Goal: Transaction & Acquisition: Purchase product/service

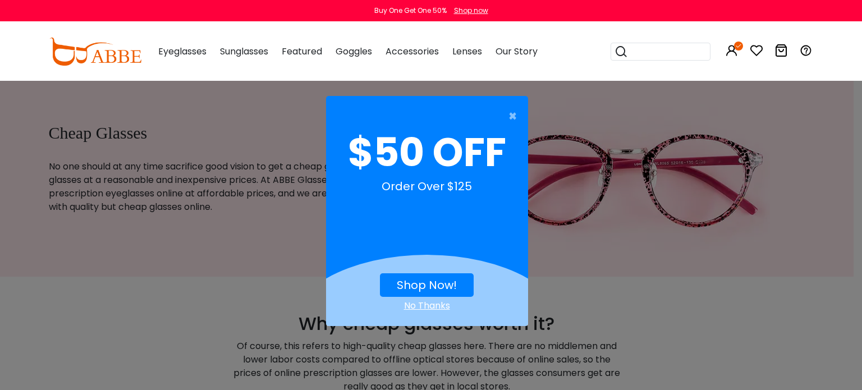
click at [432, 278] on link "Shop Now!" at bounding box center [427, 285] width 60 height 16
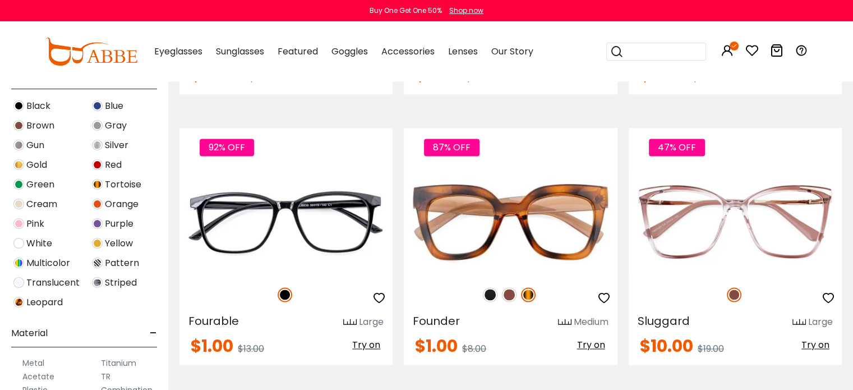
scroll to position [281, 0]
click at [17, 222] on img at bounding box center [18, 223] width 11 height 11
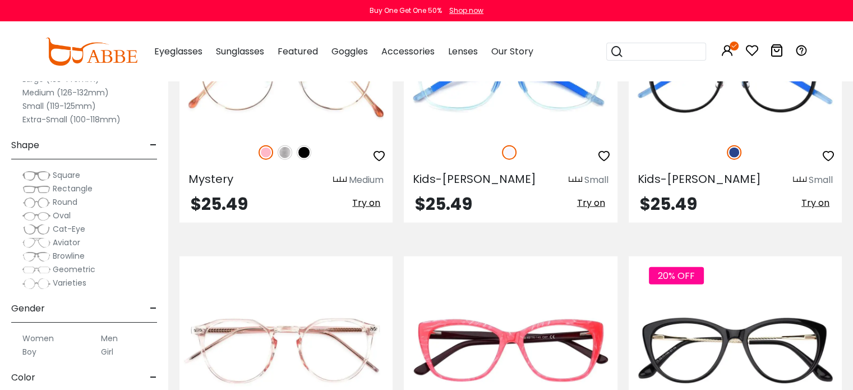
scroll to position [2188, 0]
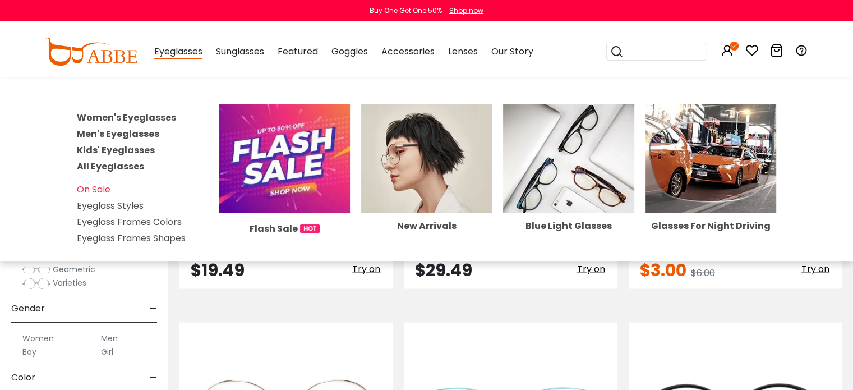
click at [174, 53] on span "Eyeglasses" at bounding box center [178, 52] width 48 height 14
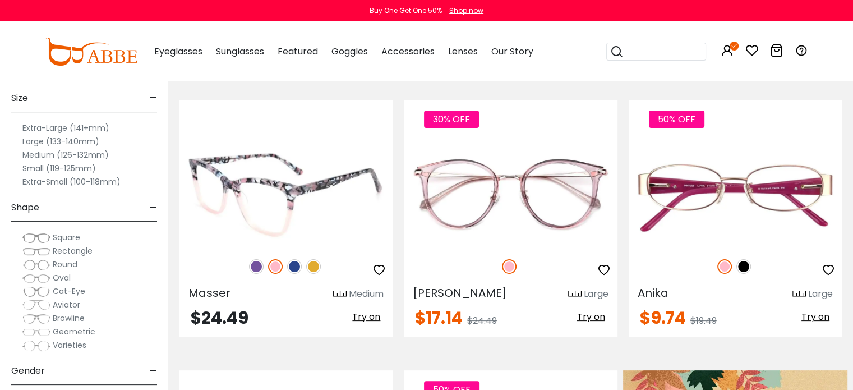
scroll to position [0, 0]
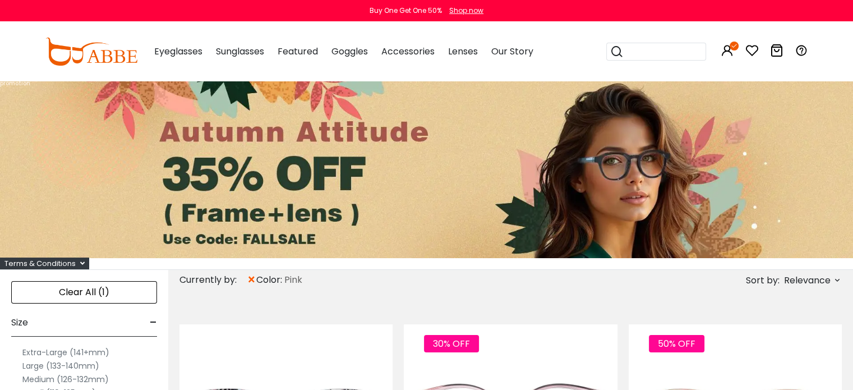
click at [121, 54] on img at bounding box center [91, 52] width 92 height 28
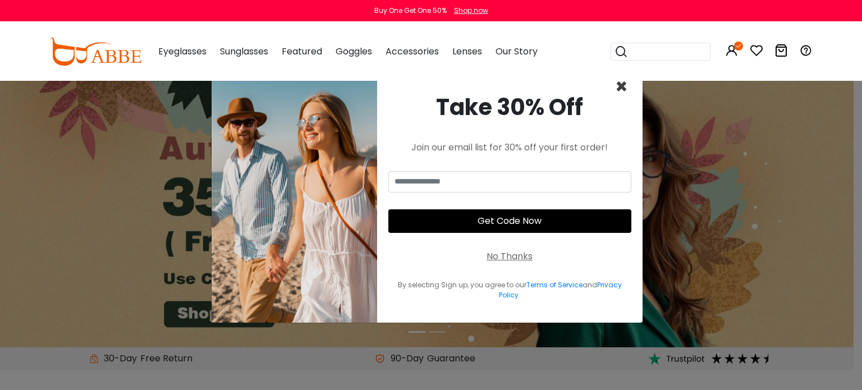
click at [622, 89] on span "×" at bounding box center [621, 86] width 13 height 29
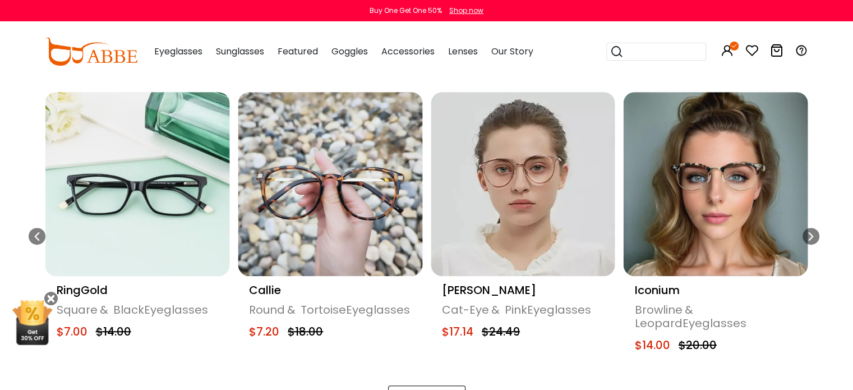
scroll to position [561, 0]
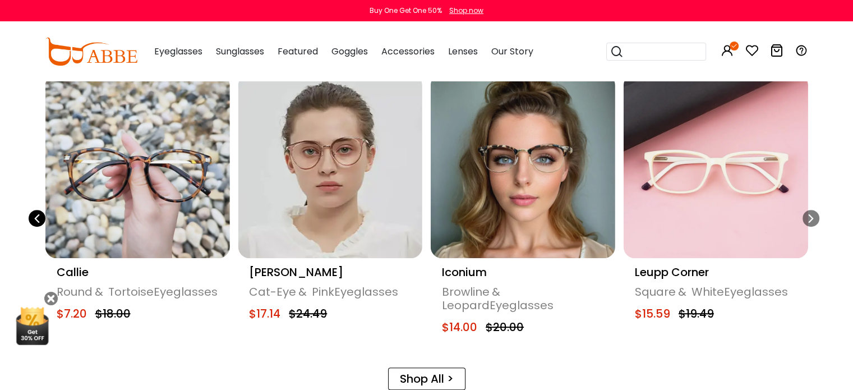
click at [42, 214] on div "Previous slide" at bounding box center [37, 218] width 17 height 17
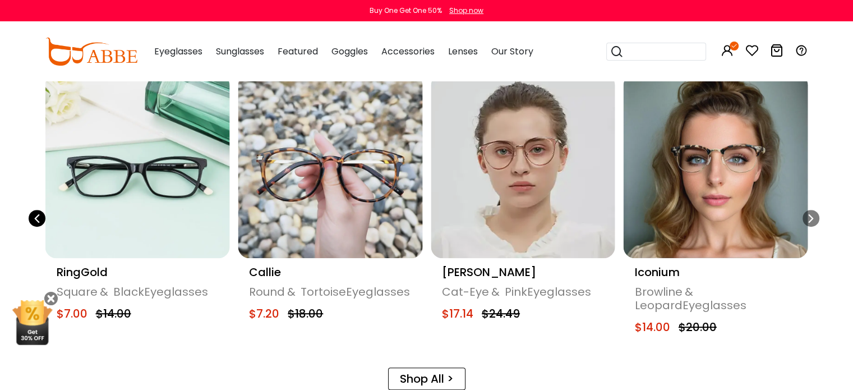
click at [42, 214] on div "Previous slide" at bounding box center [37, 218] width 17 height 17
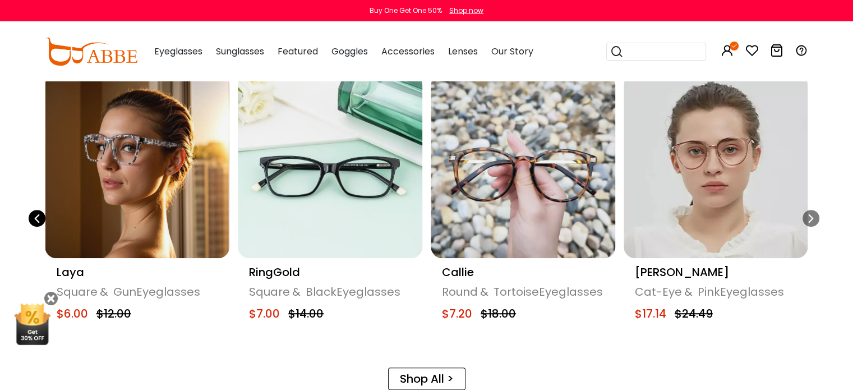
click at [42, 214] on div "Previous slide" at bounding box center [37, 218] width 17 height 17
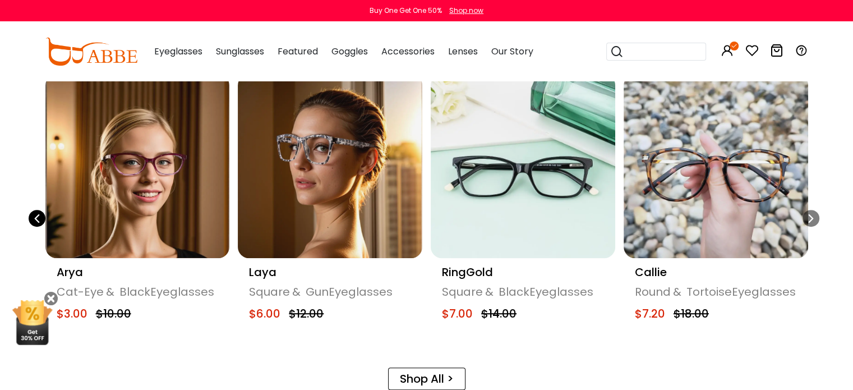
click at [42, 214] on div "Previous slide" at bounding box center [37, 218] width 17 height 17
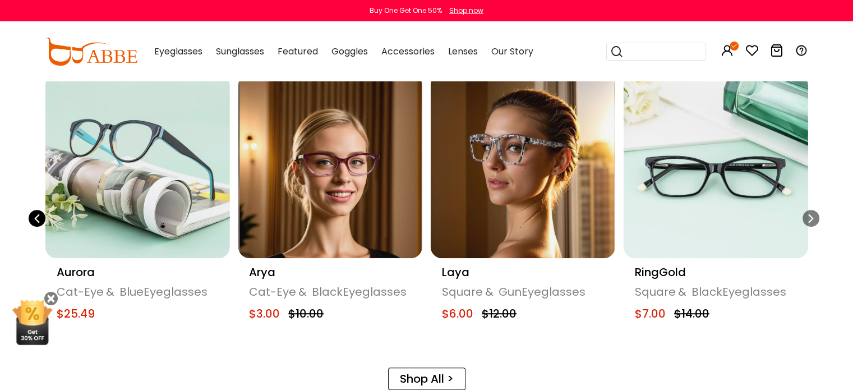
click at [42, 214] on div "Previous slide" at bounding box center [37, 218] width 17 height 17
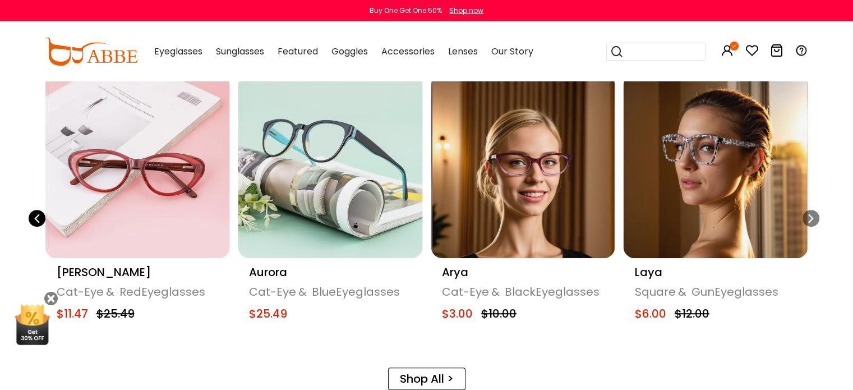
click at [42, 214] on div "Previous slide" at bounding box center [37, 218] width 17 height 17
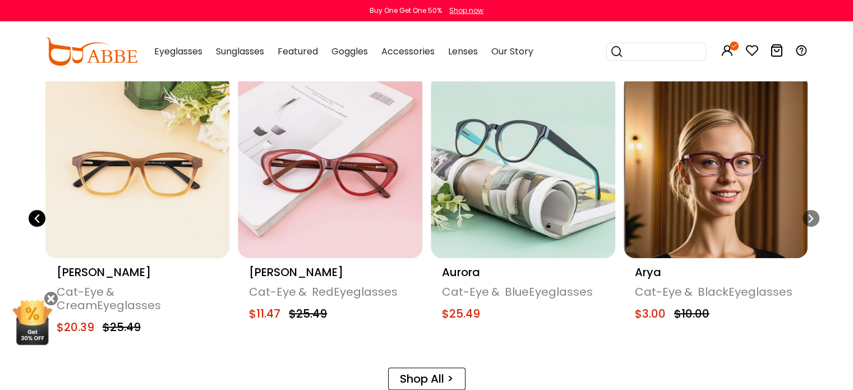
click at [42, 214] on div "Previous slide" at bounding box center [37, 218] width 17 height 17
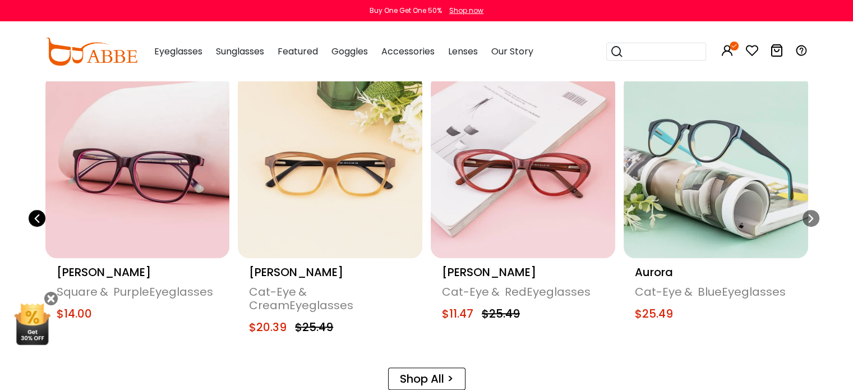
click at [42, 214] on div "Previous slide" at bounding box center [37, 218] width 17 height 17
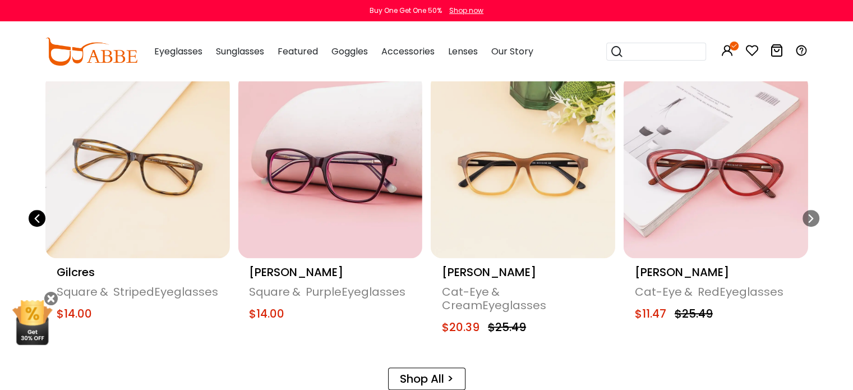
click at [42, 214] on div "Previous slide" at bounding box center [37, 218] width 17 height 17
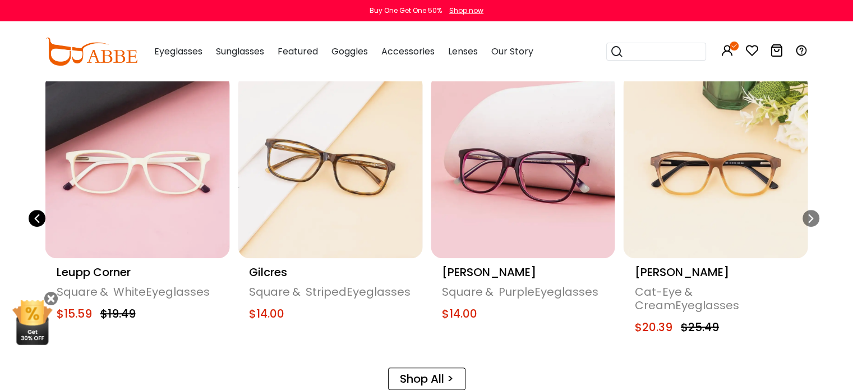
click at [42, 214] on div "Previous slide" at bounding box center [37, 218] width 17 height 17
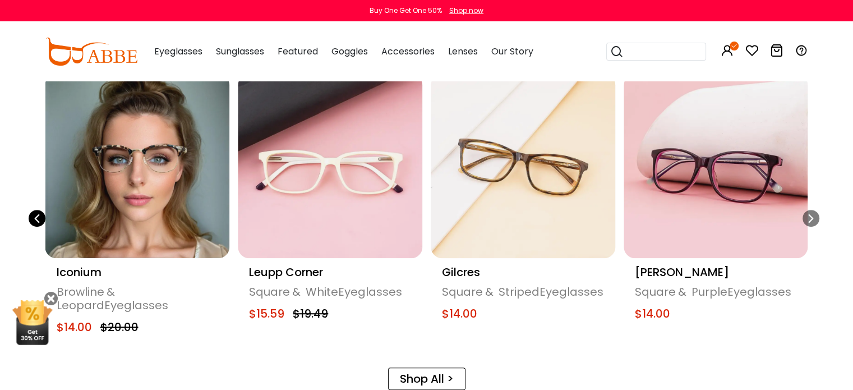
click at [42, 214] on div "Previous slide" at bounding box center [37, 218] width 17 height 17
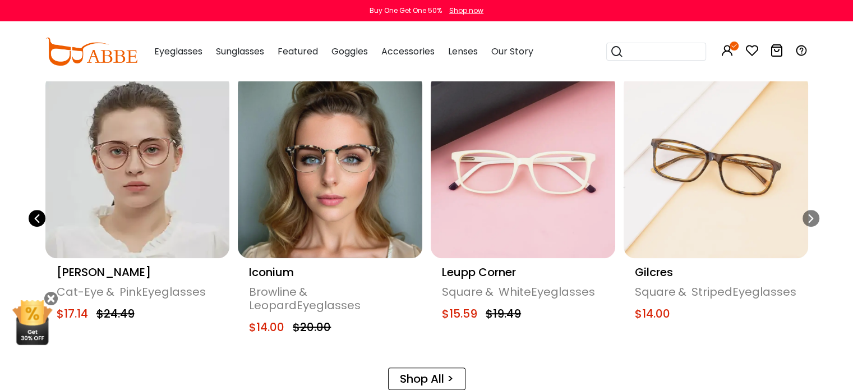
click at [42, 214] on div "Previous slide" at bounding box center [37, 218] width 17 height 17
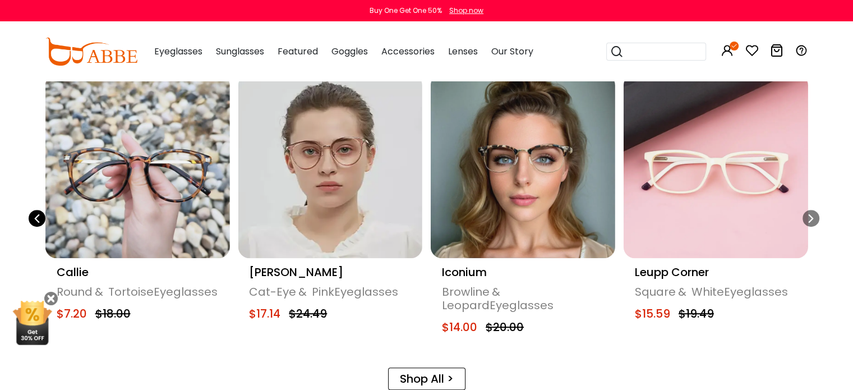
click at [42, 214] on div "Previous slide" at bounding box center [37, 218] width 17 height 17
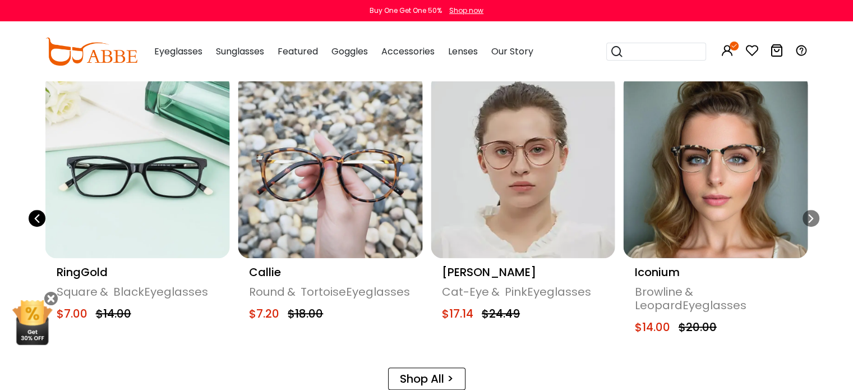
click at [42, 214] on div "Previous slide" at bounding box center [37, 218] width 17 height 17
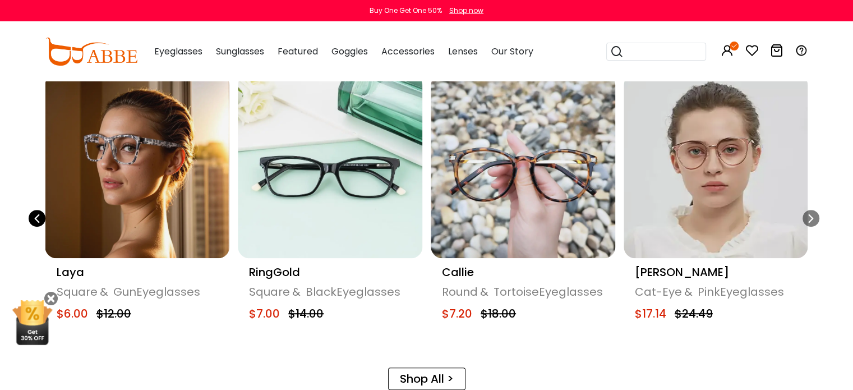
click at [42, 214] on div "Previous slide" at bounding box center [37, 218] width 17 height 17
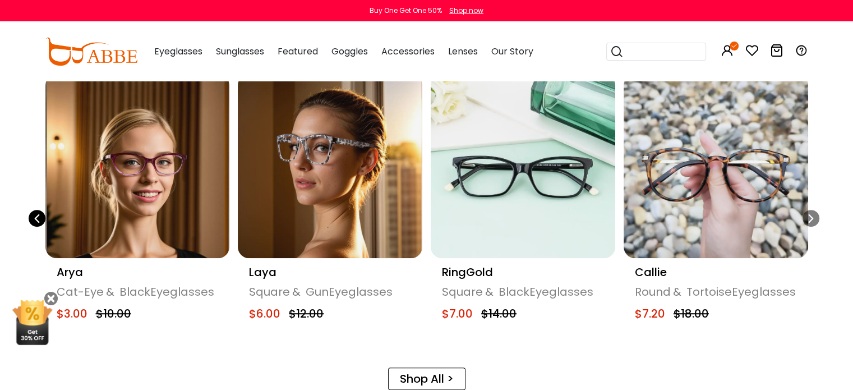
click at [42, 214] on div "Previous slide" at bounding box center [37, 218] width 17 height 17
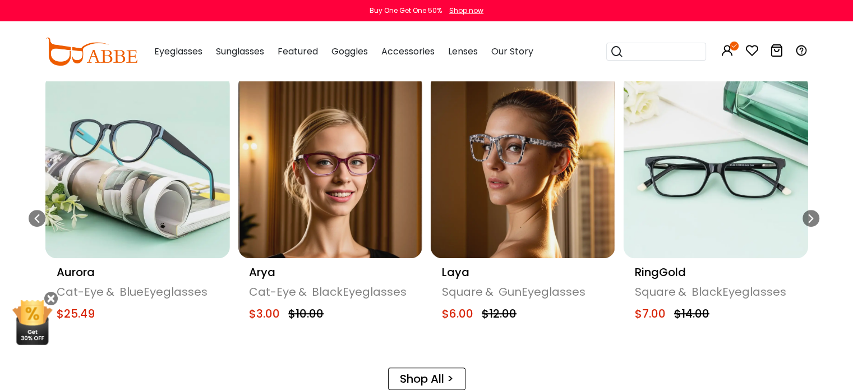
click at [99, 61] on img at bounding box center [91, 52] width 92 height 28
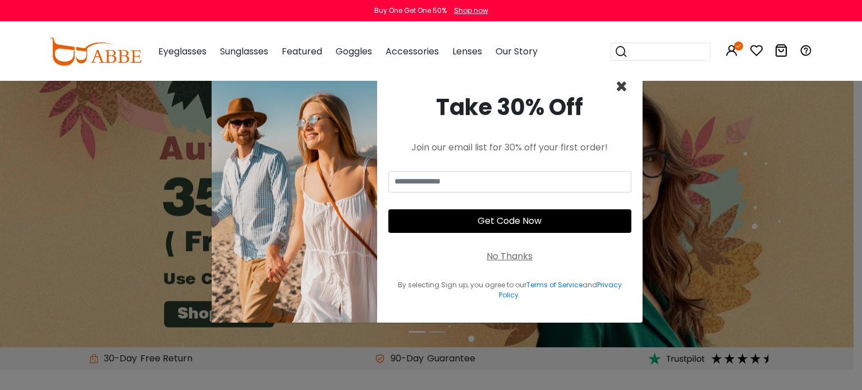
click at [620, 86] on span "×" at bounding box center [621, 86] width 13 height 29
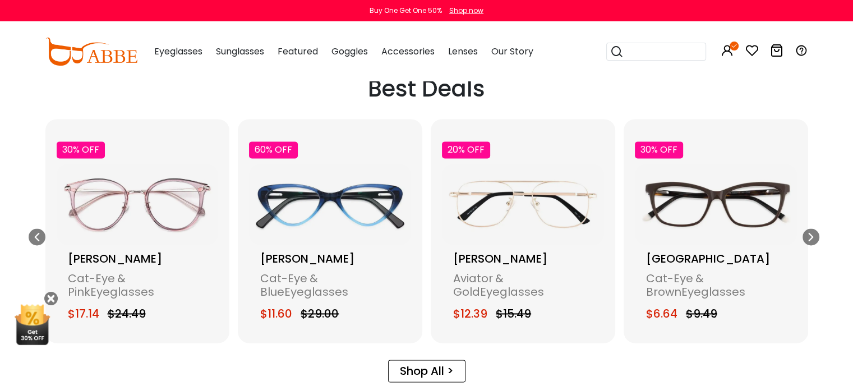
scroll to position [1515, 0]
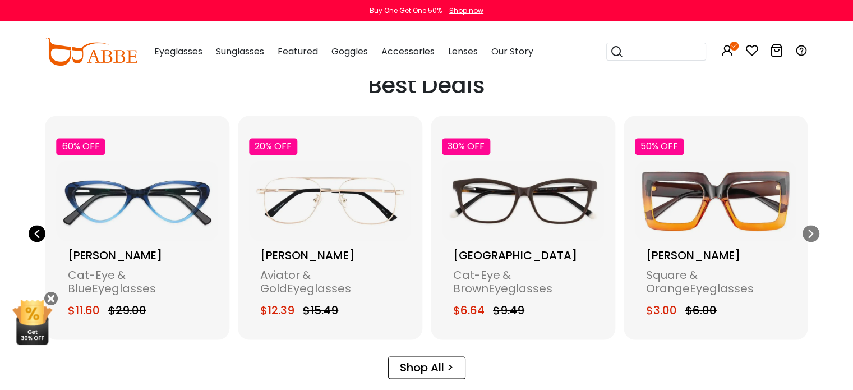
click at [37, 225] on icon "Previous slide" at bounding box center [37, 233] width 9 height 17
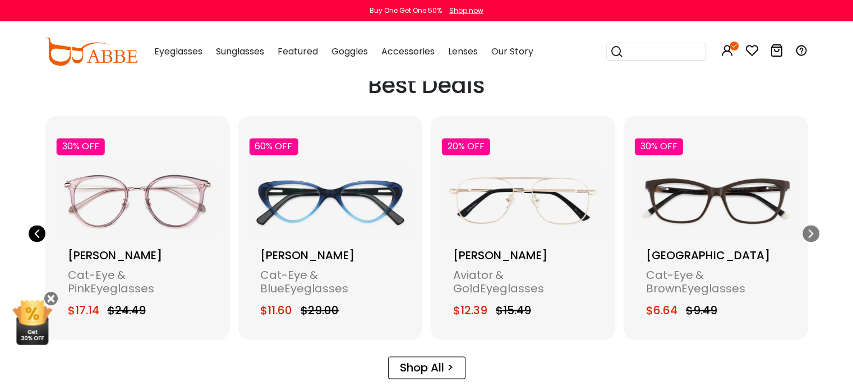
click at [37, 225] on icon "Previous slide" at bounding box center [37, 233] width 9 height 17
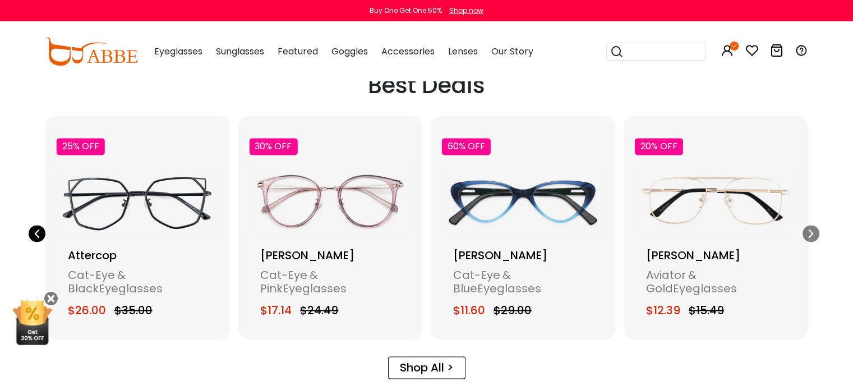
click at [37, 225] on icon "Previous slide" at bounding box center [37, 233] width 9 height 17
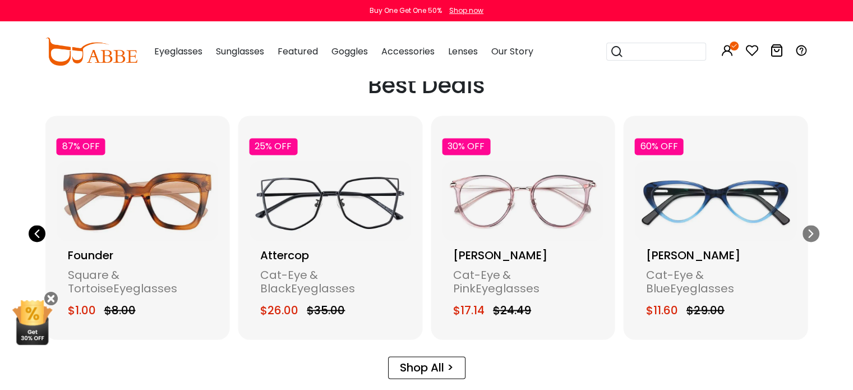
click at [37, 225] on icon "Previous slide" at bounding box center [37, 233] width 9 height 17
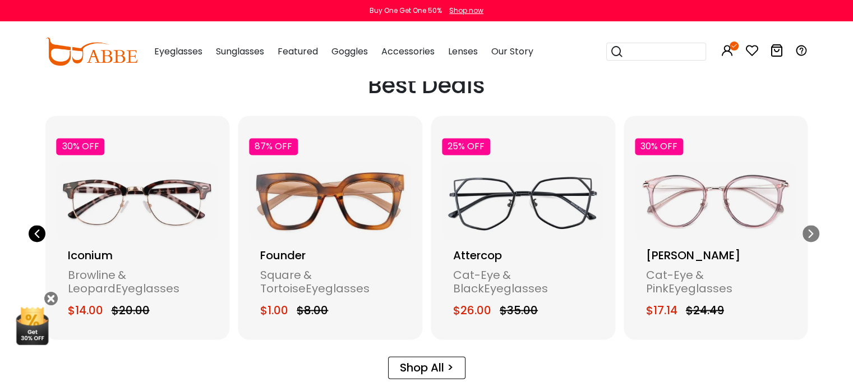
click at [37, 225] on icon "Previous slide" at bounding box center [37, 233] width 9 height 17
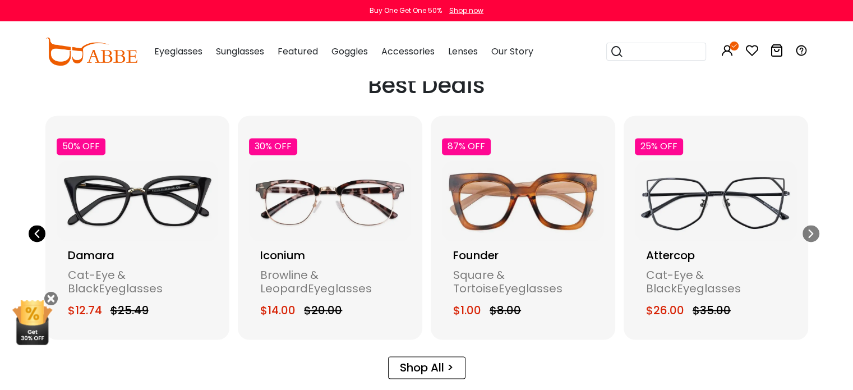
click at [37, 225] on icon "Previous slide" at bounding box center [37, 233] width 9 height 17
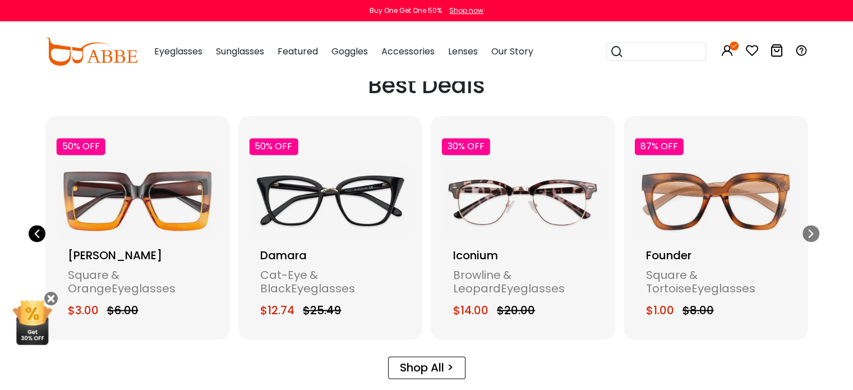
click at [37, 225] on icon "Previous slide" at bounding box center [37, 233] width 9 height 17
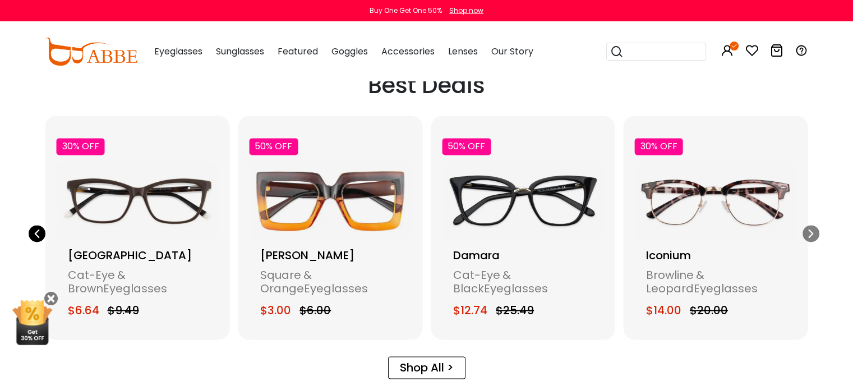
click at [37, 225] on icon "Previous slide" at bounding box center [37, 233] width 9 height 17
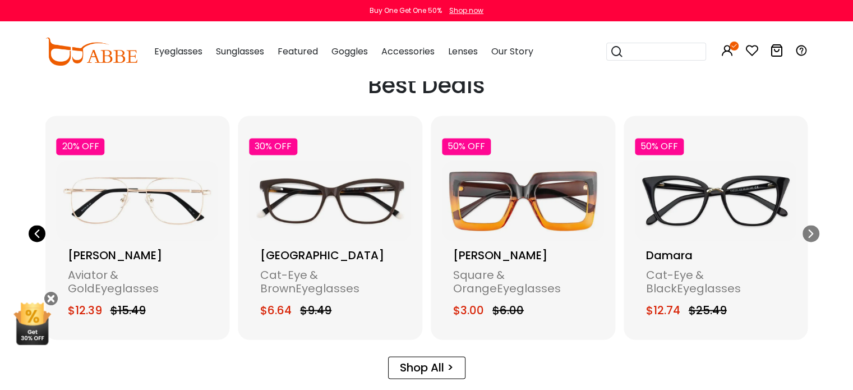
click at [37, 225] on icon "Previous slide" at bounding box center [37, 233] width 9 height 17
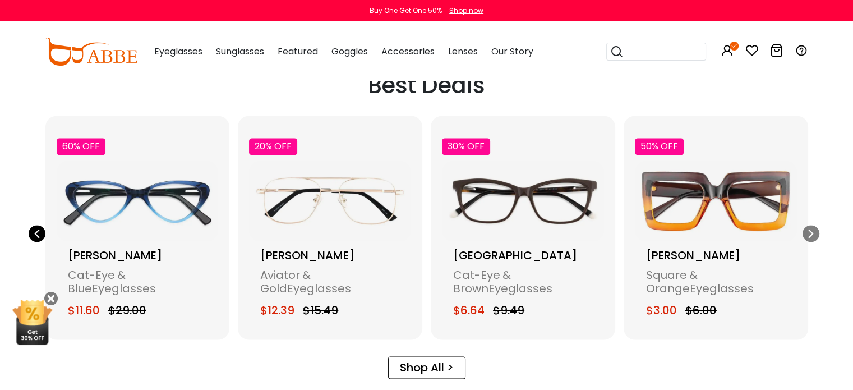
click at [37, 225] on icon "Previous slide" at bounding box center [37, 233] width 9 height 17
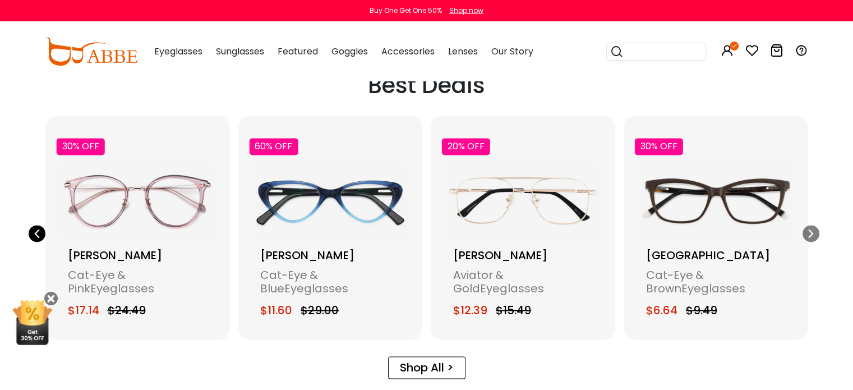
click at [37, 225] on icon "Previous slide" at bounding box center [37, 233] width 9 height 17
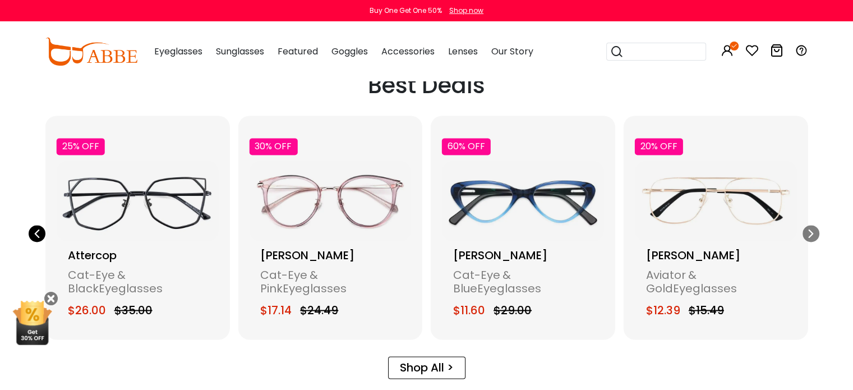
click at [37, 225] on icon "Previous slide" at bounding box center [37, 233] width 9 height 17
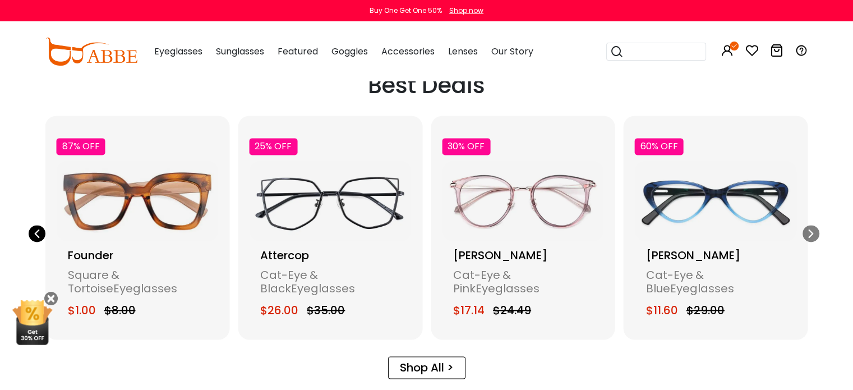
click at [37, 225] on icon "Previous slide" at bounding box center [37, 233] width 9 height 17
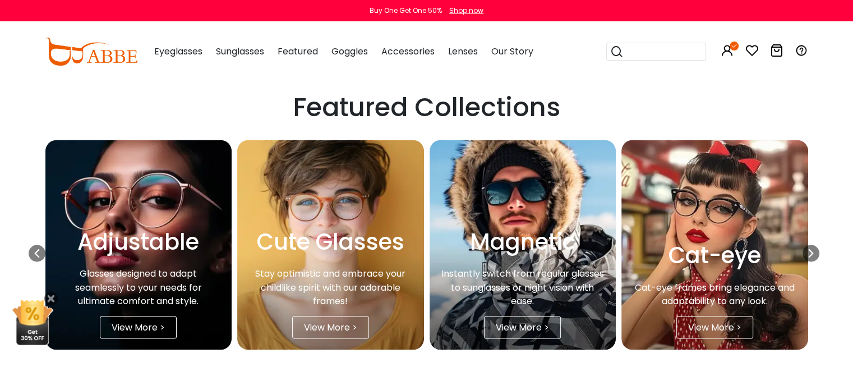
scroll to position [1852, 0]
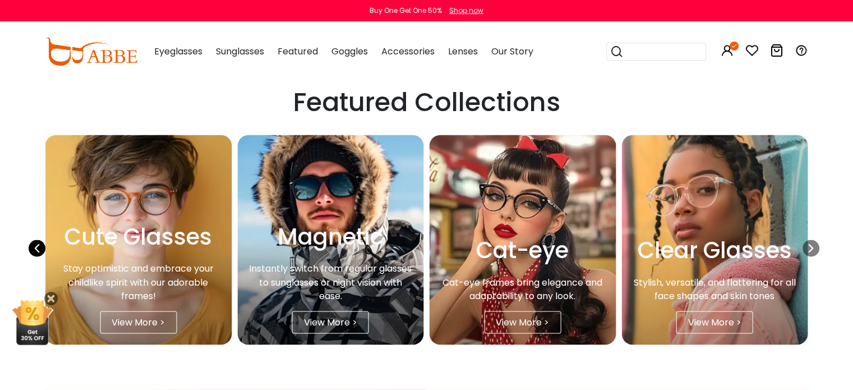
click at [45, 240] on div "Previous slide" at bounding box center [37, 248] width 17 height 17
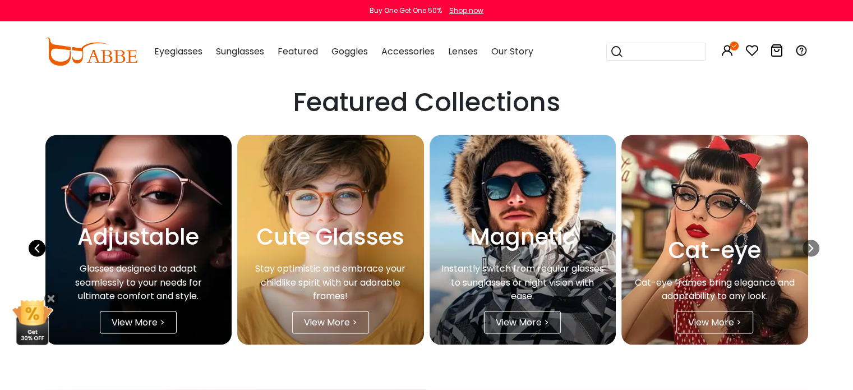
click at [45, 240] on div "Previous slide" at bounding box center [37, 248] width 17 height 17
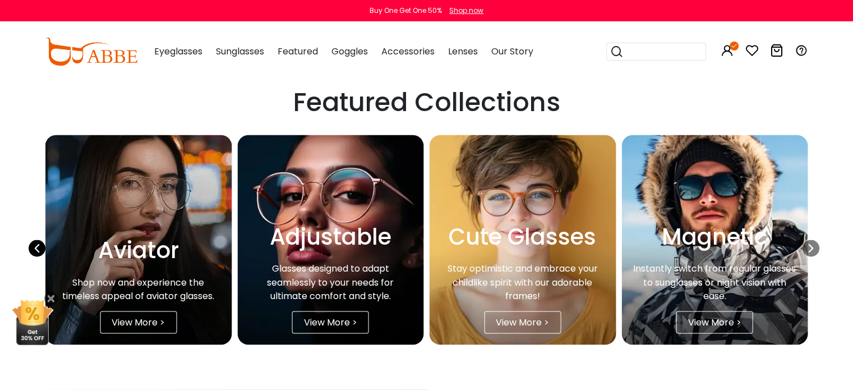
click at [45, 240] on div "Previous slide" at bounding box center [37, 248] width 17 height 17
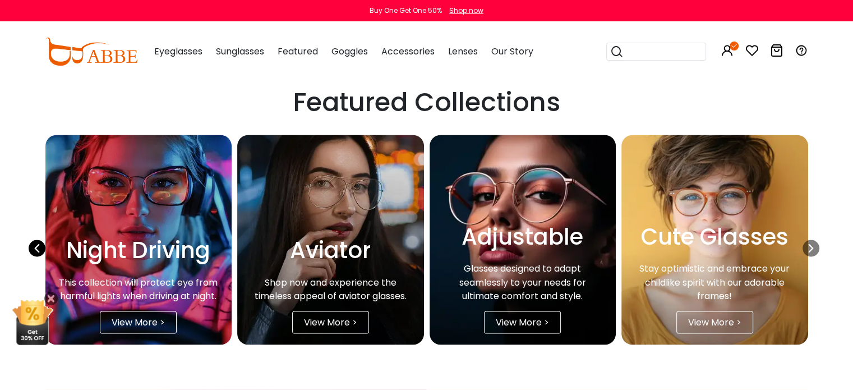
click at [45, 240] on div "Previous slide" at bounding box center [37, 248] width 17 height 17
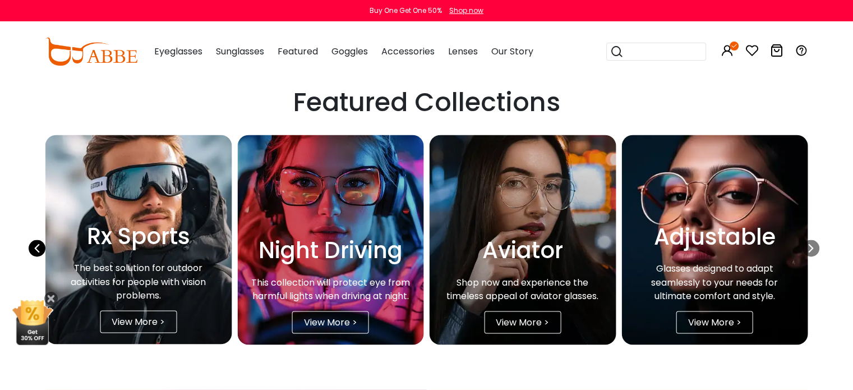
click at [45, 240] on div "Previous slide" at bounding box center [37, 248] width 17 height 17
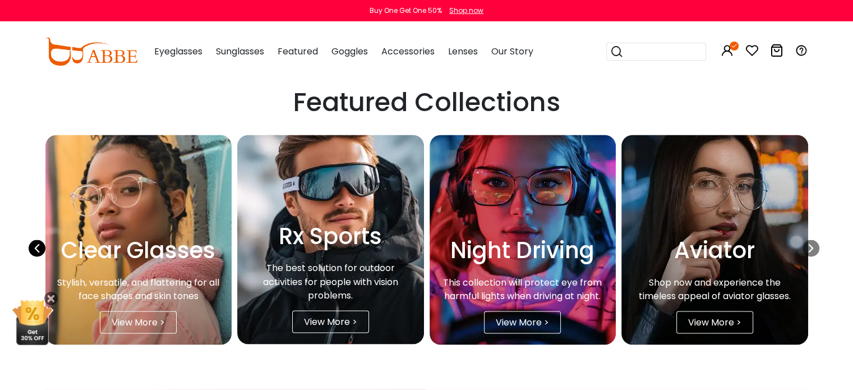
click at [45, 240] on div "Previous slide" at bounding box center [37, 248] width 17 height 17
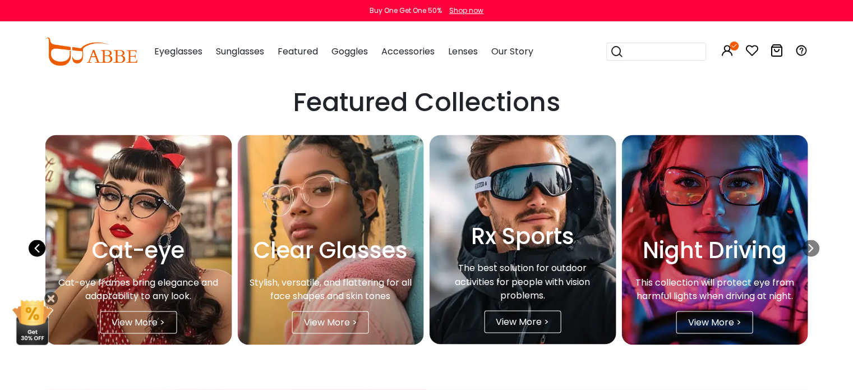
click at [45, 240] on div "Previous slide" at bounding box center [37, 248] width 17 height 17
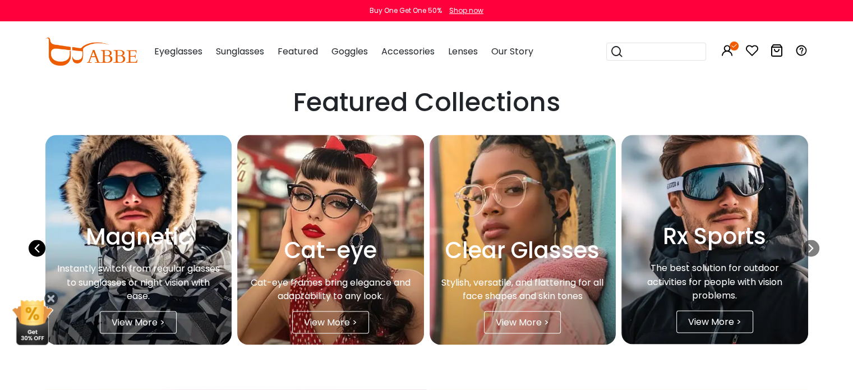
click at [45, 240] on div "Previous slide" at bounding box center [37, 248] width 17 height 17
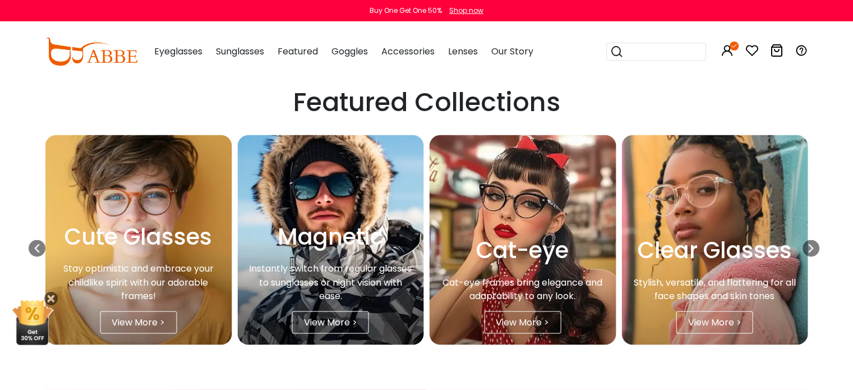
click at [130, 228] on div "Cute Glasses" at bounding box center [139, 237] width 164 height 34
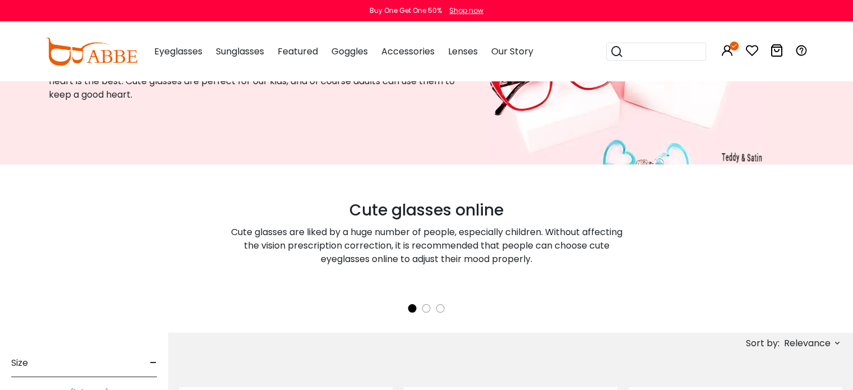
click at [312, 132] on div "Cute Glasses Looking for cute glasses frames? We have some of them in this coll…" at bounding box center [263, 66] width 446 height 196
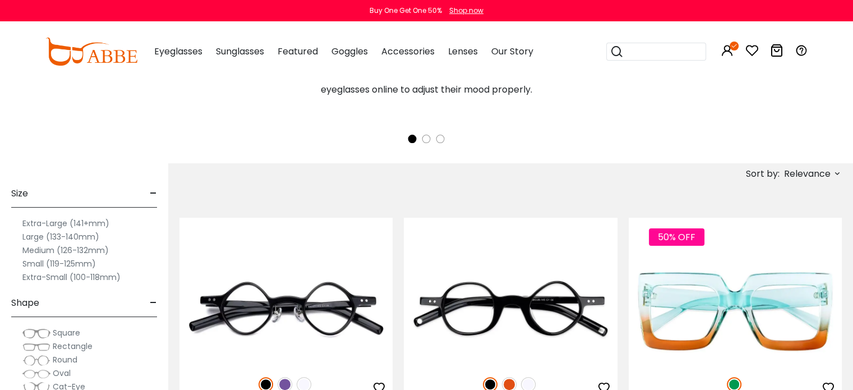
scroll to position [224, 0]
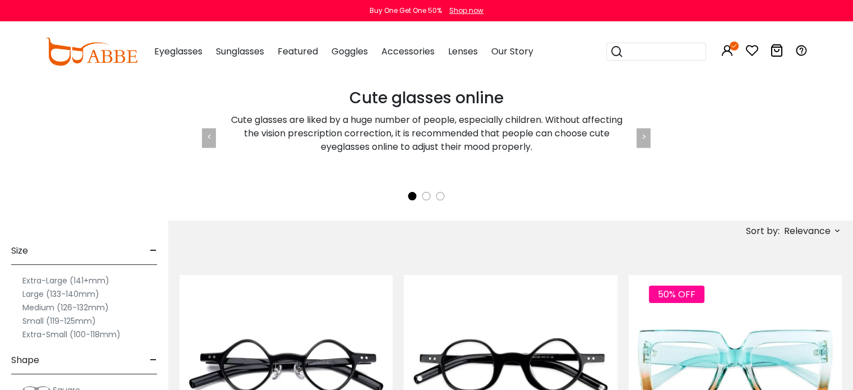
click at [427, 196] on li at bounding box center [427, 196] width 8 height 8
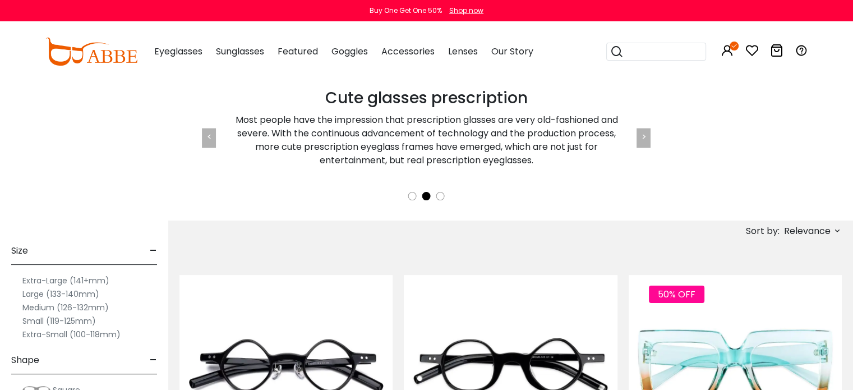
click at [440, 194] on li at bounding box center [441, 196] width 8 height 8
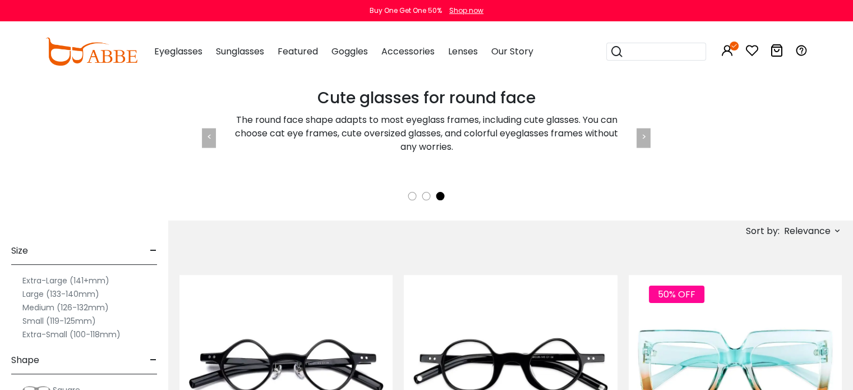
click at [205, 133] on div "<" at bounding box center [209, 138] width 14 height 20
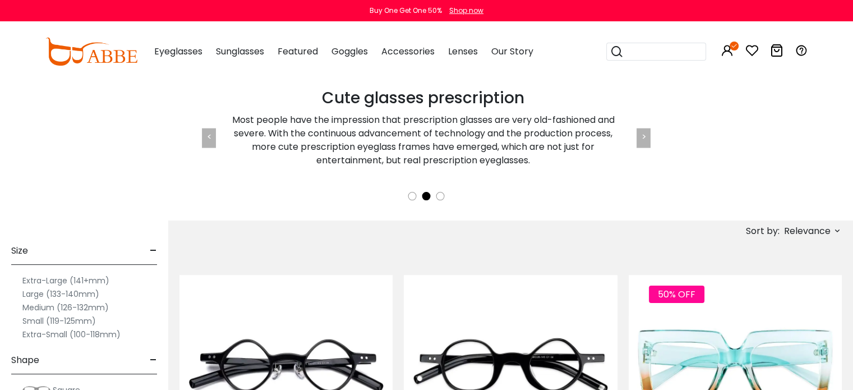
click at [205, 133] on div "<" at bounding box center [209, 138] width 14 height 20
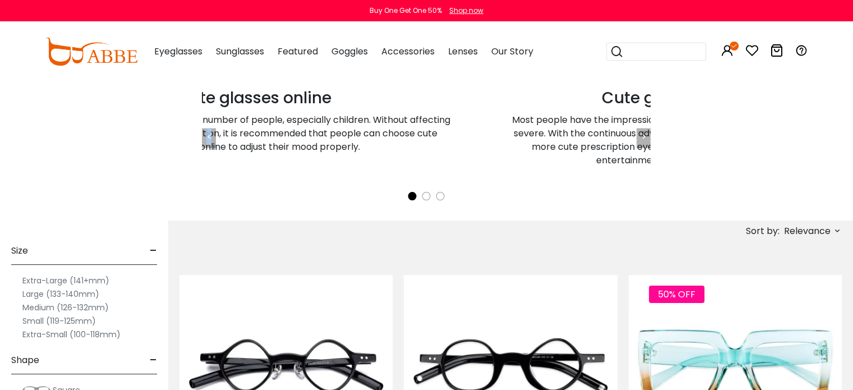
click at [205, 133] on div "<" at bounding box center [209, 138] width 14 height 20
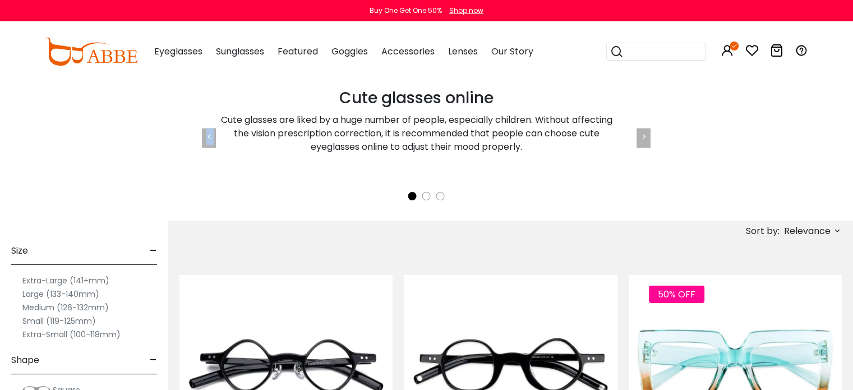
click at [205, 133] on div "<" at bounding box center [209, 138] width 14 height 20
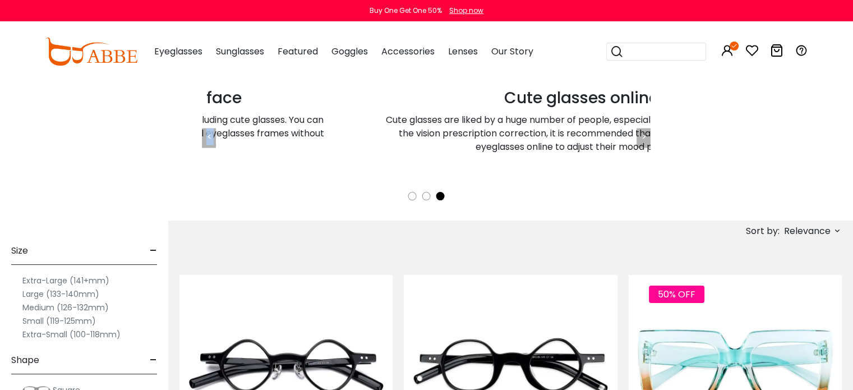
click at [205, 133] on div "<" at bounding box center [209, 138] width 14 height 20
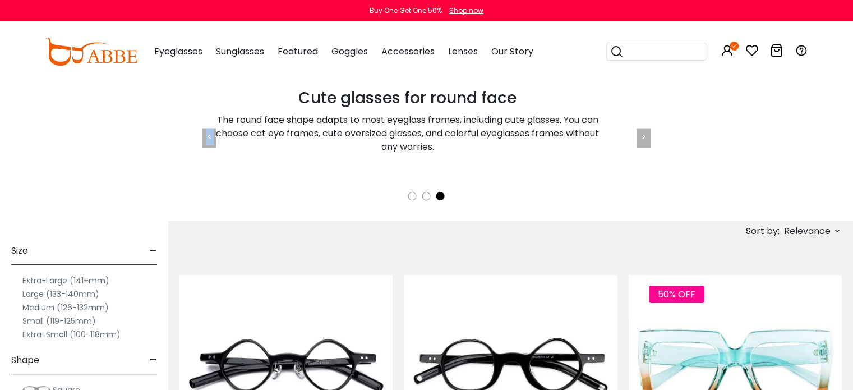
click at [205, 133] on div "<" at bounding box center [209, 138] width 14 height 20
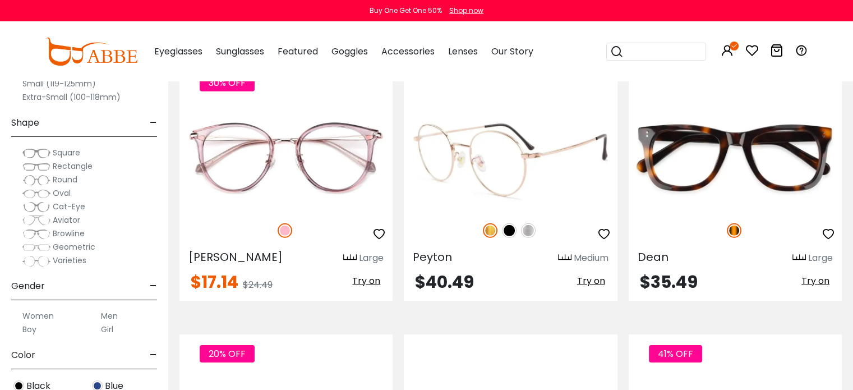
scroll to position [3423, 0]
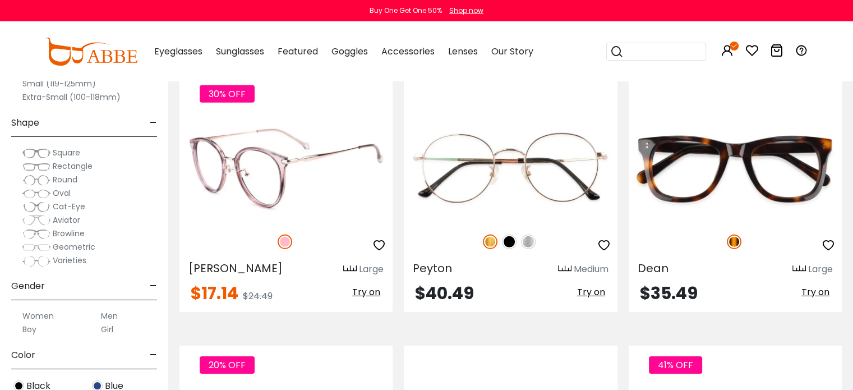
click at [380, 242] on icon "button" at bounding box center [379, 244] width 13 height 13
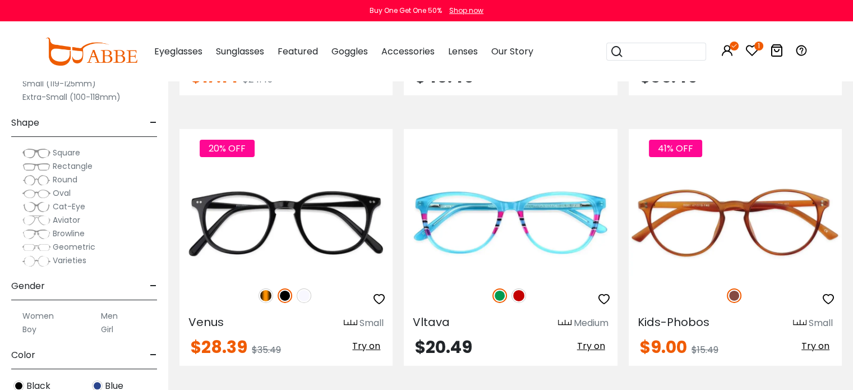
scroll to position [3647, 0]
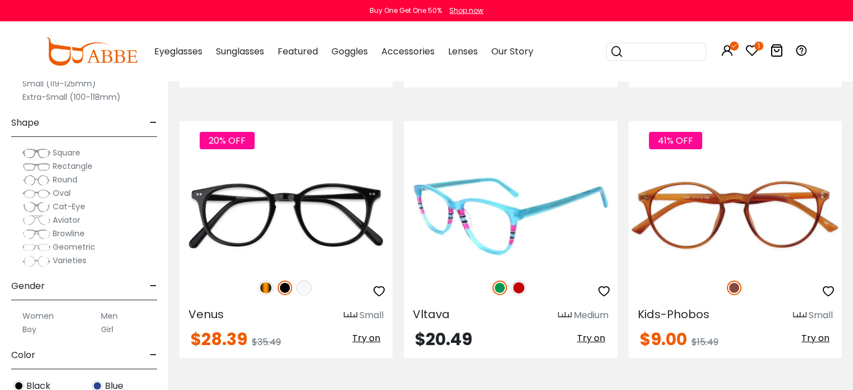
click at [518, 281] on img at bounding box center [519, 288] width 15 height 15
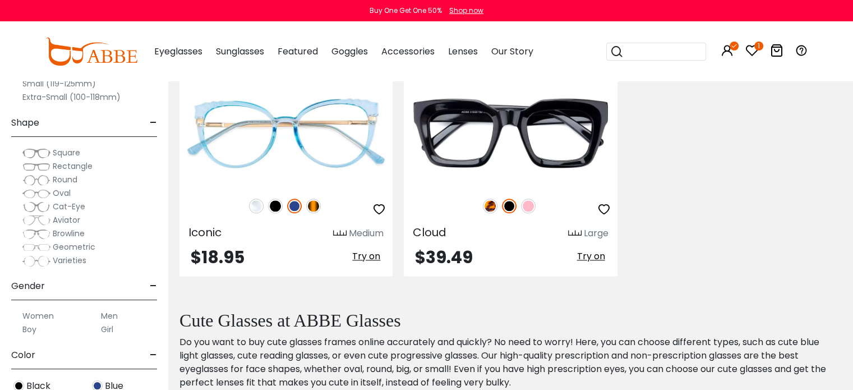
scroll to position [5611, 0]
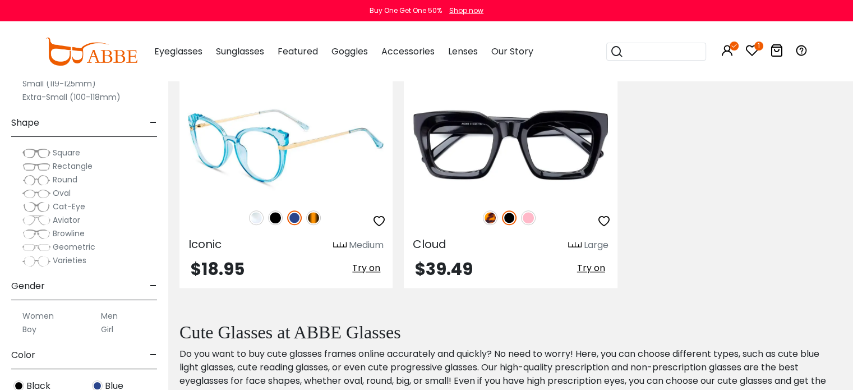
click at [316, 210] on img at bounding box center [313, 217] width 15 height 15
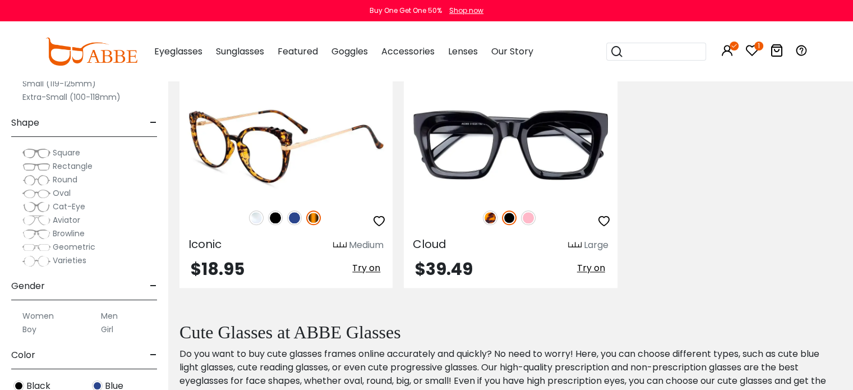
click at [257, 212] on img at bounding box center [256, 217] width 15 height 15
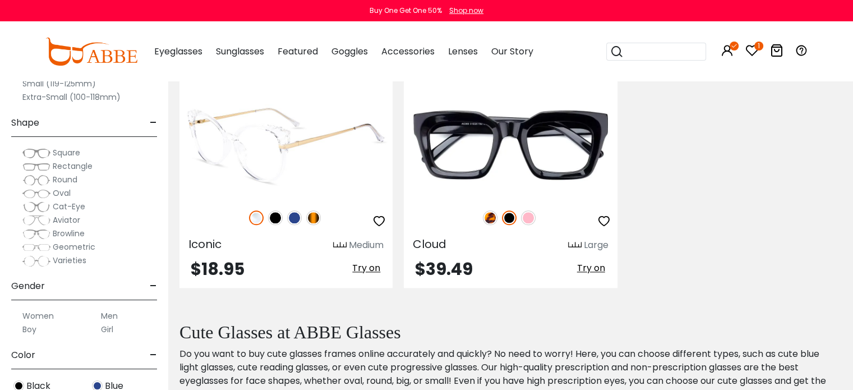
click at [274, 210] on img at bounding box center [275, 217] width 15 height 15
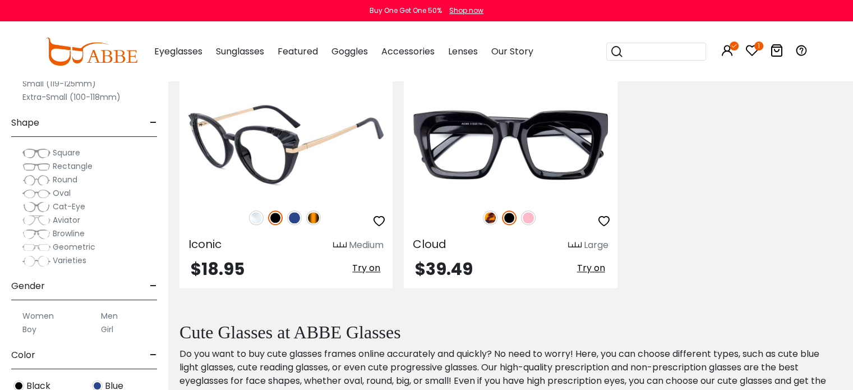
click at [290, 210] on img at bounding box center [294, 217] width 15 height 15
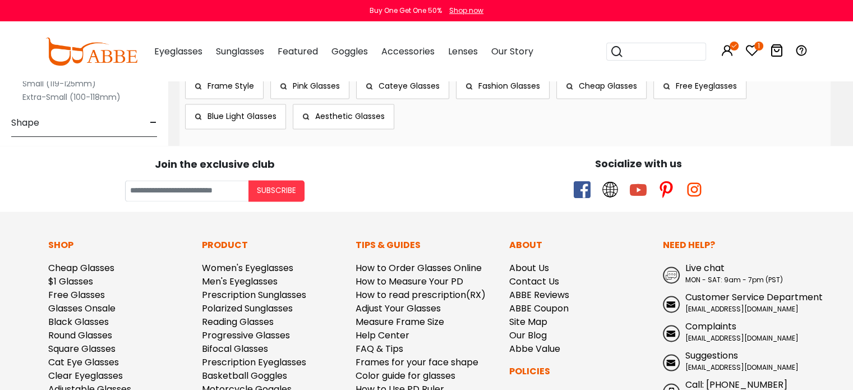
scroll to position [6116, 0]
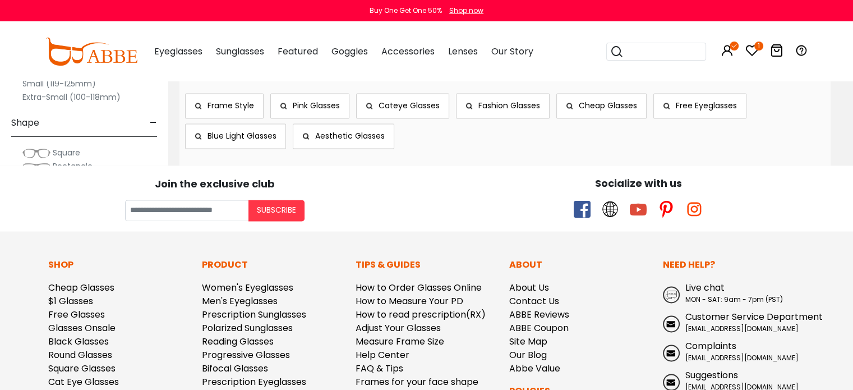
click at [312, 105] on link "Pink Glasses" at bounding box center [309, 105] width 79 height 25
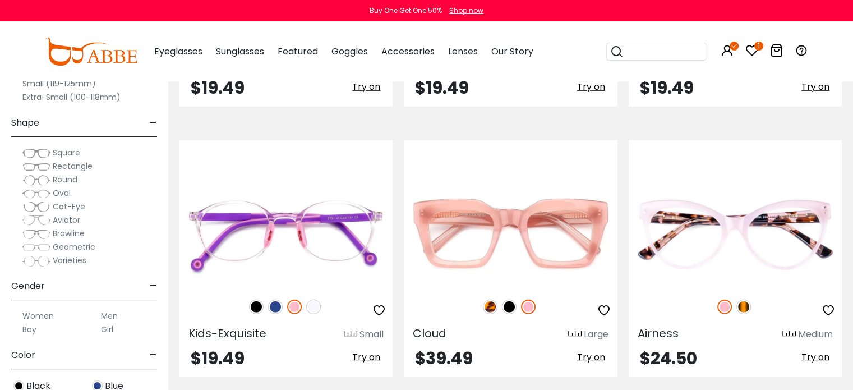
scroll to position [3255, 0]
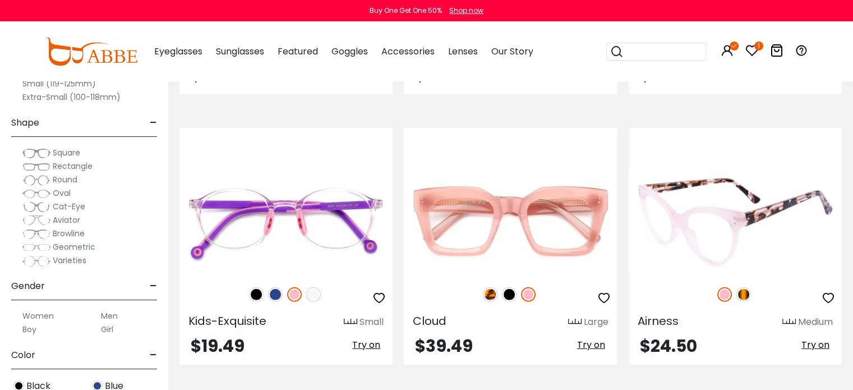
click at [747, 287] on img at bounding box center [744, 294] width 15 height 15
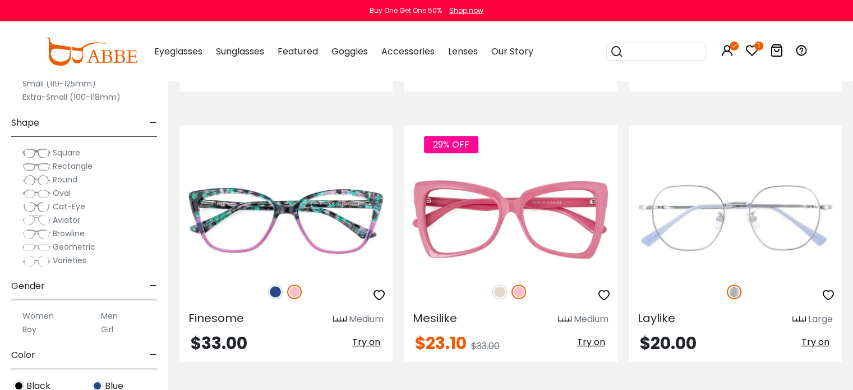
scroll to position [5162, 0]
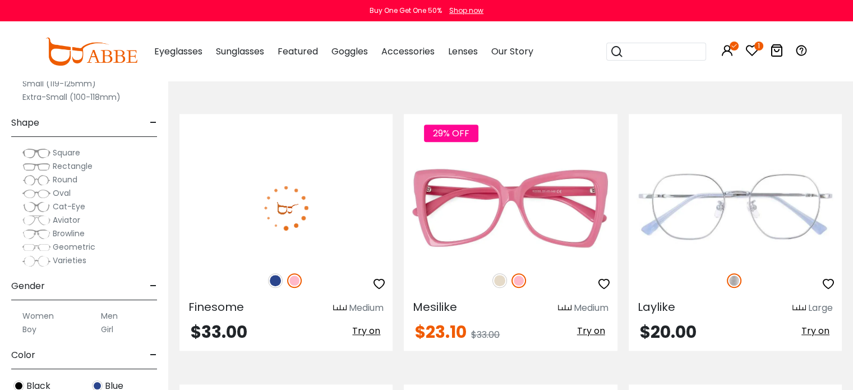
click at [274, 273] on img at bounding box center [275, 280] width 15 height 15
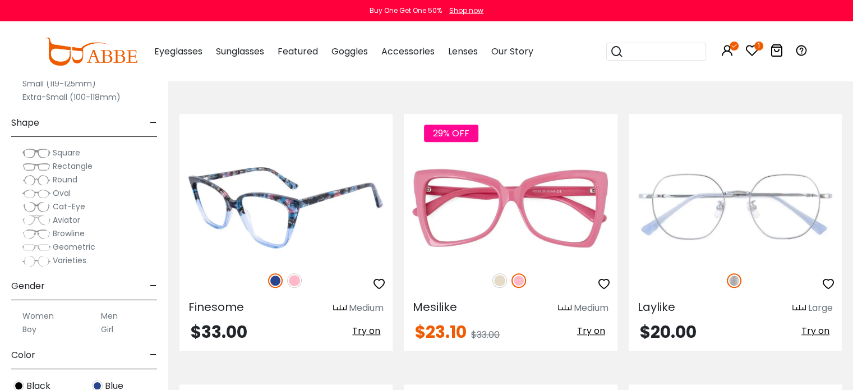
click at [292, 273] on img at bounding box center [294, 280] width 15 height 15
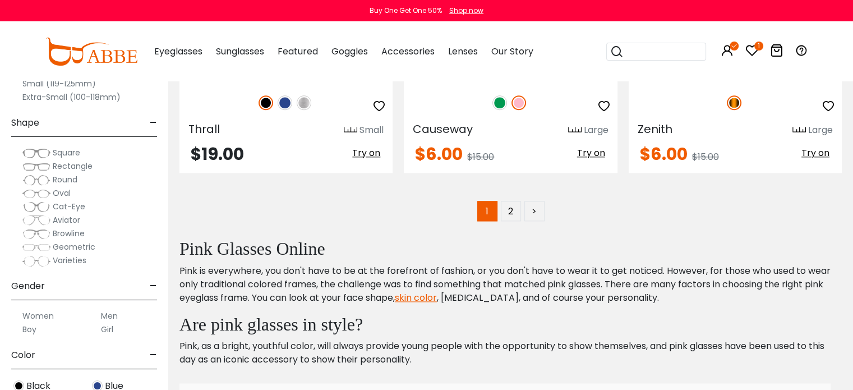
scroll to position [5611, 0]
click at [509, 207] on link "2" at bounding box center [511, 210] width 20 height 20
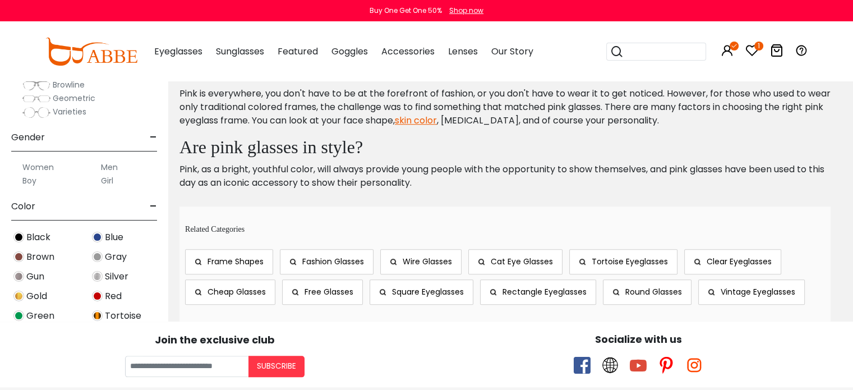
scroll to position [168, 0]
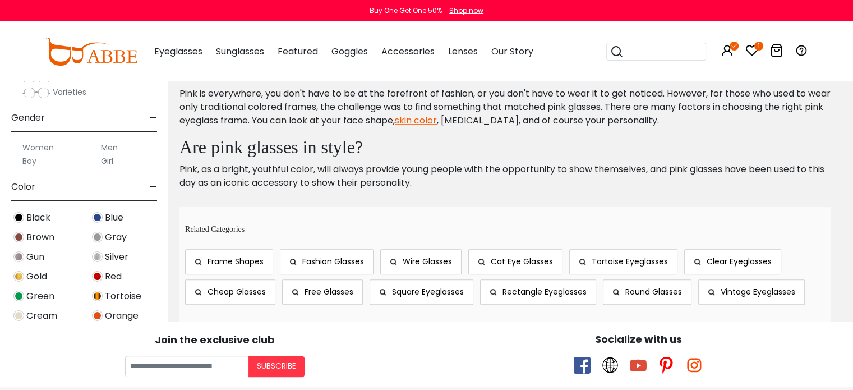
click at [97, 276] on img at bounding box center [97, 276] width 11 height 11
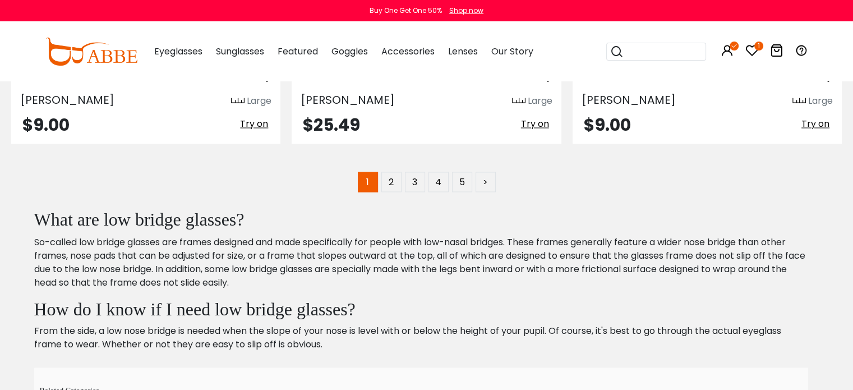
scroll to position [6172, 0]
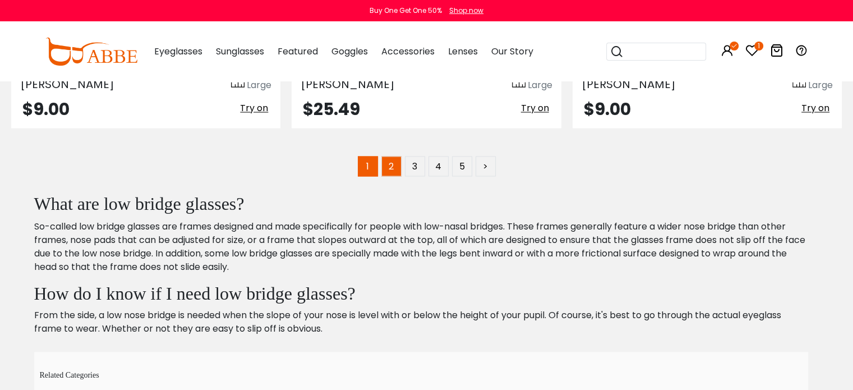
click at [386, 158] on link "2" at bounding box center [392, 166] width 20 height 20
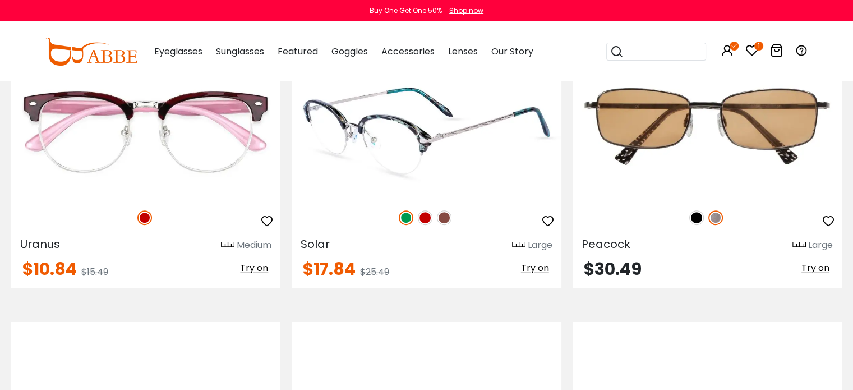
scroll to position [4770, 0]
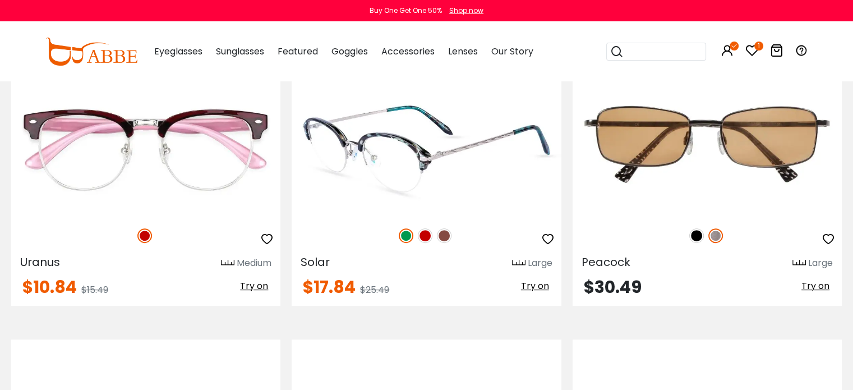
click at [424, 228] on img at bounding box center [425, 235] width 15 height 15
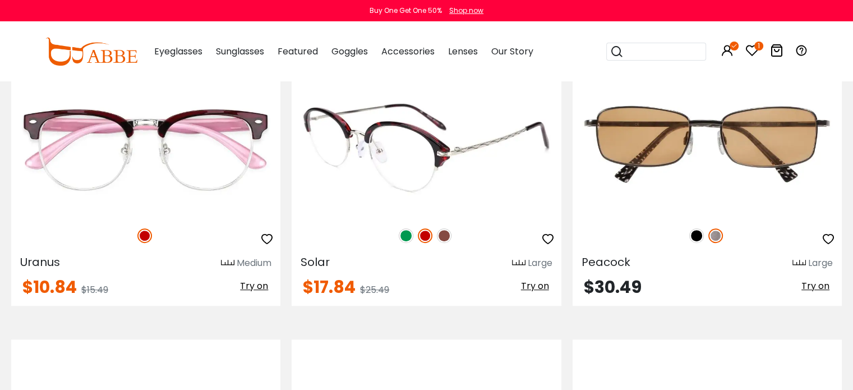
click at [442, 232] on img at bounding box center [444, 235] width 15 height 15
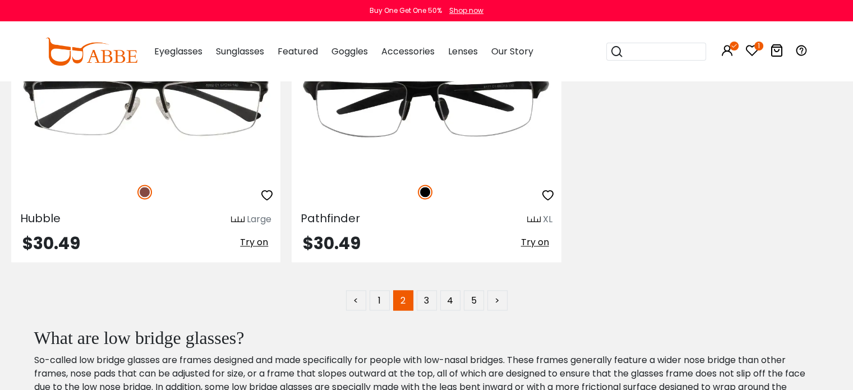
scroll to position [6060, 0]
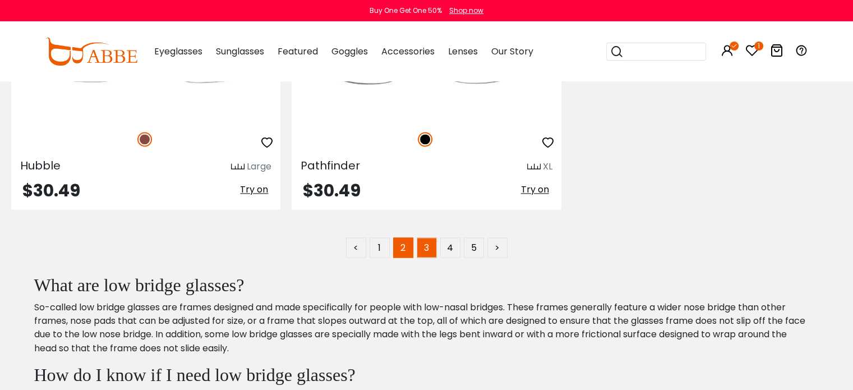
click at [424, 237] on link "3" at bounding box center [427, 247] width 20 height 20
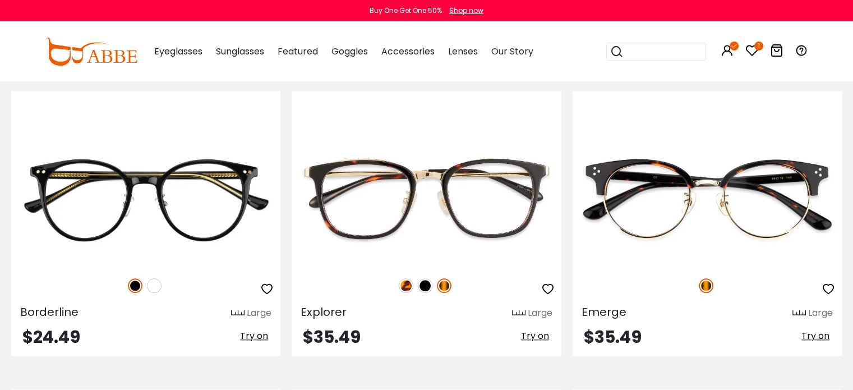
scroll to position [1178, 0]
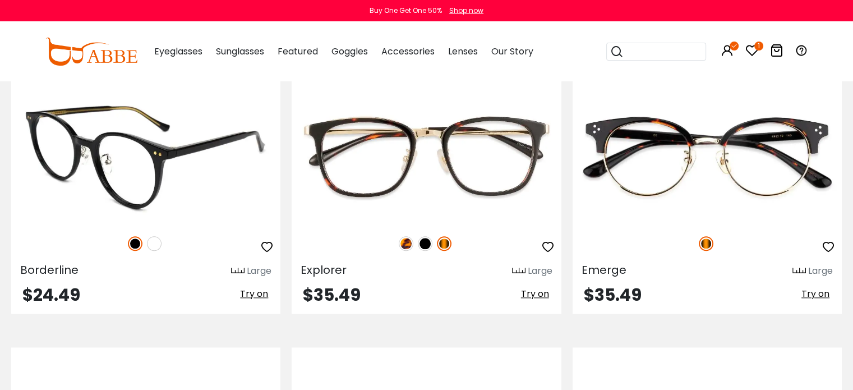
click at [157, 244] on img at bounding box center [154, 243] width 15 height 15
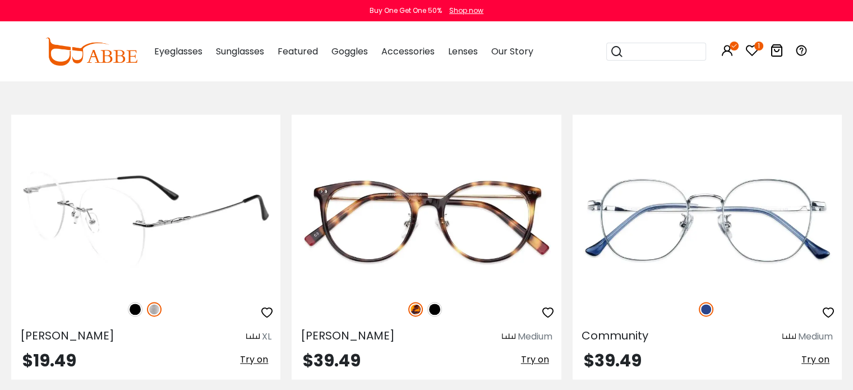
scroll to position [5611, 0]
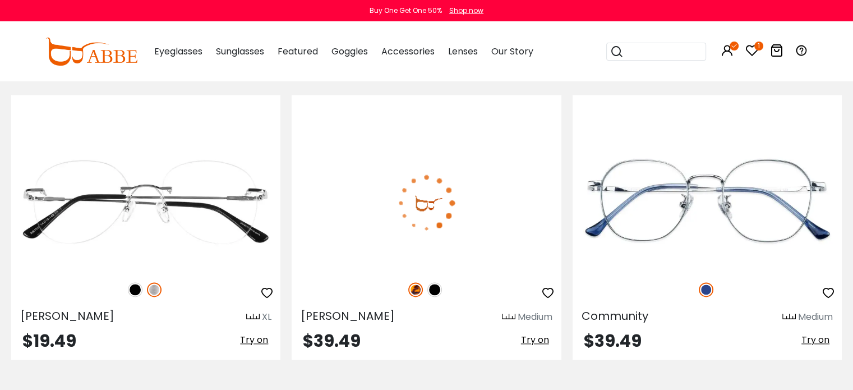
click at [435, 284] on img at bounding box center [435, 289] width 15 height 15
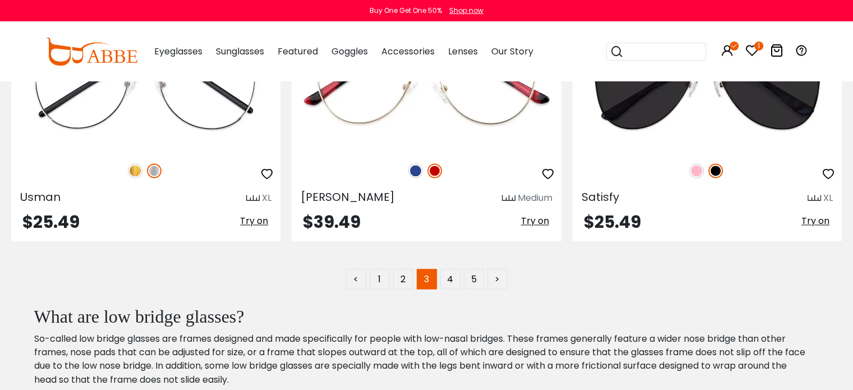
scroll to position [6116, 0]
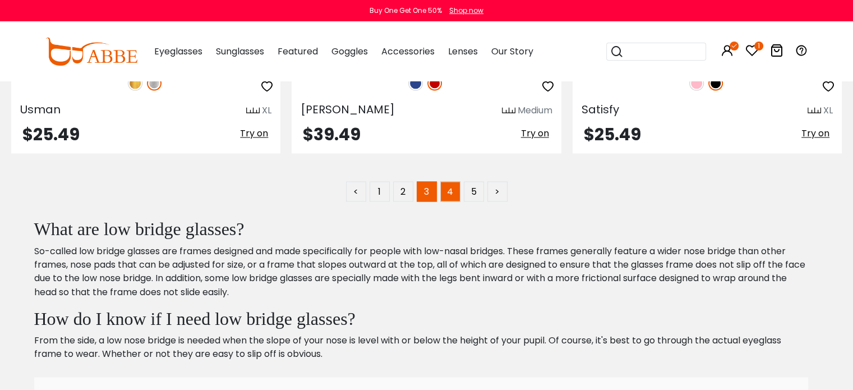
click at [454, 186] on link "4" at bounding box center [450, 191] width 20 height 20
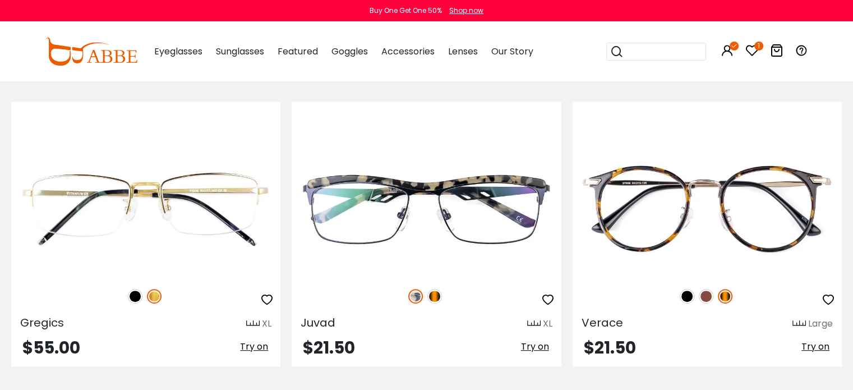
scroll to position [4713, 0]
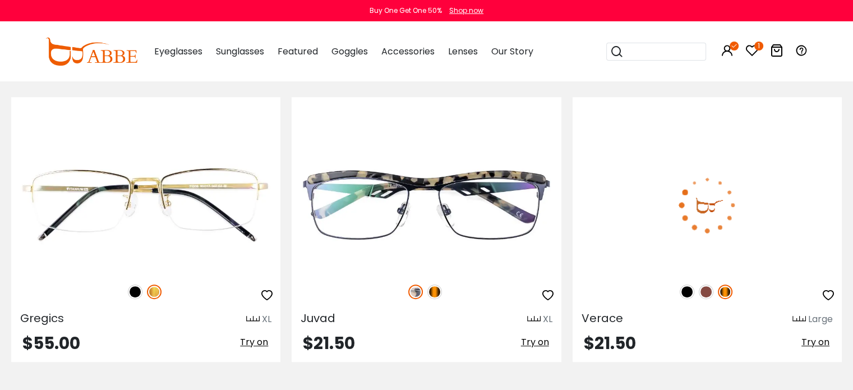
click at [703, 286] on img at bounding box center [706, 291] width 15 height 15
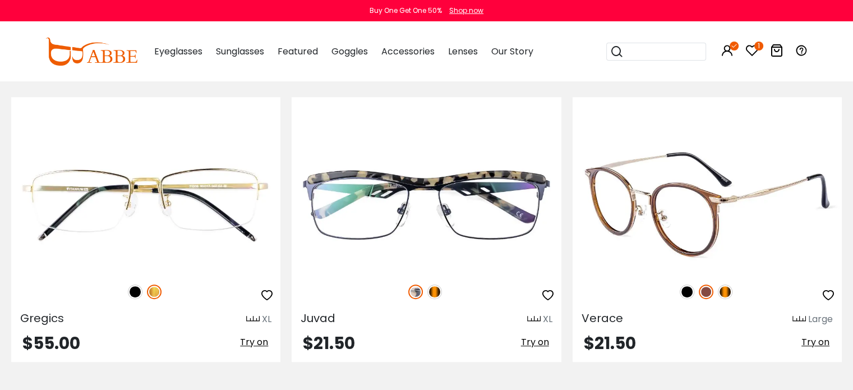
click at [685, 287] on img at bounding box center [687, 291] width 15 height 15
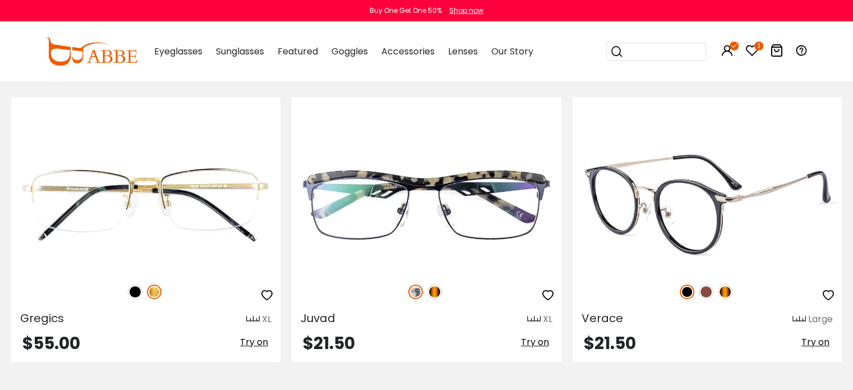
click at [726, 284] on img at bounding box center [725, 291] width 15 height 15
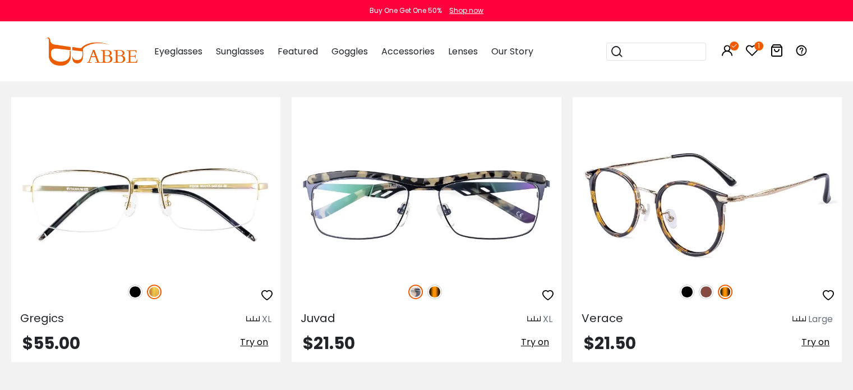
click at [828, 288] on icon "button" at bounding box center [828, 294] width 13 height 13
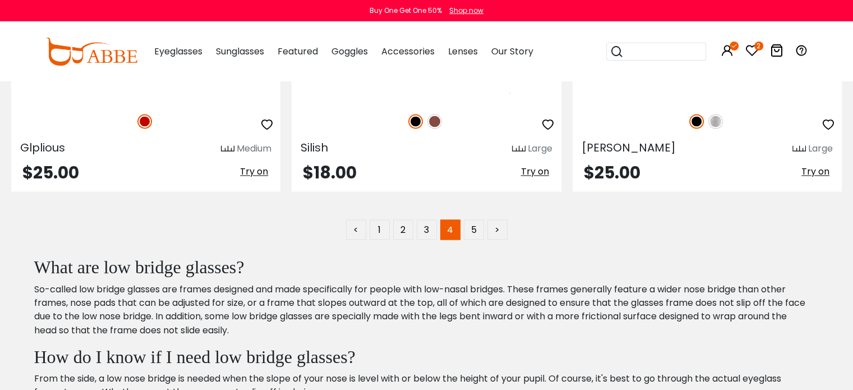
scroll to position [6079, 0]
click at [479, 219] on link "5" at bounding box center [474, 229] width 20 height 20
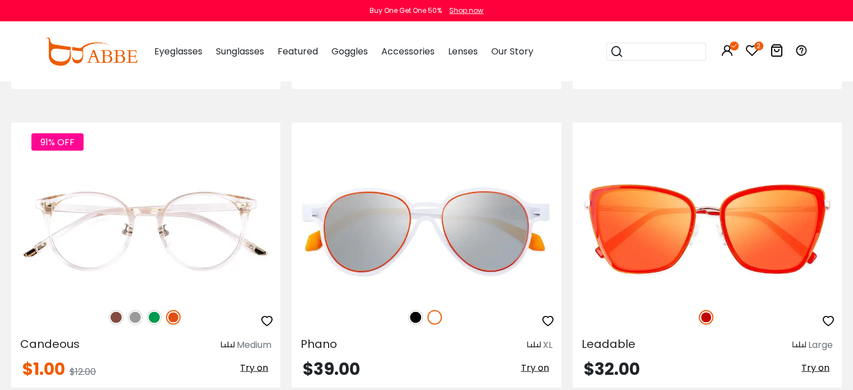
scroll to position [2020, 0]
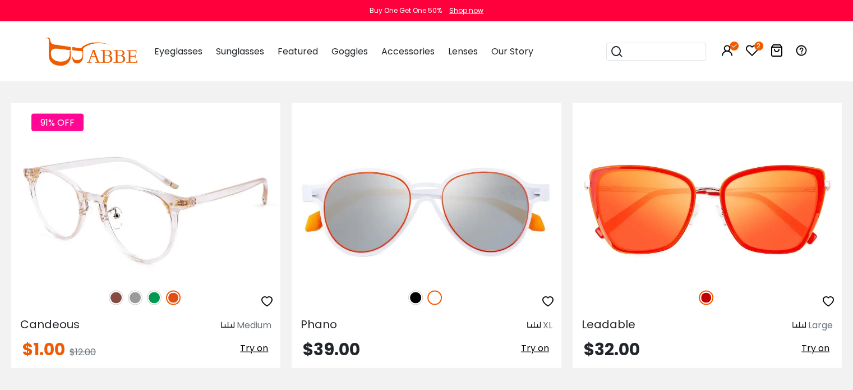
click at [131, 292] on img at bounding box center [135, 297] width 15 height 15
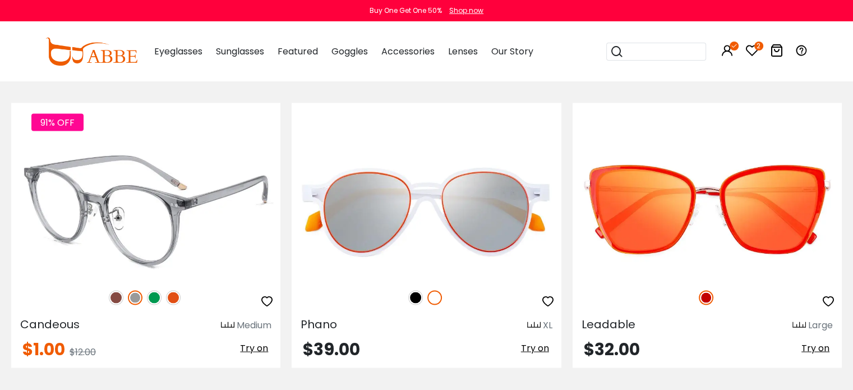
click at [152, 296] on img at bounding box center [154, 297] width 15 height 15
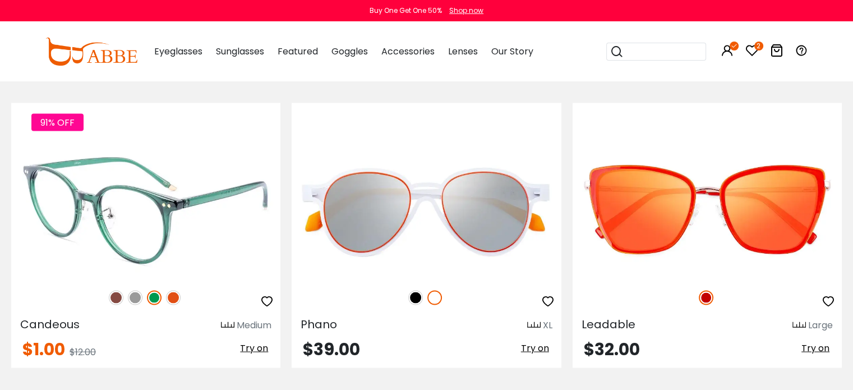
click at [112, 292] on img at bounding box center [116, 297] width 15 height 15
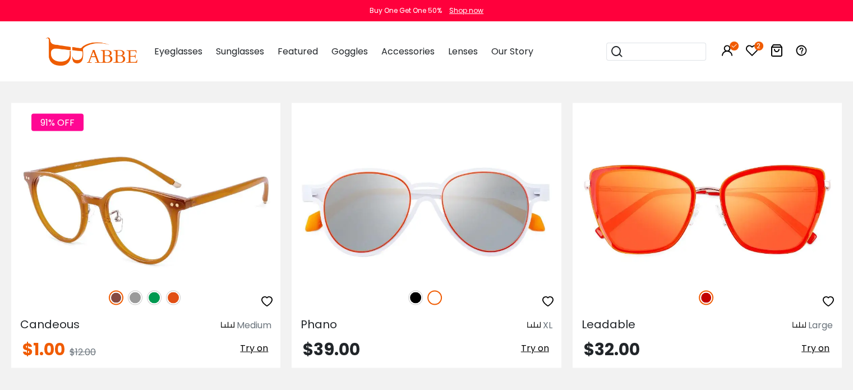
scroll to position [2076, 0]
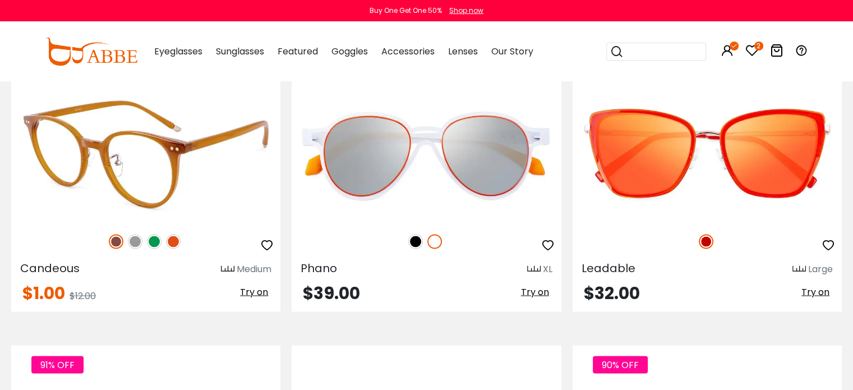
click at [130, 238] on img at bounding box center [135, 241] width 15 height 15
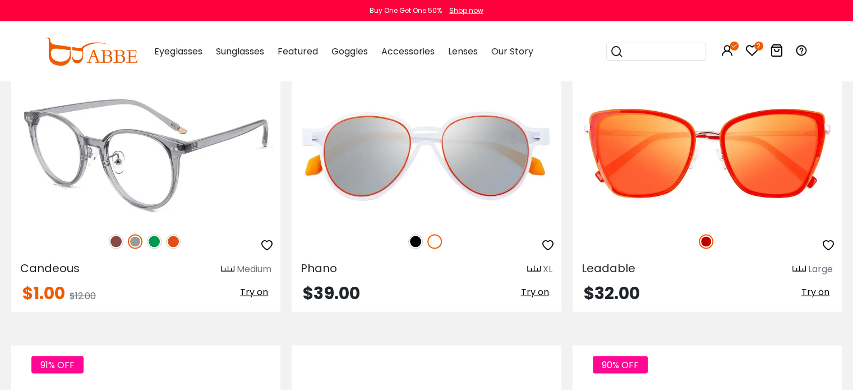
click at [267, 242] on icon "button" at bounding box center [266, 244] width 13 height 13
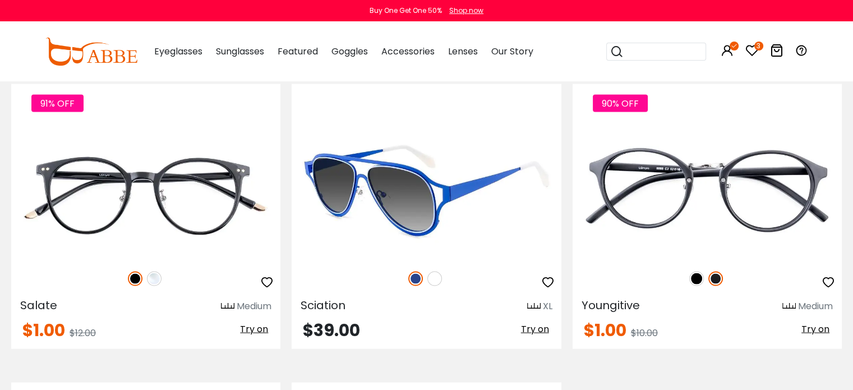
scroll to position [2357, 0]
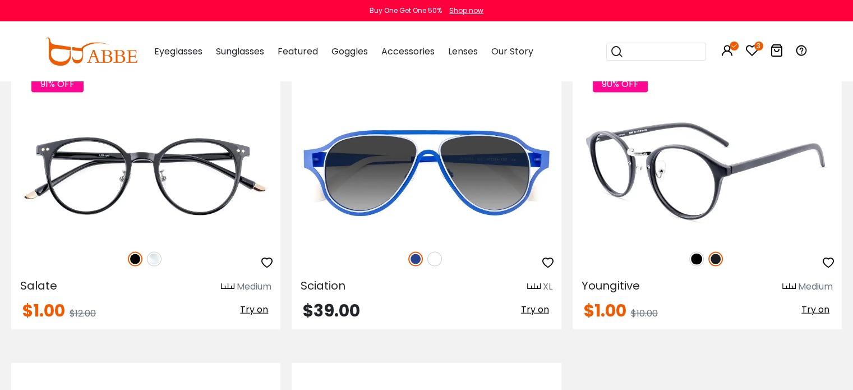
click at [696, 256] on img at bounding box center [697, 259] width 15 height 15
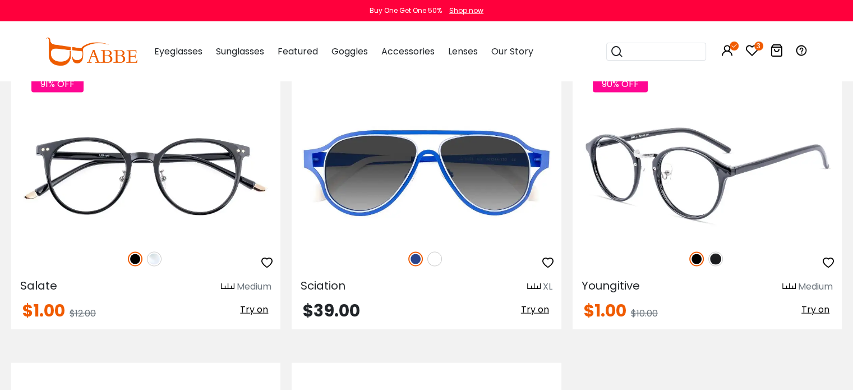
click at [715, 258] on img at bounding box center [716, 259] width 15 height 15
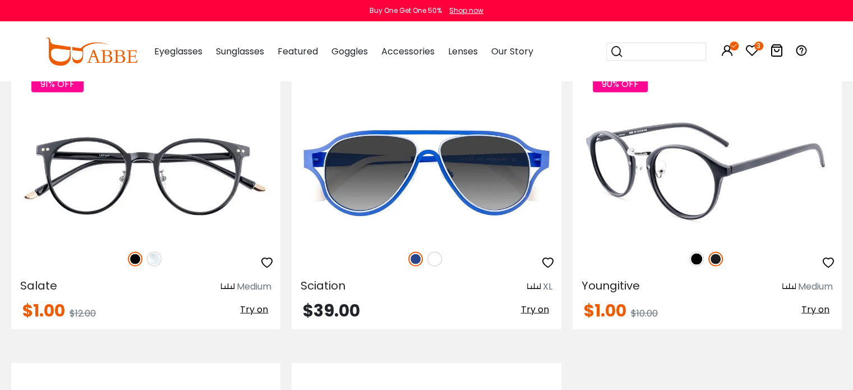
click at [692, 258] on img at bounding box center [697, 259] width 15 height 15
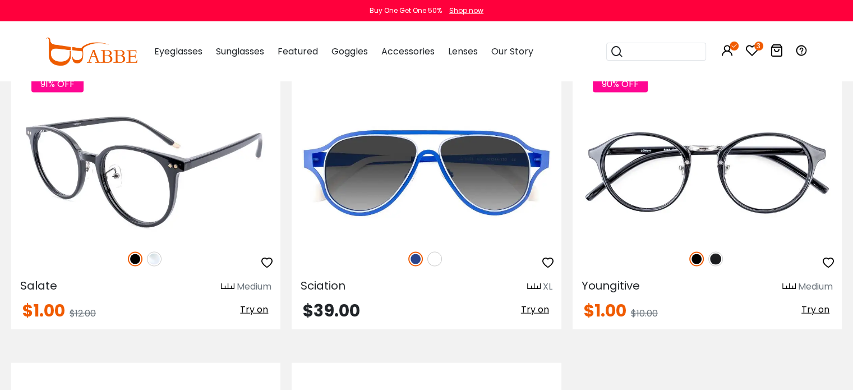
click at [150, 255] on img at bounding box center [154, 259] width 15 height 15
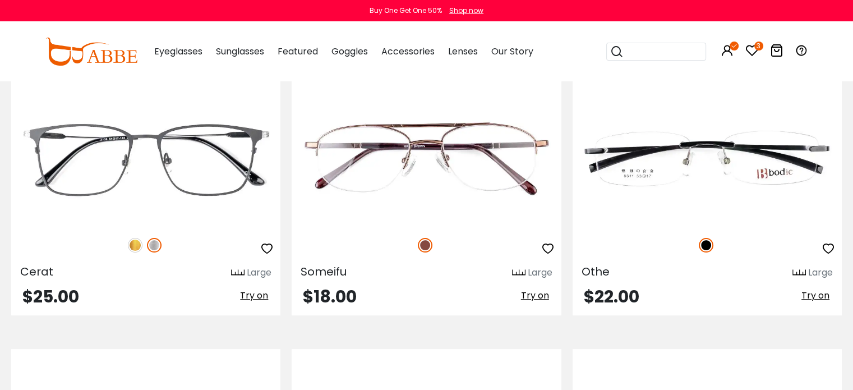
scroll to position [0, 0]
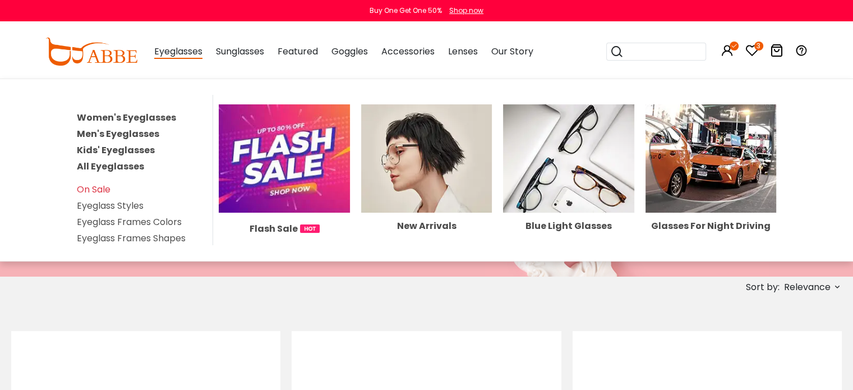
click at [185, 51] on span "Eyeglasses" at bounding box center [178, 52] width 48 height 14
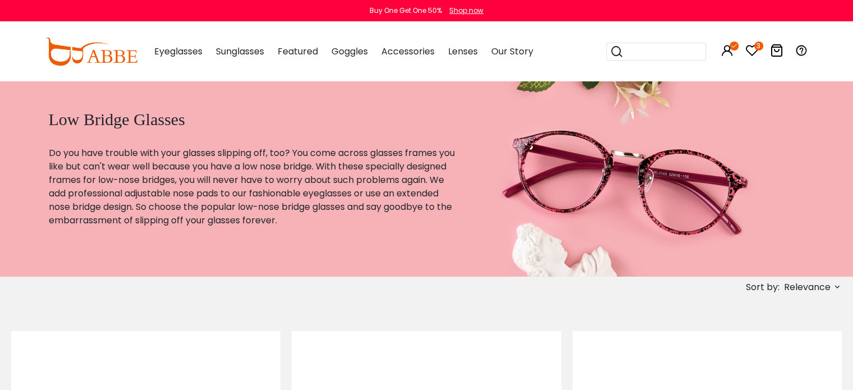
click at [185, 52] on span "Eyeglasses" at bounding box center [178, 51] width 48 height 13
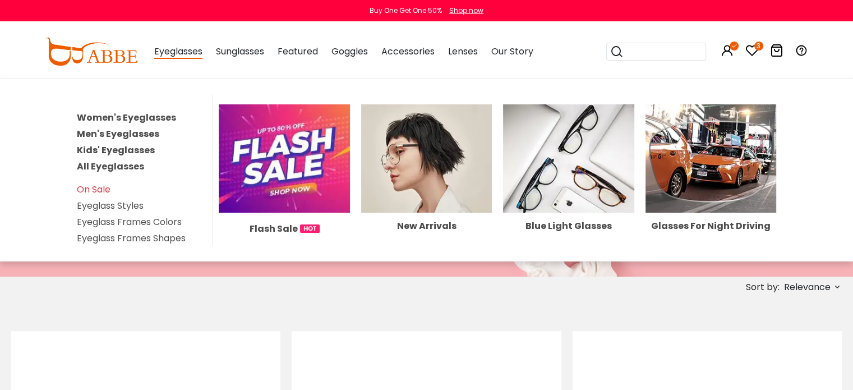
click at [148, 112] on link "Women's Eyeglasses" at bounding box center [126, 117] width 99 height 13
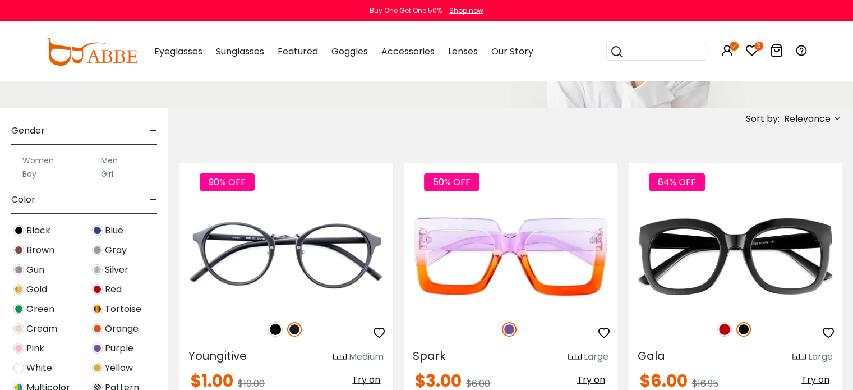
scroll to position [337, 0]
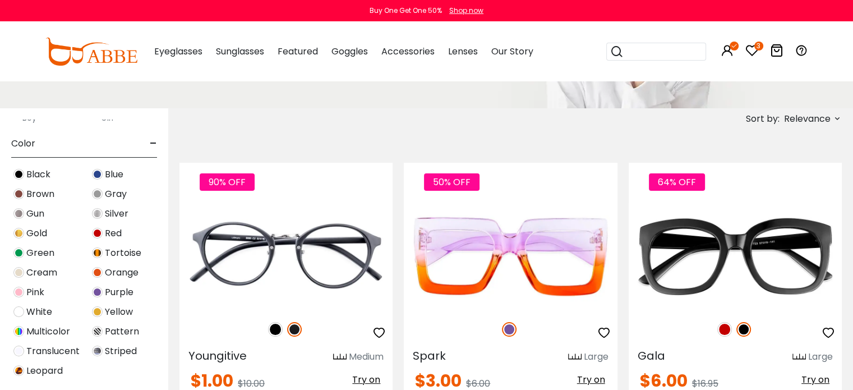
click at [99, 251] on img at bounding box center [97, 252] width 11 height 11
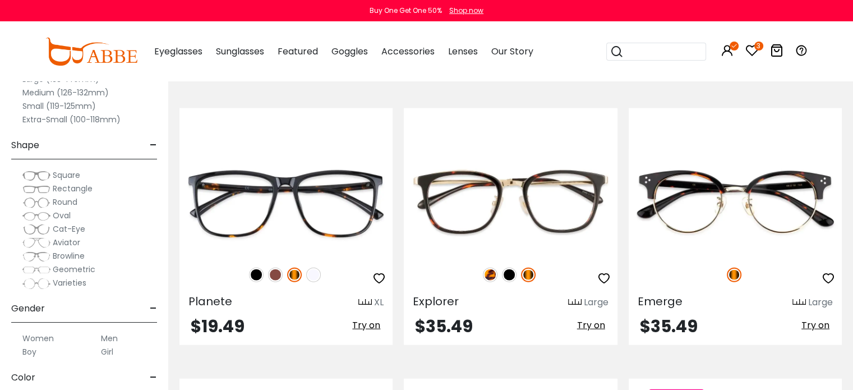
scroll to position [2749, 0]
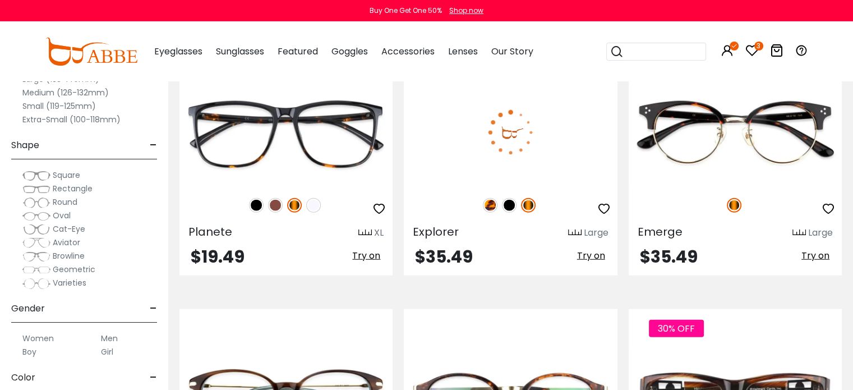
click at [488, 201] on img at bounding box center [490, 205] width 15 height 15
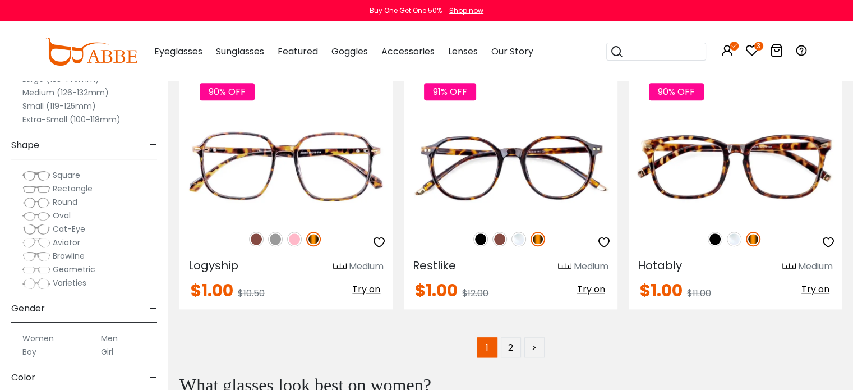
scroll to position [5443, 0]
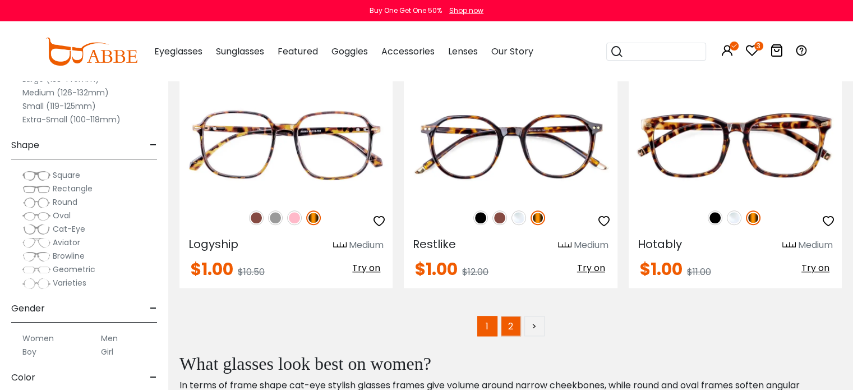
click at [507, 316] on link "2" at bounding box center [511, 326] width 20 height 20
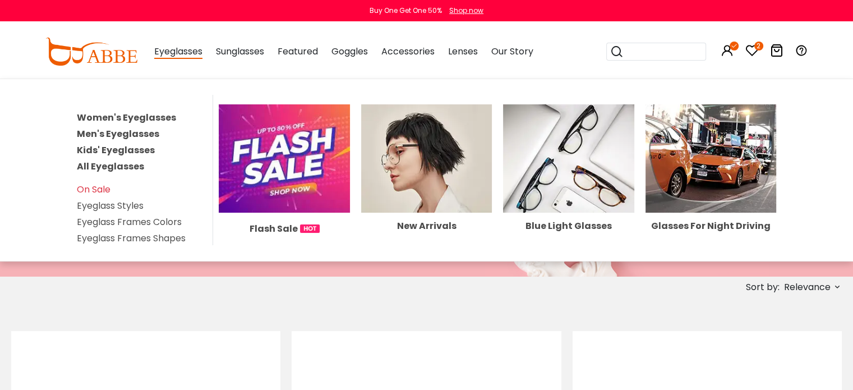
click at [185, 53] on span "Eyeglasses" at bounding box center [178, 52] width 48 height 14
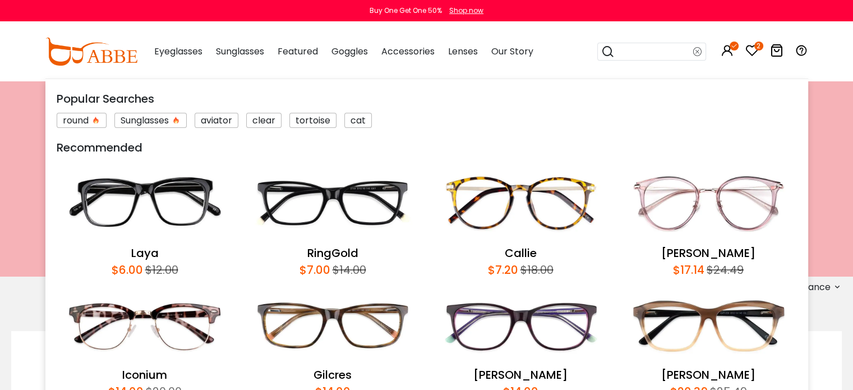
click at [649, 49] on input "search" at bounding box center [654, 51] width 79 height 17
paste input "**********"
type input "**********"
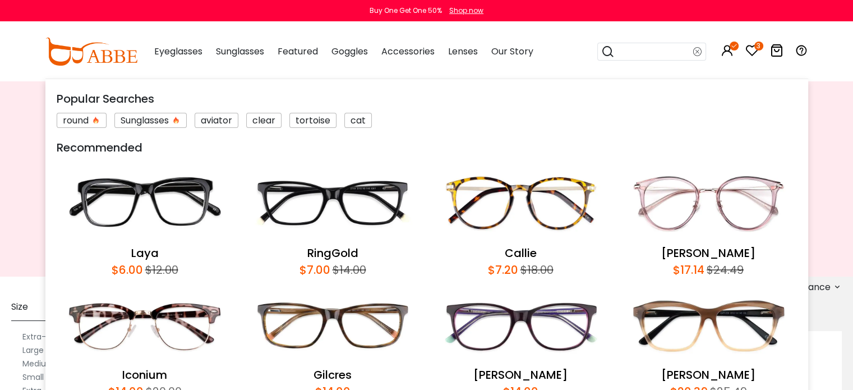
click at [627, 53] on input "search" at bounding box center [654, 51] width 79 height 17
type input "**********"
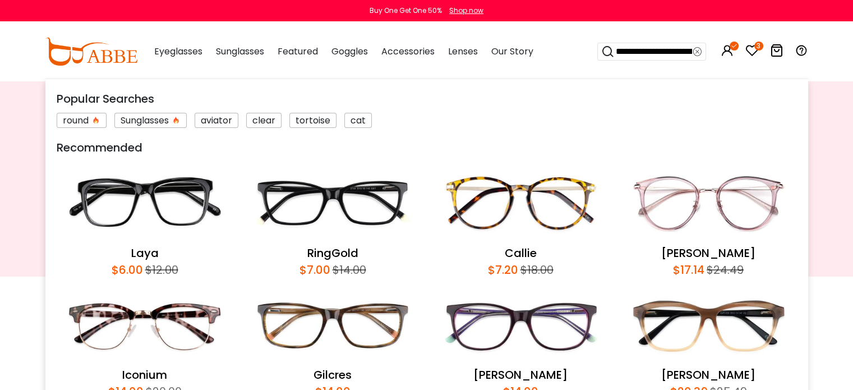
scroll to position [0, 76]
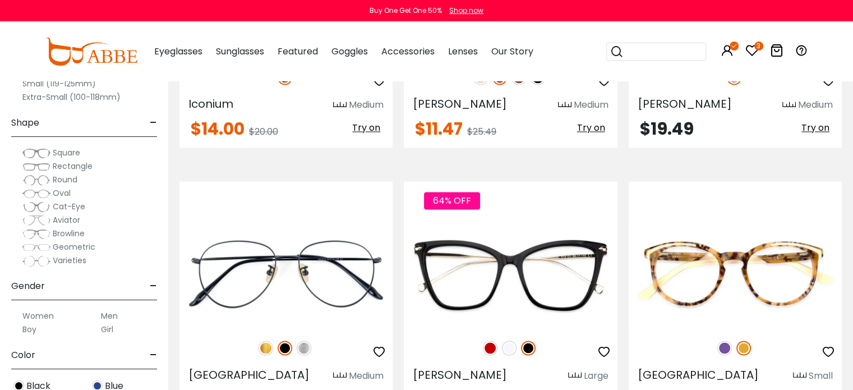
scroll to position [1852, 0]
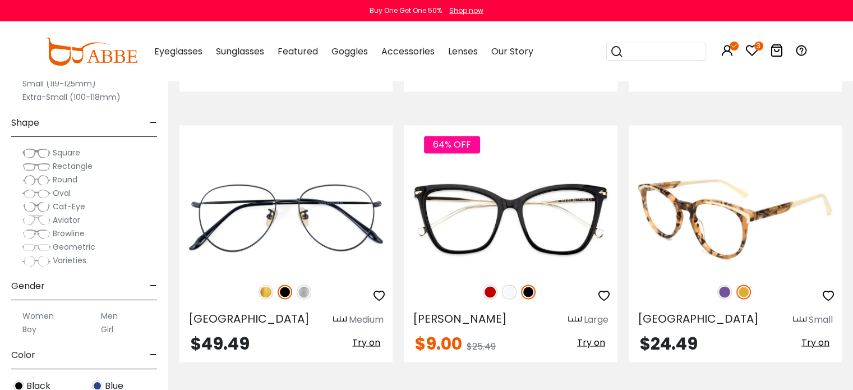
click at [726, 288] on img at bounding box center [725, 291] width 15 height 15
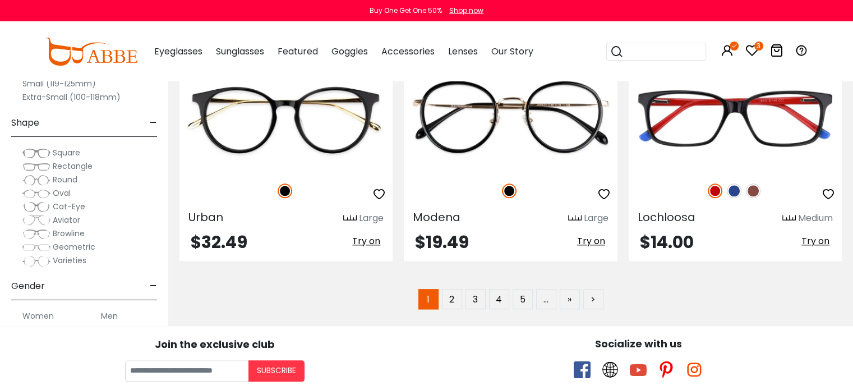
scroll to position [5555, 0]
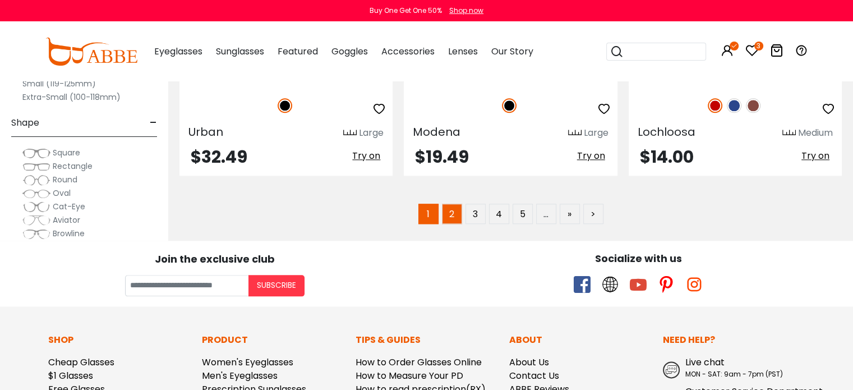
click at [458, 210] on link "2" at bounding box center [452, 214] width 20 height 20
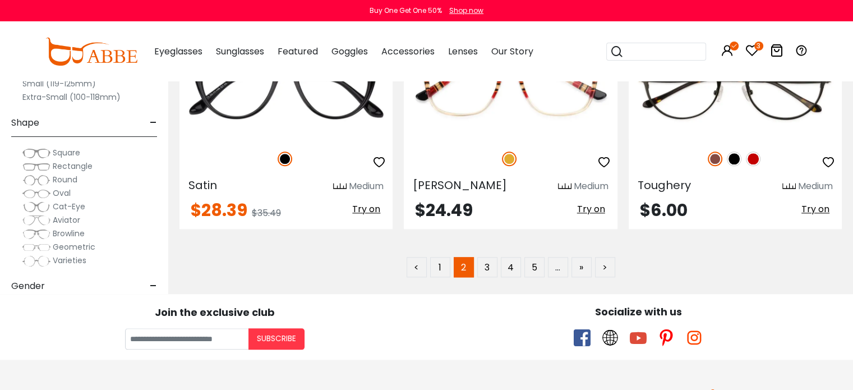
scroll to position [5499, 0]
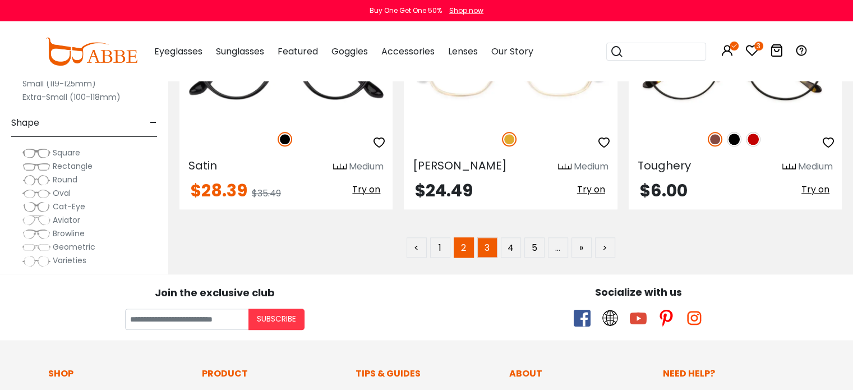
click at [490, 239] on link "3" at bounding box center [488, 247] width 20 height 20
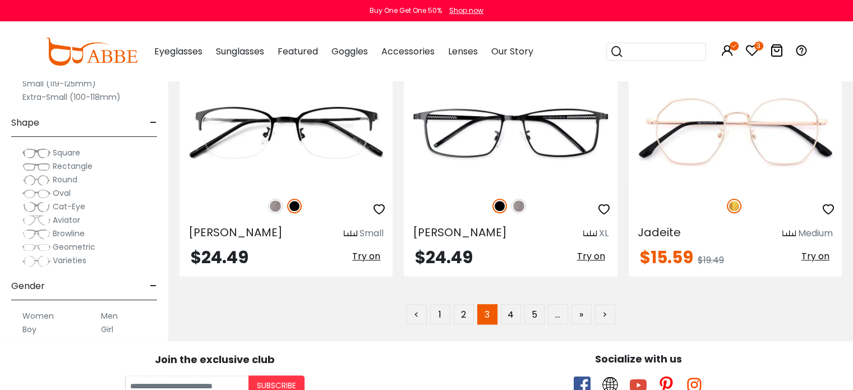
scroll to position [5443, 0]
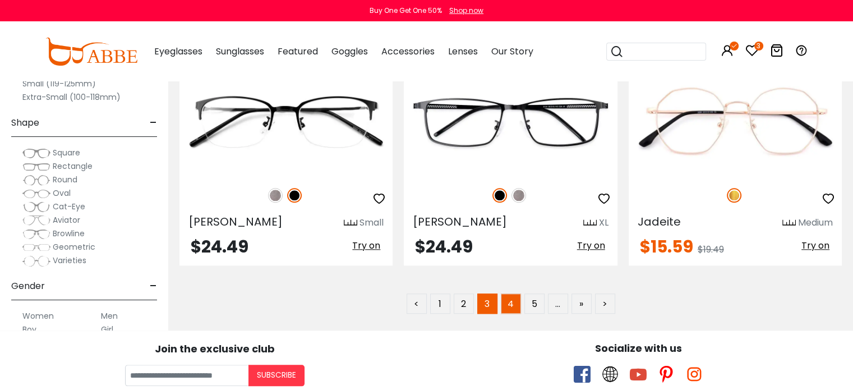
click at [509, 295] on link "4" at bounding box center [511, 303] width 20 height 20
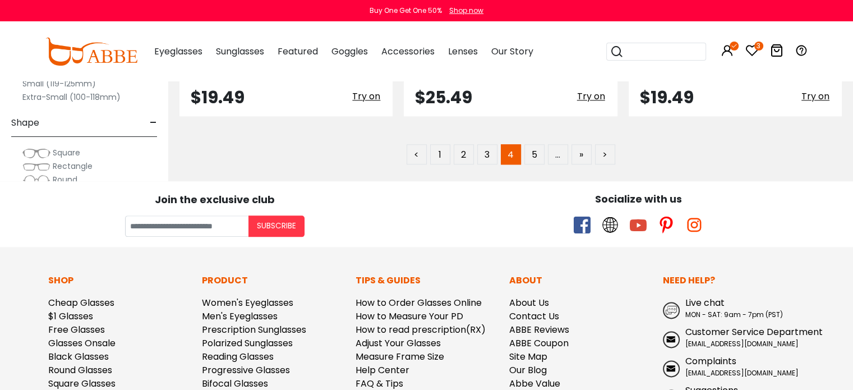
scroll to position [5611, 0]
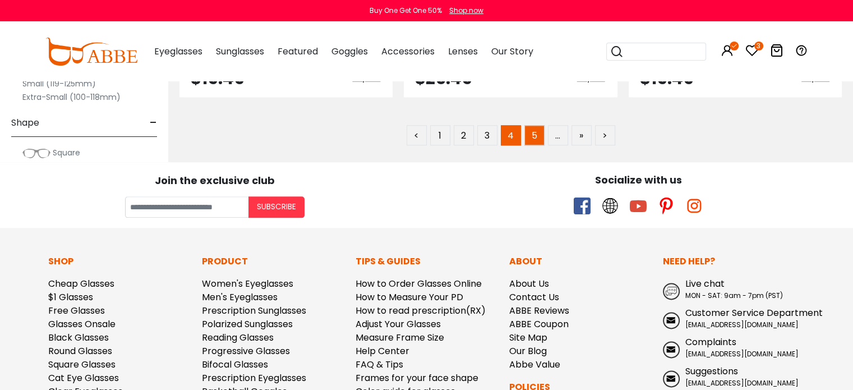
click at [538, 125] on link "5" at bounding box center [535, 135] width 20 height 20
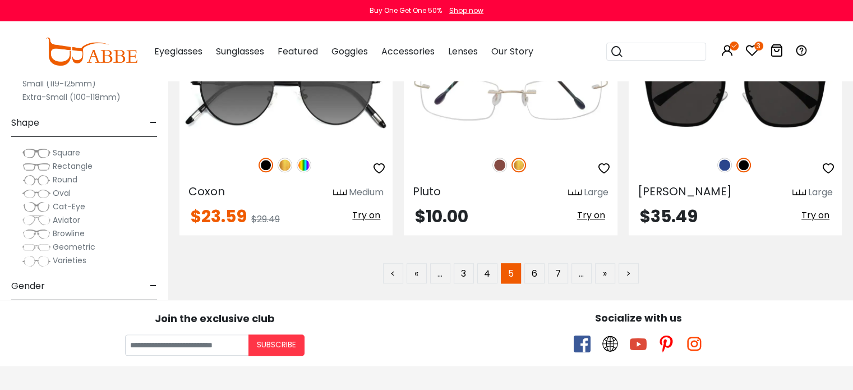
scroll to position [5501, 0]
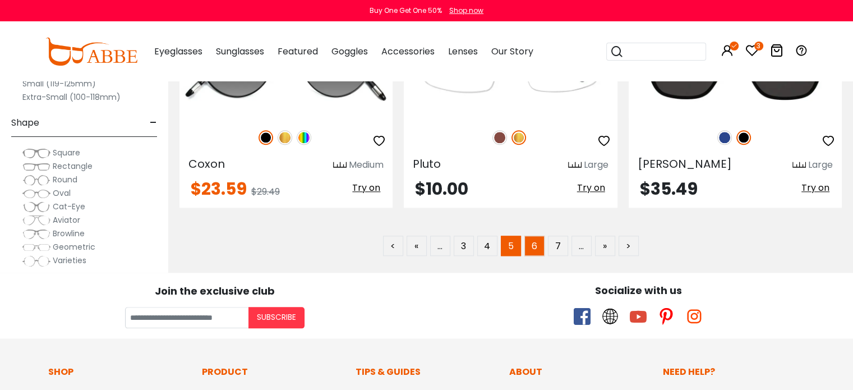
click at [533, 237] on link "6" at bounding box center [535, 246] width 20 height 20
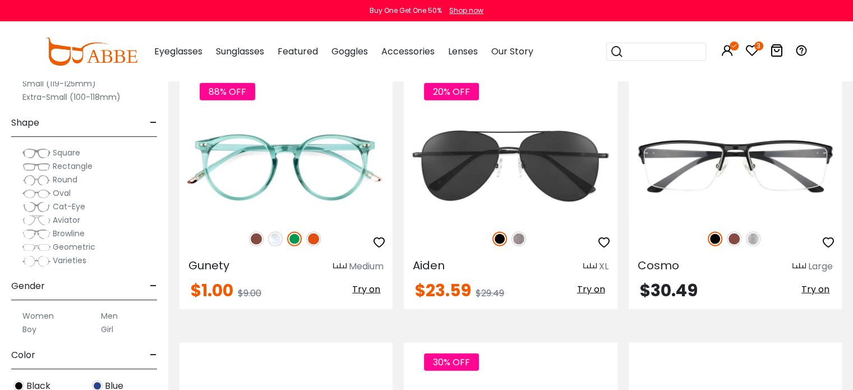
scroll to position [2976, 0]
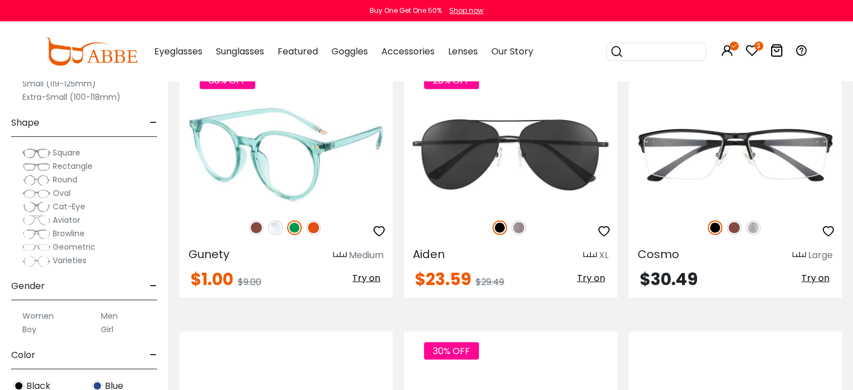
click at [315, 224] on img at bounding box center [313, 228] width 15 height 15
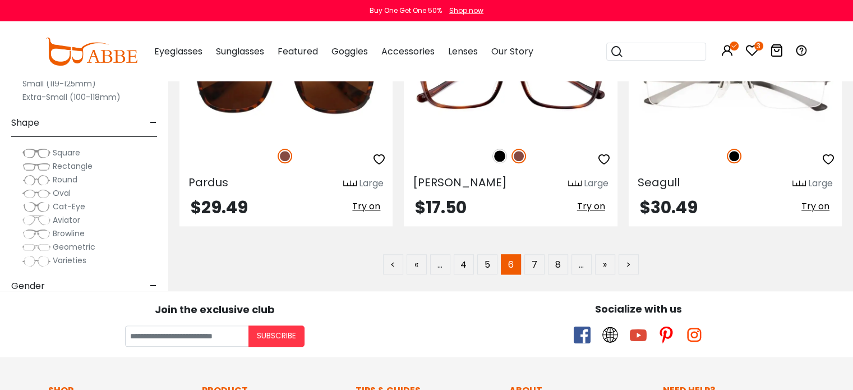
scroll to position [5501, 0]
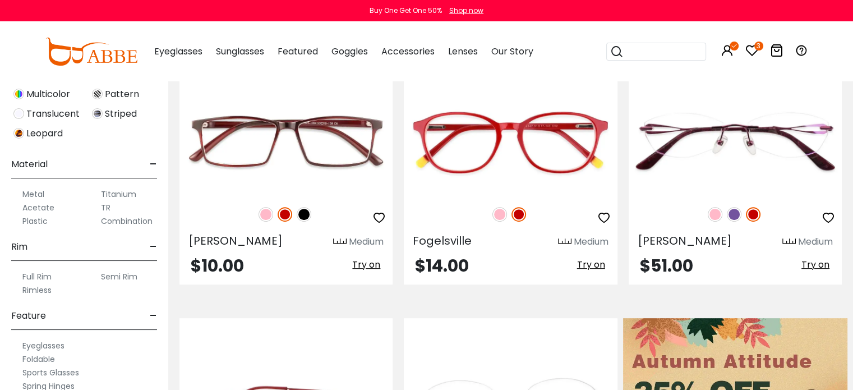
scroll to position [505, 0]
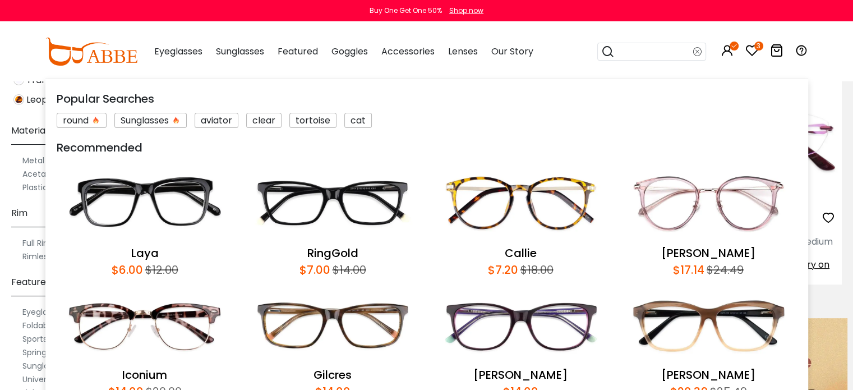
paste input "**********"
drag, startPoint x: 682, startPoint y: 54, endPoint x: 580, endPoint y: 53, distance: 102.1
click at [580, 53] on div "Eyeglasses Women's Eyeglasses Men's Eyeglasses Kids' Eyeglasses All Eyeglasses …" at bounding box center [475, 51] width 665 height 58
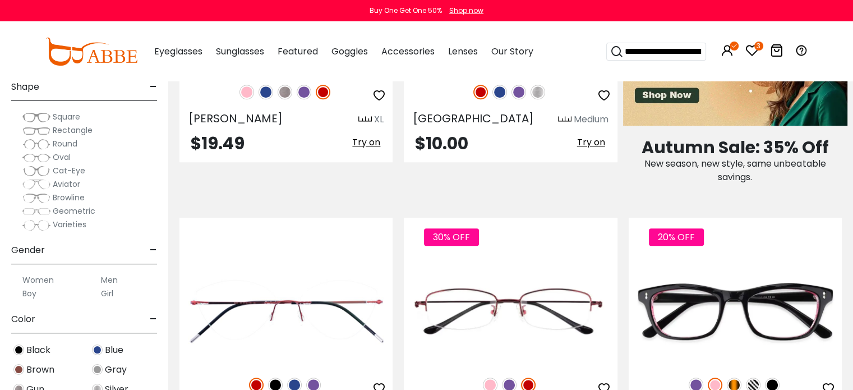
scroll to position [51, 0]
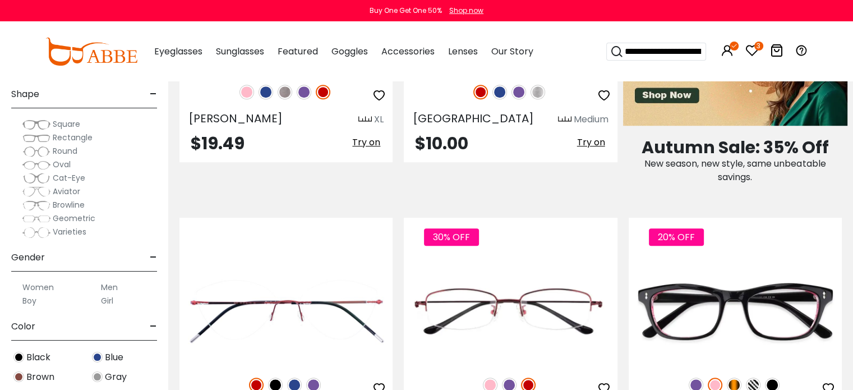
type input "**********"
click at [63, 203] on span "Browline" at bounding box center [69, 204] width 32 height 11
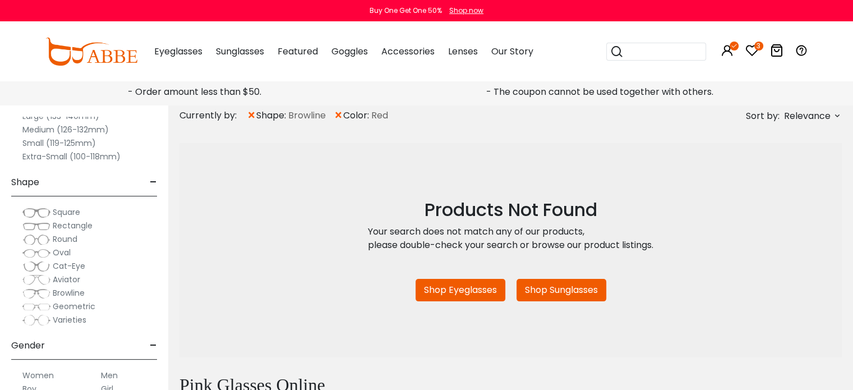
scroll to position [112, 0]
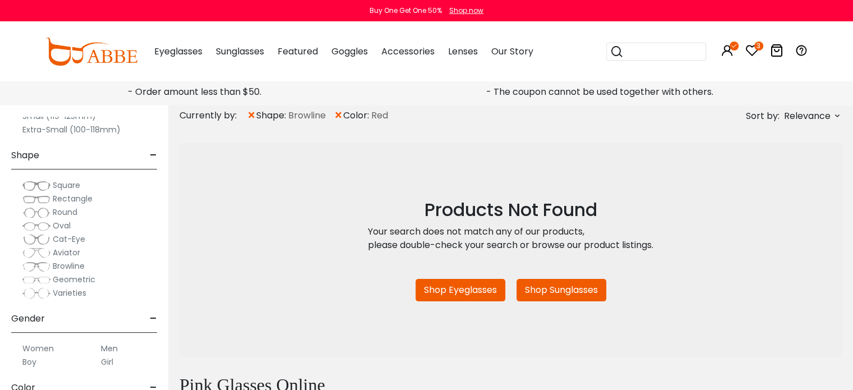
click at [67, 213] on span "Round" at bounding box center [65, 211] width 25 height 11
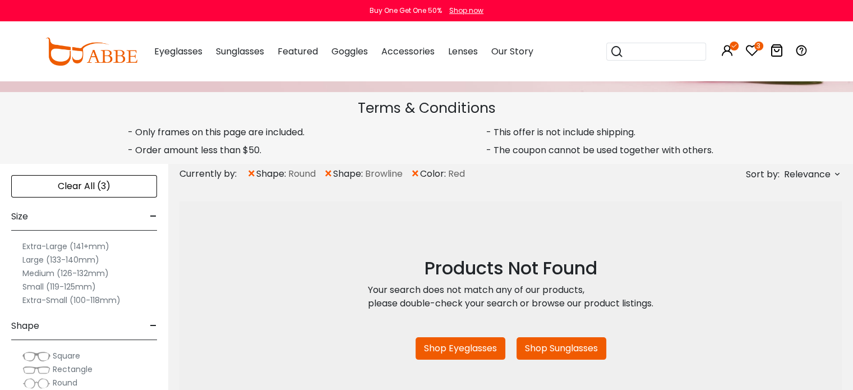
scroll to position [168, 0]
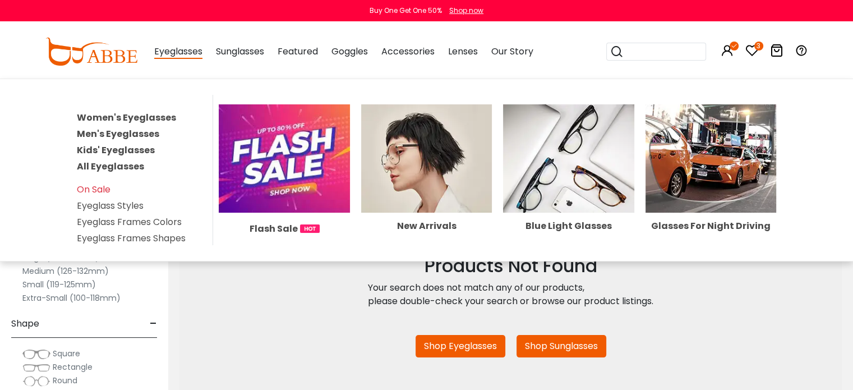
click at [183, 52] on span "Eyeglasses" at bounding box center [178, 52] width 48 height 14
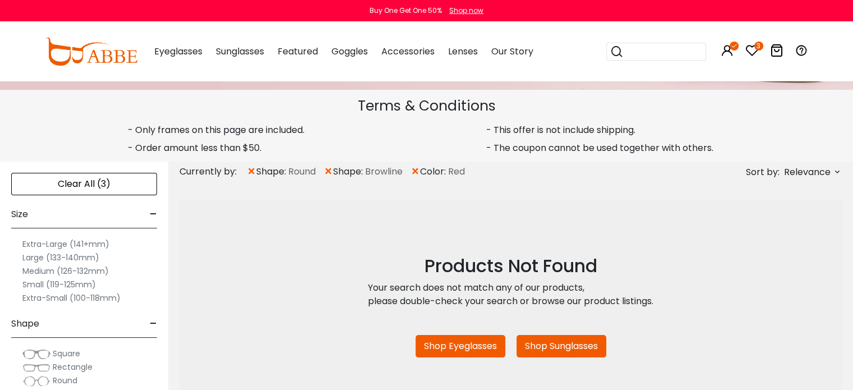
click at [169, 52] on span "Eyeglasses" at bounding box center [178, 51] width 48 height 13
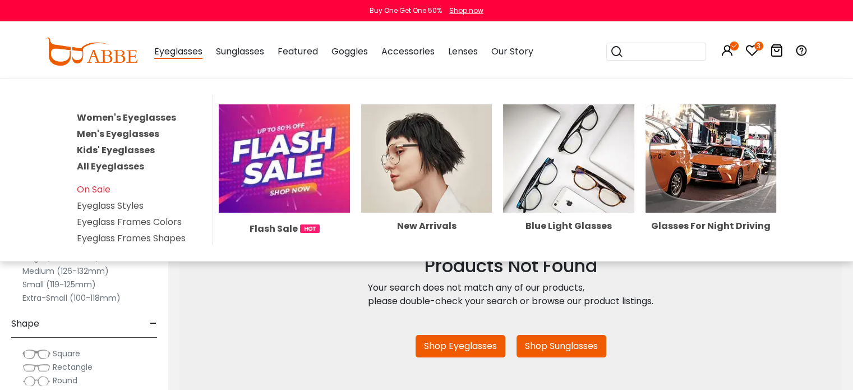
click at [155, 117] on link "Women's Eyeglasses" at bounding box center [126, 117] width 99 height 13
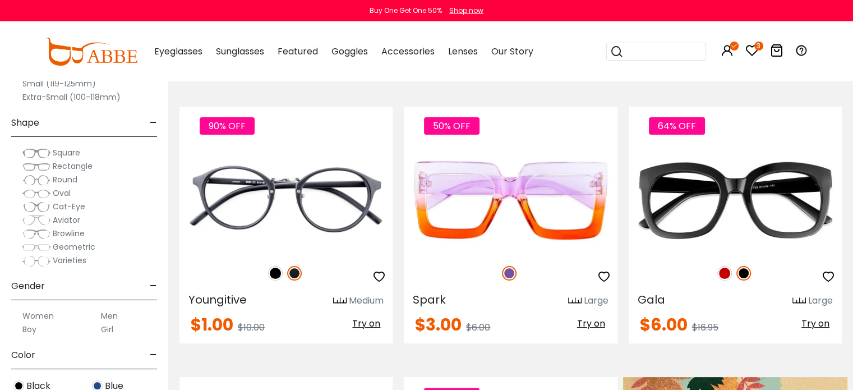
click at [70, 234] on span "Browline" at bounding box center [69, 233] width 32 height 11
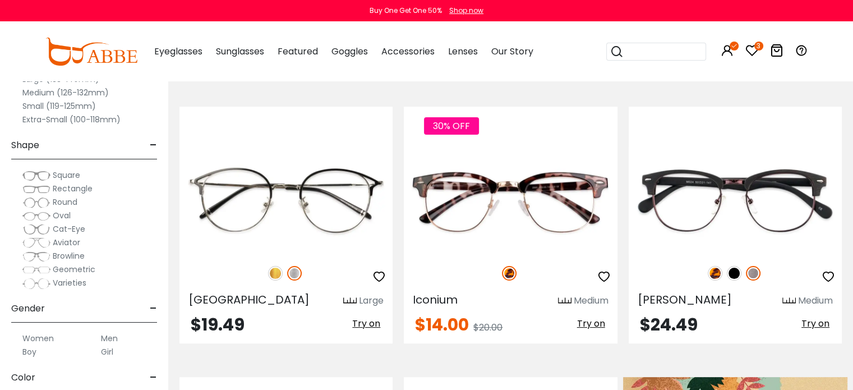
click at [70, 199] on span "Round" at bounding box center [65, 201] width 25 height 11
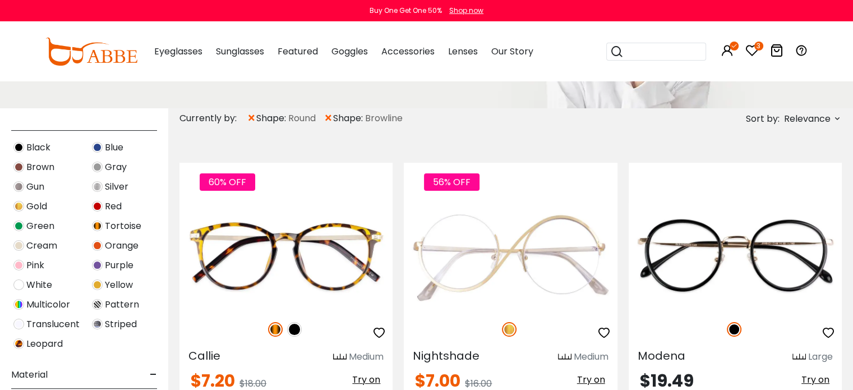
scroll to position [393, 0]
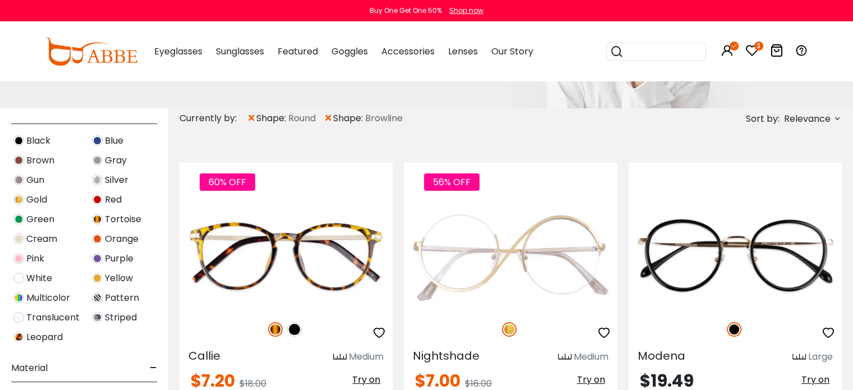
click at [117, 201] on span "Red" at bounding box center [113, 199] width 17 height 13
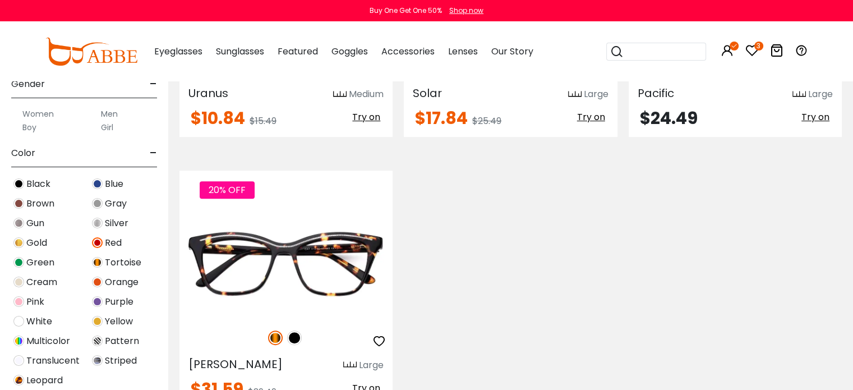
scroll to position [393, 0]
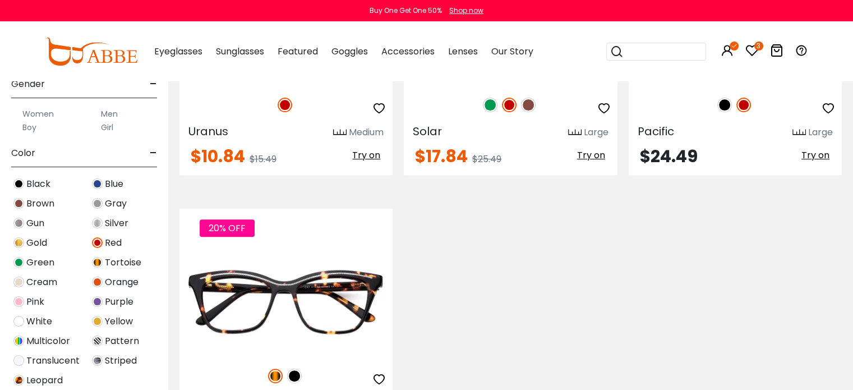
click at [103, 339] on div "Pattern" at bounding box center [123, 340] width 79 height 15
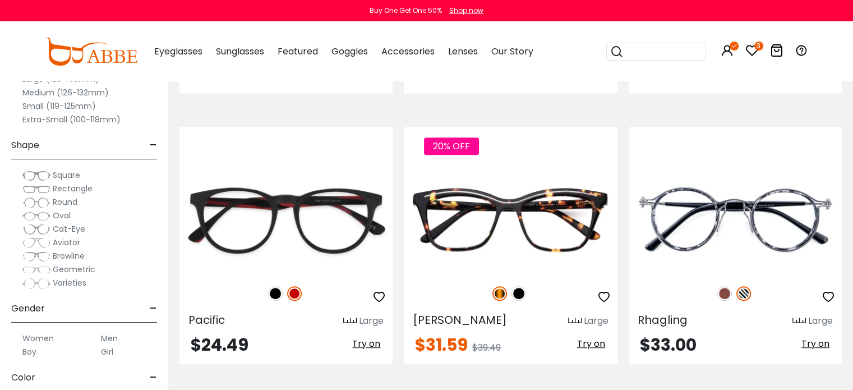
scroll to position [786, 0]
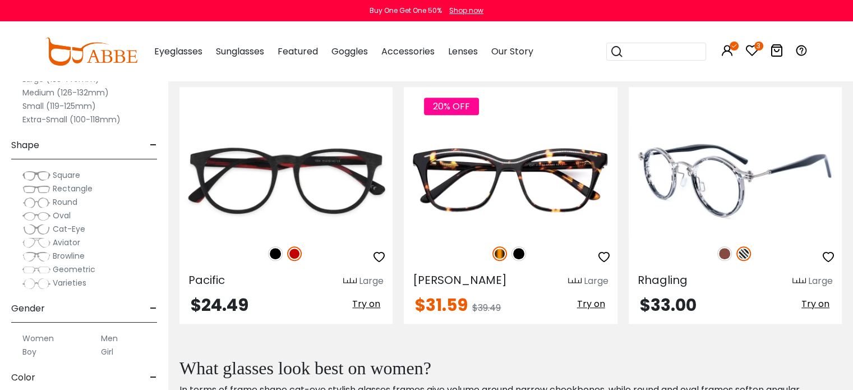
click at [723, 253] on img at bounding box center [725, 253] width 15 height 15
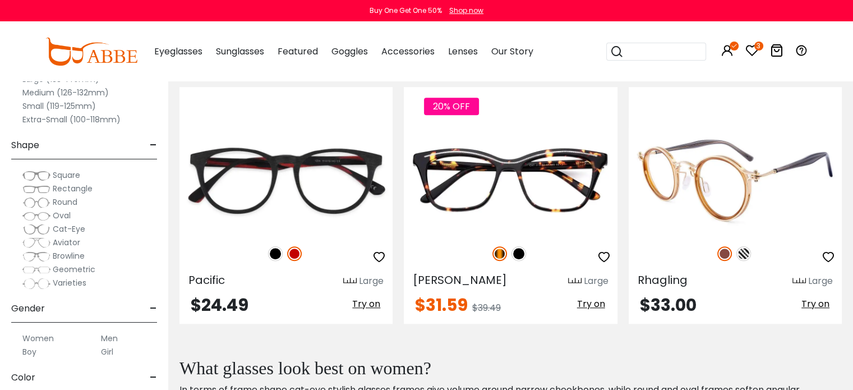
click at [728, 207] on img at bounding box center [735, 180] width 213 height 107
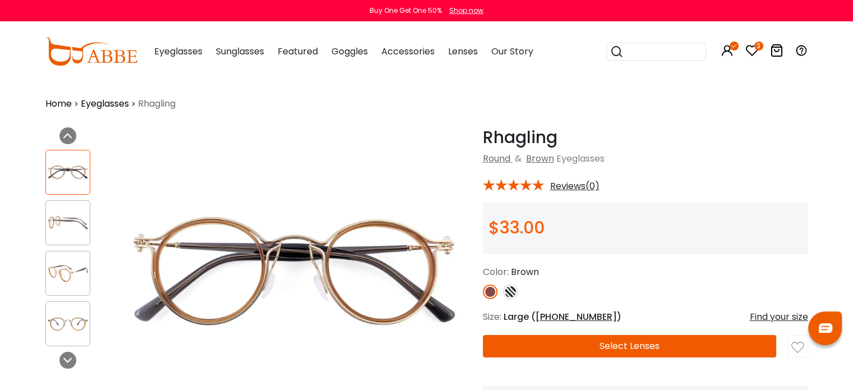
click at [74, 324] on img at bounding box center [68, 324] width 44 height 22
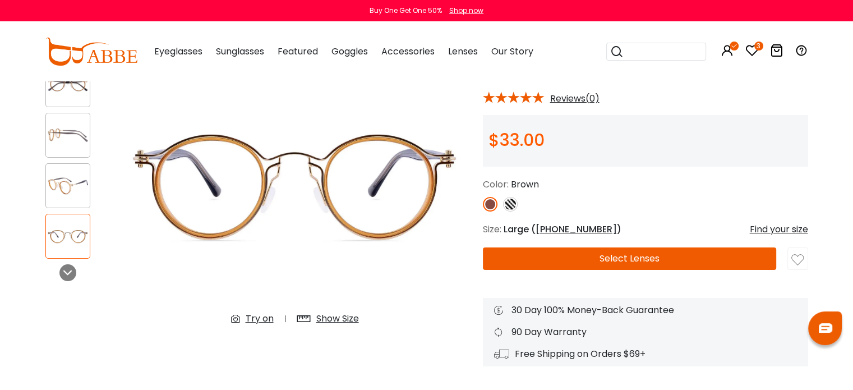
scroll to position [112, 0]
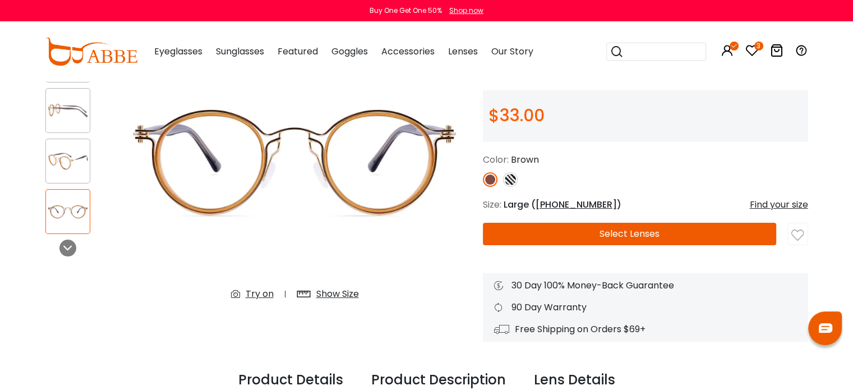
click at [512, 178] on img at bounding box center [510, 179] width 15 height 15
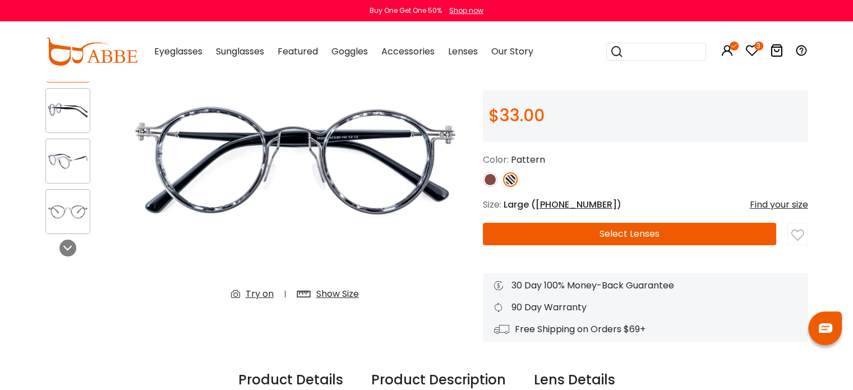
click at [63, 215] on img at bounding box center [68, 212] width 44 height 22
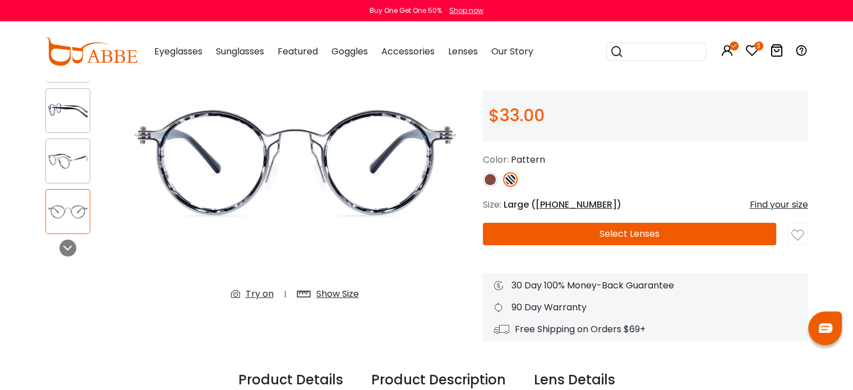
click at [796, 231] on img at bounding box center [798, 235] width 12 height 12
click at [258, 293] on div "Try on" at bounding box center [260, 293] width 28 height 13
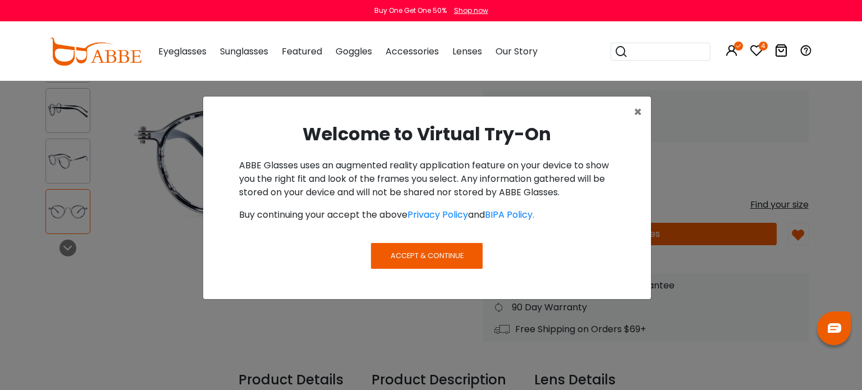
click at [438, 253] on span "Accept & Continue" at bounding box center [427, 255] width 73 height 11
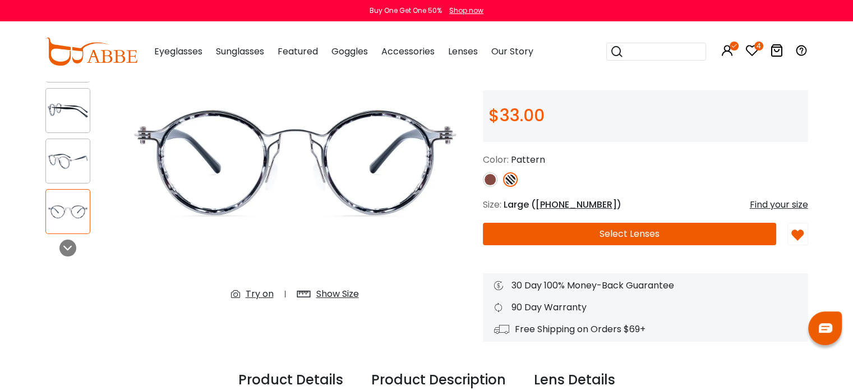
click at [256, 295] on div "Try on" at bounding box center [260, 293] width 28 height 13
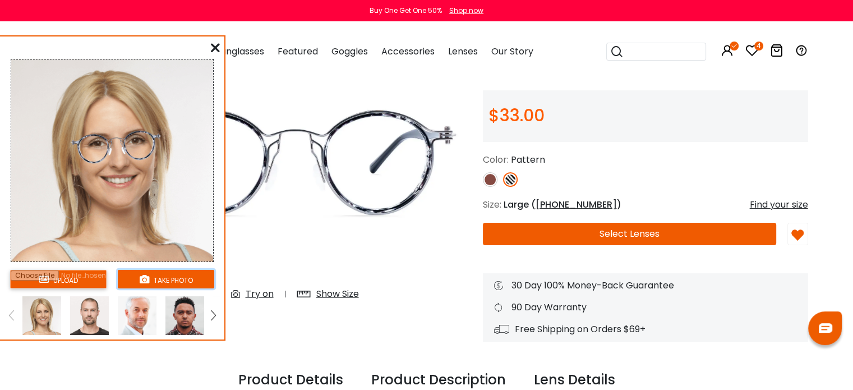
click at [168, 280] on button "take photo" at bounding box center [166, 279] width 97 height 19
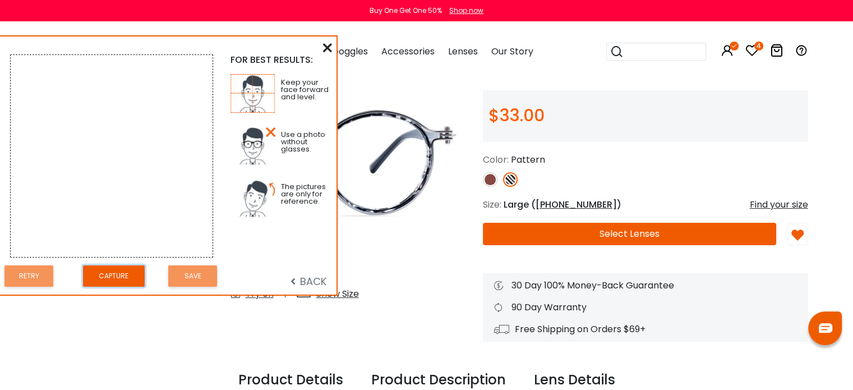
click at [114, 276] on button "Capture" at bounding box center [114, 276] width 62 height 22
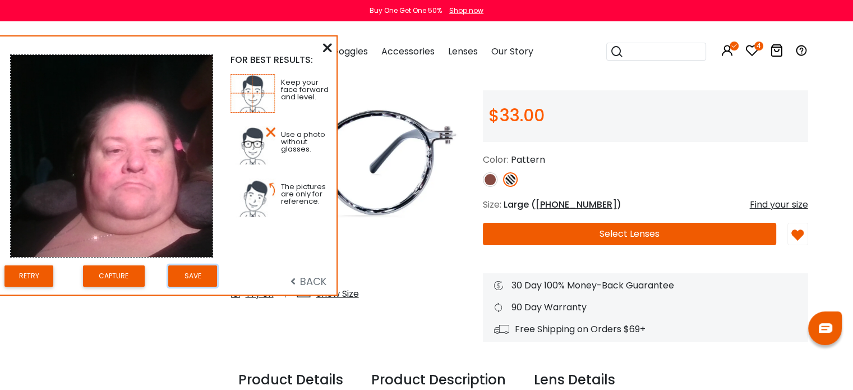
click at [195, 276] on button "Save" at bounding box center [192, 276] width 49 height 22
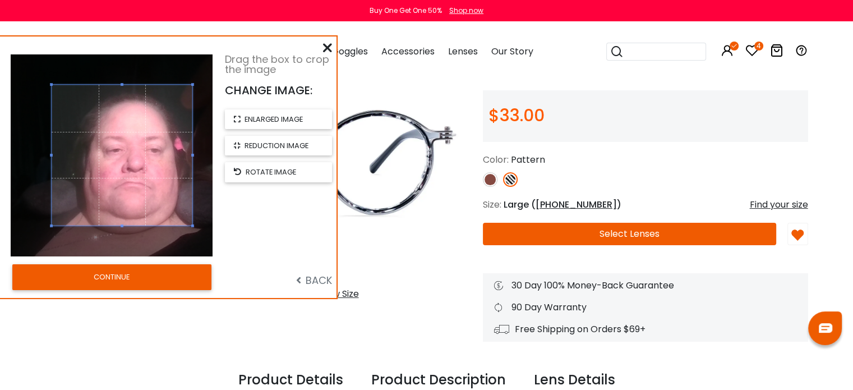
drag, startPoint x: 31, startPoint y: 153, endPoint x: 52, endPoint y: 163, distance: 23.3
click at [52, 163] on div at bounding box center [122, 155] width 141 height 141
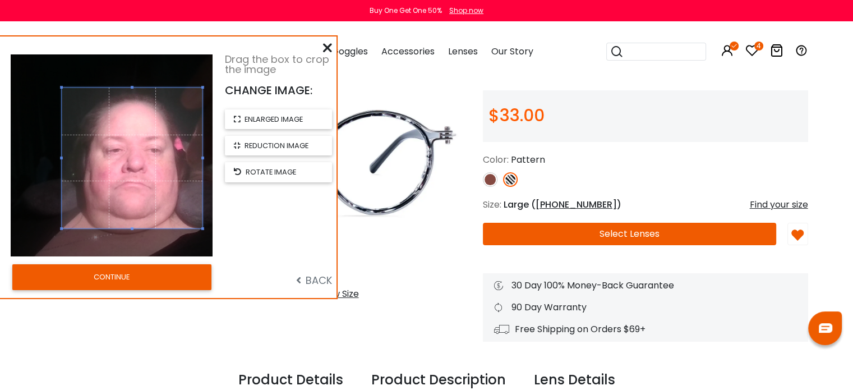
drag, startPoint x: 111, startPoint y: 175, endPoint x: 121, endPoint y: 177, distance: 10.5
click at [121, 177] on span at bounding box center [132, 158] width 141 height 141
click at [127, 280] on button "CONTINUE" at bounding box center [111, 277] width 199 height 26
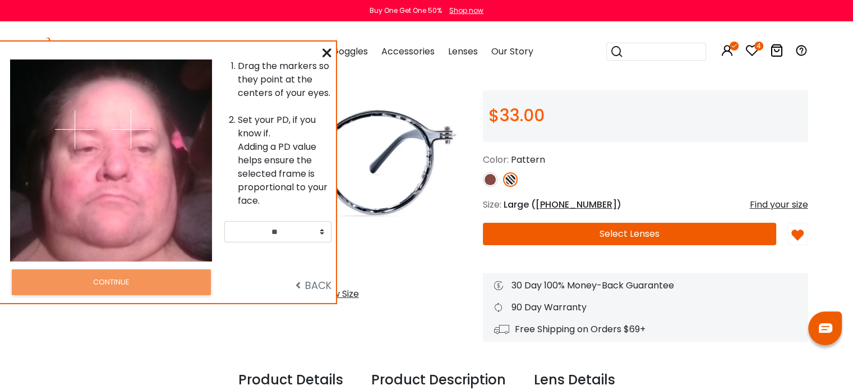
drag, startPoint x: 138, startPoint y: 205, endPoint x: 117, endPoint y: 178, distance: 34.8
click at [137, 210] on div at bounding box center [161, 160] width 101 height 202
drag, startPoint x: 132, startPoint y: 128, endPoint x: 146, endPoint y: 176, distance: 49.0
click at [146, 176] on img at bounding box center [145, 176] width 39 height 39
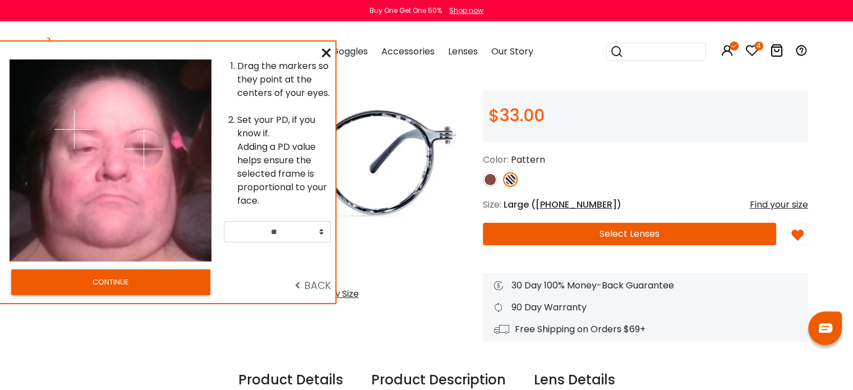
drag, startPoint x: 148, startPoint y: 171, endPoint x: 144, endPoint y: 149, distance: 22.3
click at [144, 149] on img at bounding box center [143, 149] width 39 height 39
drag, startPoint x: 72, startPoint y: 126, endPoint x: 76, endPoint y: 296, distance: 170.1
click at [89, 151] on img at bounding box center [87, 147] width 39 height 39
drag, startPoint x: 104, startPoint y: 276, endPoint x: 100, endPoint y: 271, distance: 6.0
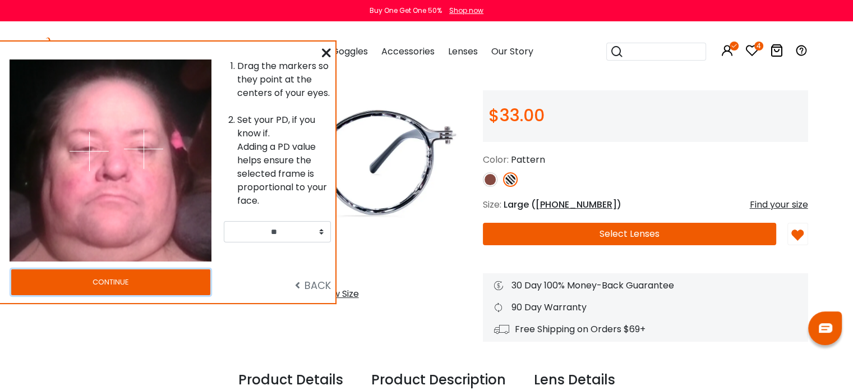
click at [104, 273] on button "CONTINUE" at bounding box center [110, 282] width 199 height 26
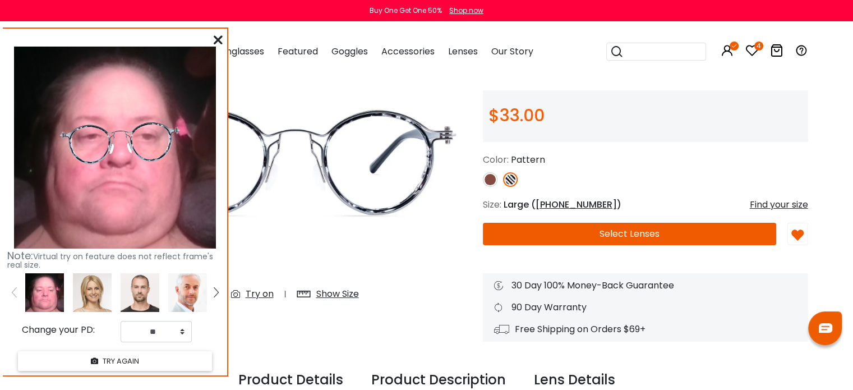
drag, startPoint x: 117, startPoint y: 147, endPoint x: 121, endPoint y: 134, distance: 13.5
click at [121, 134] on img at bounding box center [120, 143] width 135 height 71
click at [104, 362] on button "TRY AGAIN" at bounding box center [115, 361] width 194 height 20
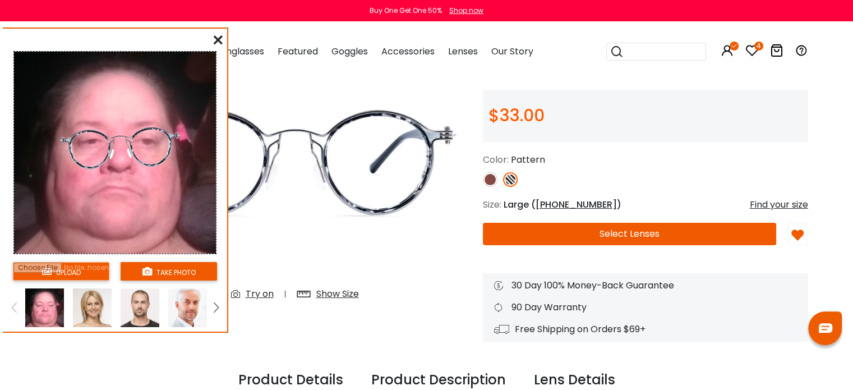
click at [45, 305] on img at bounding box center [44, 307] width 39 height 39
click at [258, 292] on div "Try on" at bounding box center [260, 293] width 28 height 13
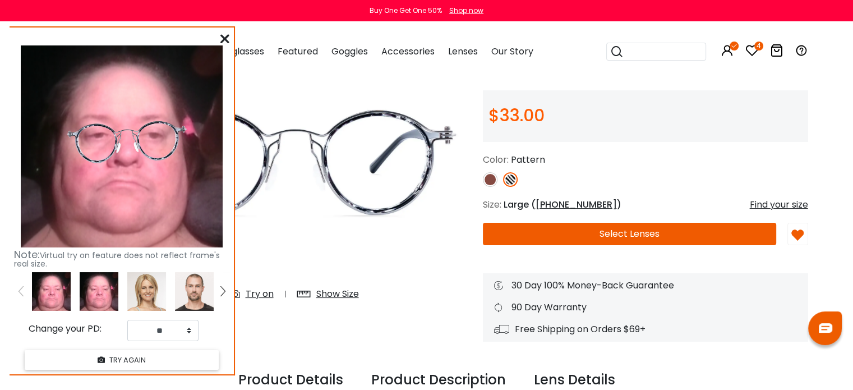
drag, startPoint x: 120, startPoint y: 132, endPoint x: 127, endPoint y: 131, distance: 6.8
click at [127, 131] on img at bounding box center [126, 142] width 135 height 71
click at [191, 329] on select "** ** ** ** ** ** ** ** ** ** ** ** ** ** ** ** ** ** ** ** ** ** ** ** ** ** *…" at bounding box center [162, 330] width 71 height 21
click at [127, 320] on select "** ** ** ** ** ** ** ** ** ** ** ** ** ** ** ** ** ** ** ** ** ** ** ** ** ** *…" at bounding box center [162, 330] width 71 height 21
click at [166, 330] on select "** ** ** ** ** ** ** ** ** ** ** ** ** ** ** ** ** ** ** ** ** ** ** ** ** ** *…" at bounding box center [162, 330] width 71 height 21
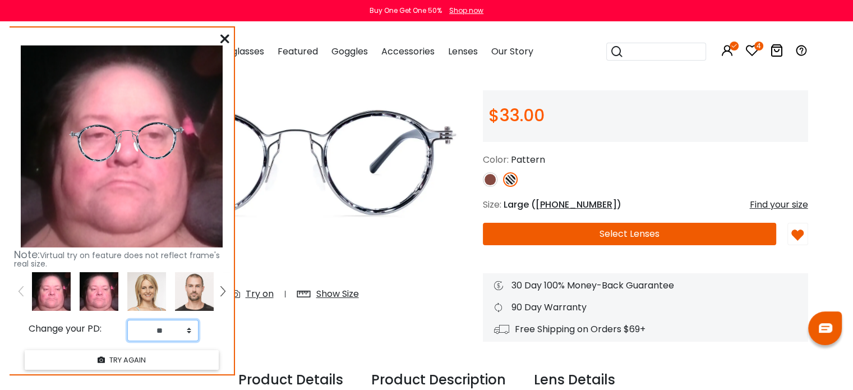
select select "**"
click at [127, 320] on select "** ** ** ** ** ** ** ** ** ** ** ** ** ** ** ** ** ** ** ** ** ** ** ** ** ** *…" at bounding box center [162, 330] width 71 height 21
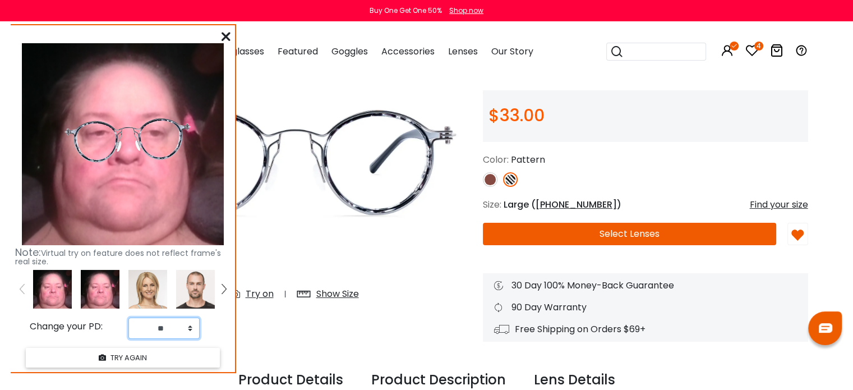
click at [128, 127] on img at bounding box center [127, 140] width 141 height 75
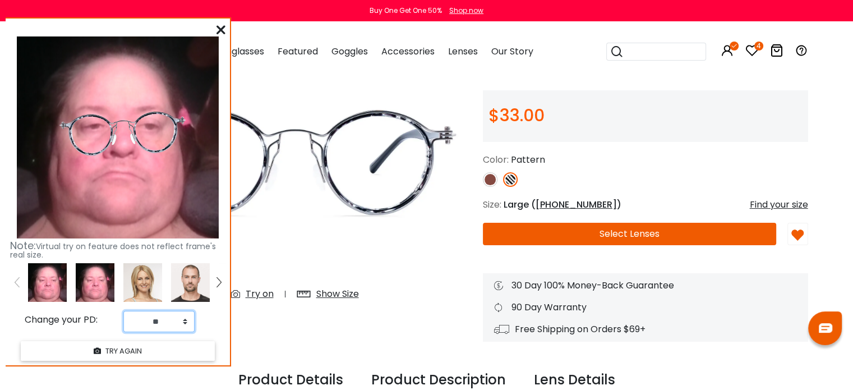
drag, startPoint x: 152, startPoint y: 154, endPoint x: 146, endPoint y: 148, distance: 8.3
click at [146, 148] on img at bounding box center [122, 133] width 141 height 75
click at [109, 349] on button "TRY AGAIN" at bounding box center [118, 351] width 194 height 20
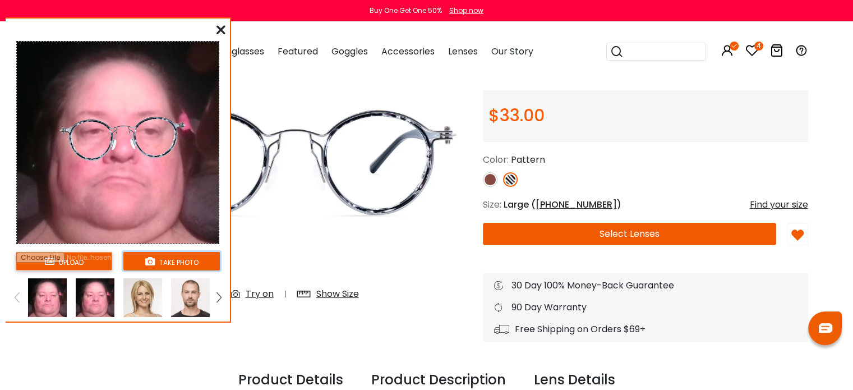
click at [166, 263] on button "take photo" at bounding box center [171, 261] width 97 height 19
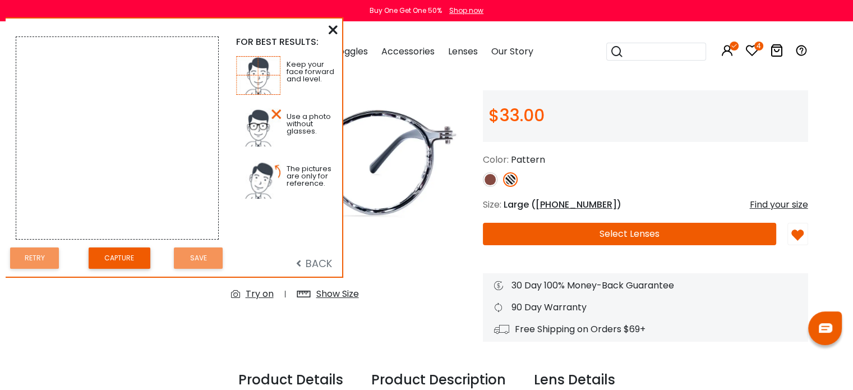
click at [306, 261] on span "BACK" at bounding box center [314, 263] width 36 height 14
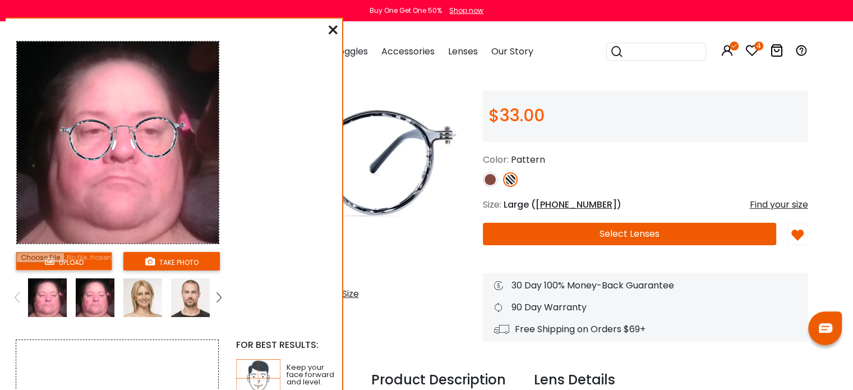
click at [70, 259] on input "file" at bounding box center [64, 261] width 97 height 19
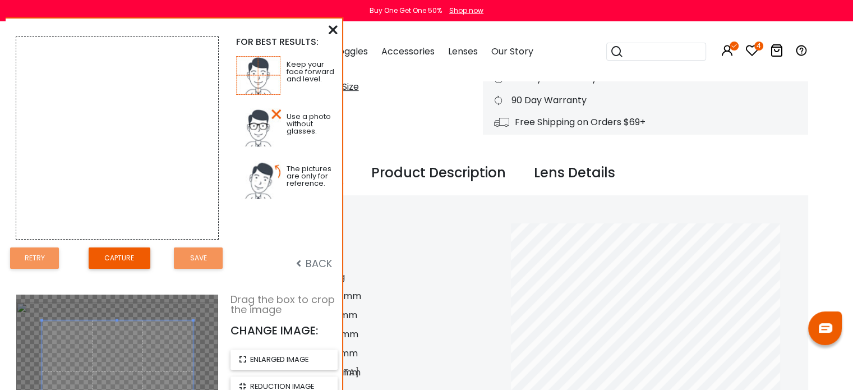
scroll to position [281, 0]
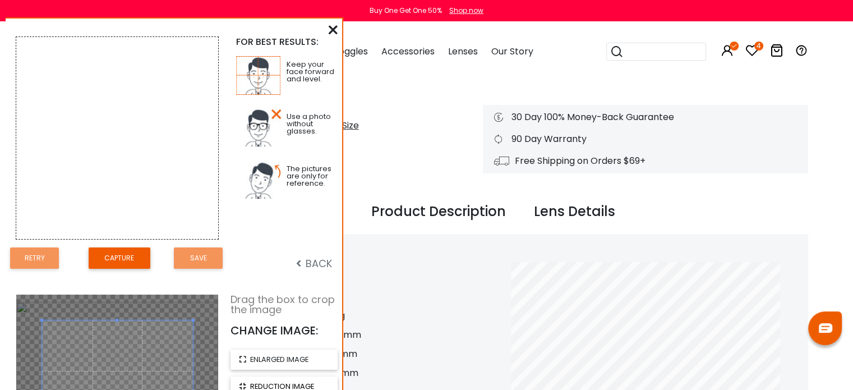
click at [281, 384] on span "reduction image" at bounding box center [282, 386] width 64 height 11
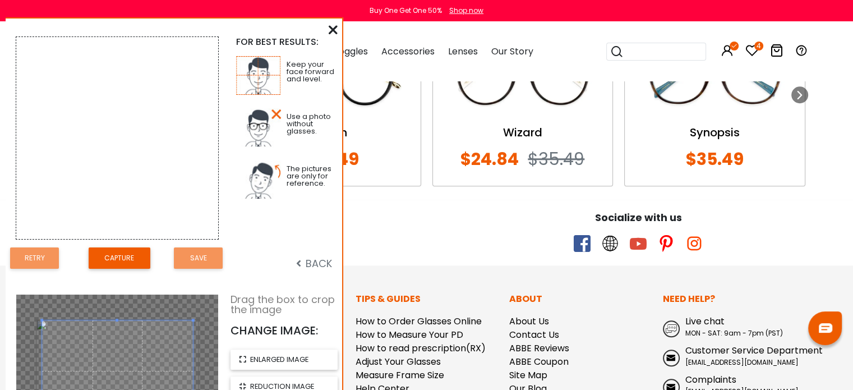
scroll to position [1177, 0]
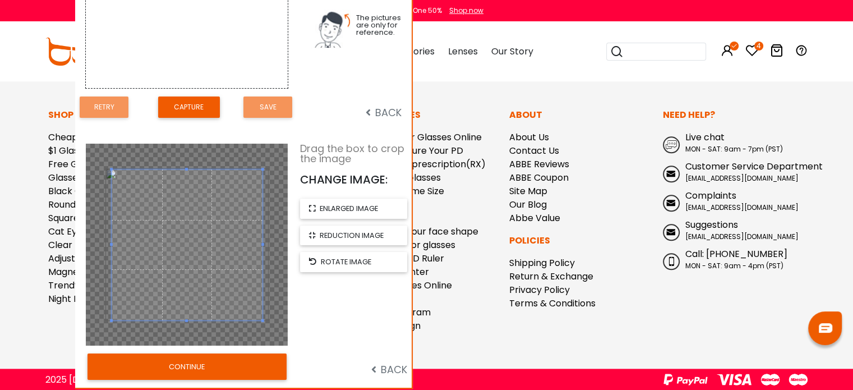
drag, startPoint x: 239, startPoint y: 322, endPoint x: 309, endPoint y: 171, distance: 166.2
click at [309, 171] on div "Drag the box to crop the image CHANGE IMAGE: enlarged image reduction image rot…" at bounding box center [356, 245] width 113 height 202
click at [194, 363] on button "CONTINUE" at bounding box center [187, 367] width 199 height 26
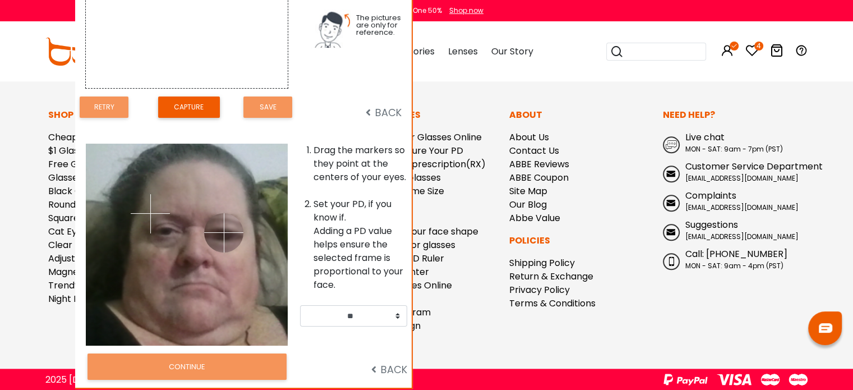
drag, startPoint x: 205, startPoint y: 212, endPoint x: 224, endPoint y: 232, distance: 27.8
click at [224, 232] on img at bounding box center [223, 232] width 39 height 39
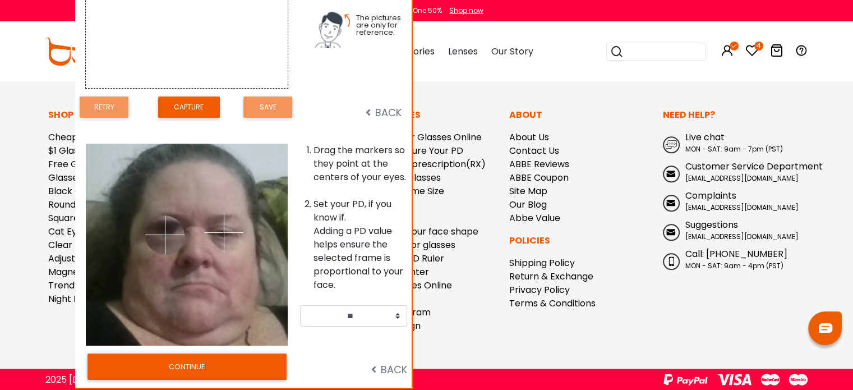
drag, startPoint x: 157, startPoint y: 214, endPoint x: 162, endPoint y: 233, distance: 19.6
click at [145, 255] on img at bounding box center [164, 234] width 39 height 39
click at [148, 253] on div at bounding box center [136, 245] width 101 height 202
click at [164, 217] on div at bounding box center [136, 245] width 101 height 202
click at [166, 228] on div at bounding box center [136, 245] width 101 height 202
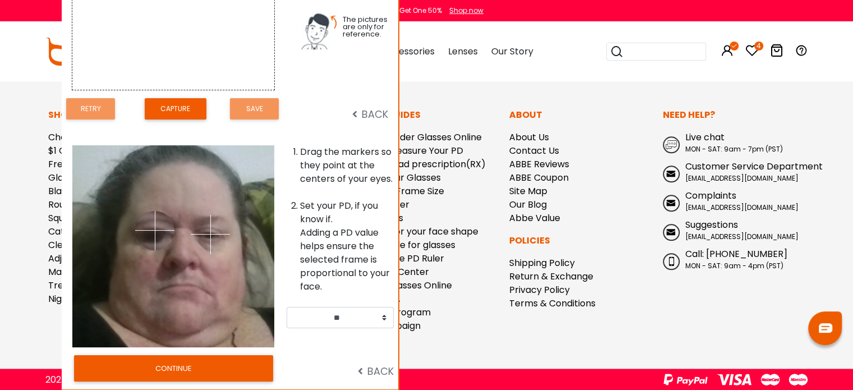
drag, startPoint x: 151, startPoint y: 262, endPoint x: 155, endPoint y: 230, distance: 32.2
click at [155, 230] on img at bounding box center [154, 230] width 39 height 39
click at [212, 231] on img at bounding box center [211, 231] width 39 height 39
click at [382, 318] on select "** ** ** ** ** ** ** ** ** ** ** ** ** ** ** ** ** ** ** ** ** ** ** ** ** ** *…" at bounding box center [340, 317] width 107 height 21
select select "**"
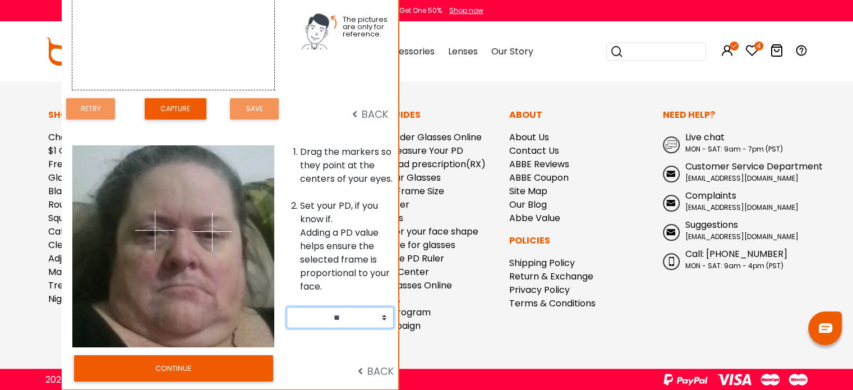
click at [287, 307] on select "** ** ** ** ** ** ** ** ** ** ** ** ** ** ** ** ** ** ** ** ** ** ** ** ** ** *…" at bounding box center [340, 317] width 107 height 21
click at [219, 367] on button "CONTINUE" at bounding box center [173, 368] width 199 height 26
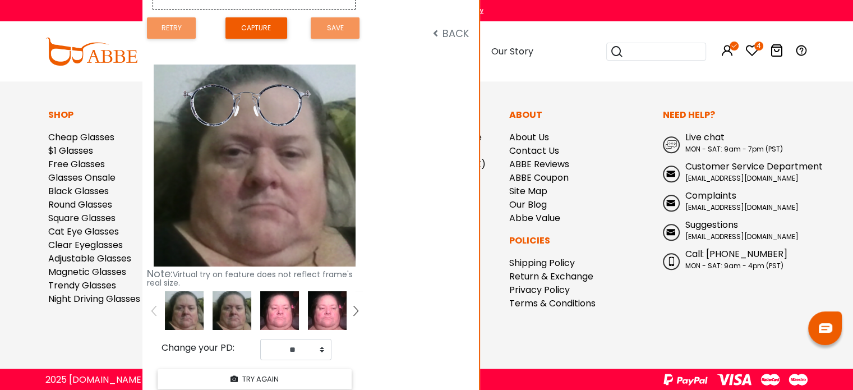
drag, startPoint x: 282, startPoint y: 329, endPoint x: 362, endPoint y: 248, distance: 114.3
click at [362, 248] on div "Note: Virtual try on feature does not reflect frame's real size. Change your PD…" at bounding box center [255, 220] width 224 height 347
click at [240, 307] on img at bounding box center [232, 310] width 39 height 39
click at [563, 82] on footer "Join the exclusive club Subscribe Socialize with us Shop Cheap Glasses $1 Glass…" at bounding box center [426, 203] width 853 height 375
click at [451, 30] on span "BACK" at bounding box center [451, 33] width 36 height 14
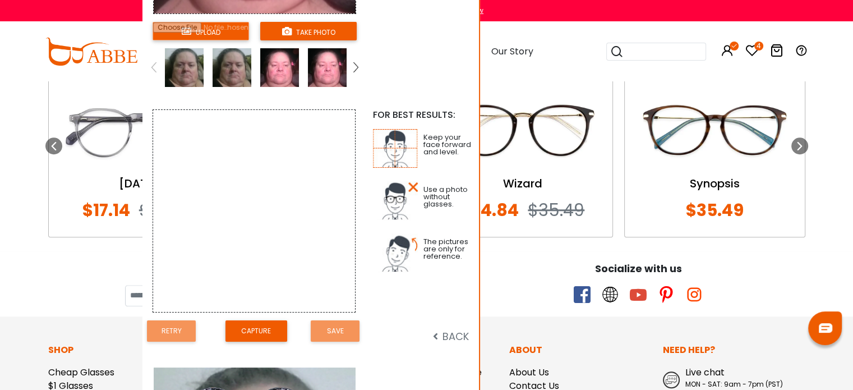
scroll to position [897, 0]
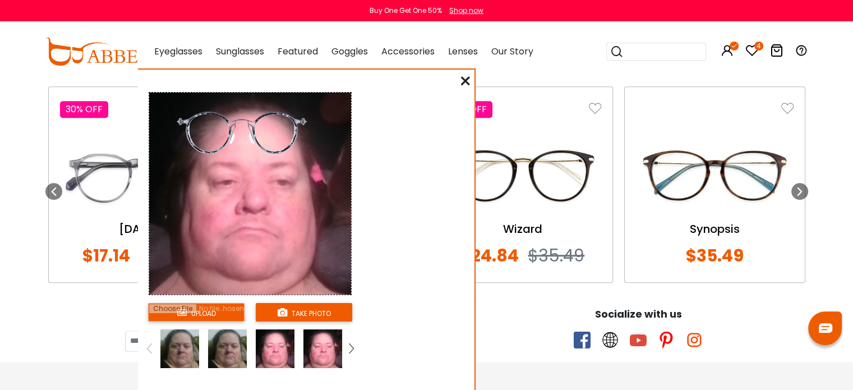
drag, startPoint x: 440, startPoint y: 51, endPoint x: 435, endPoint y: 332, distance: 281.2
click at [468, 78] on icon at bounding box center [465, 80] width 9 height 9
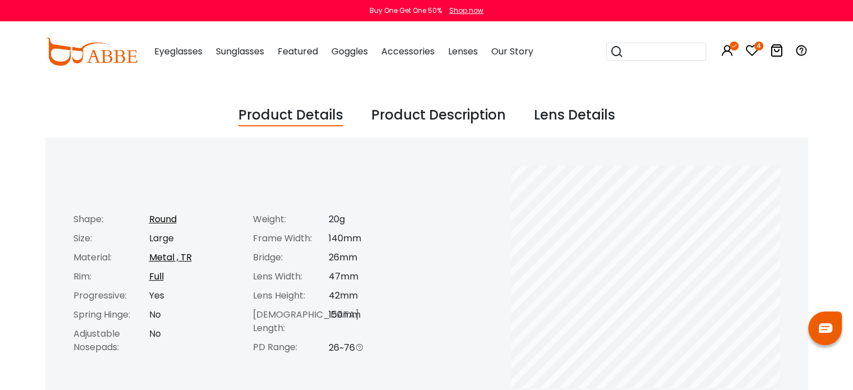
scroll to position [336, 0]
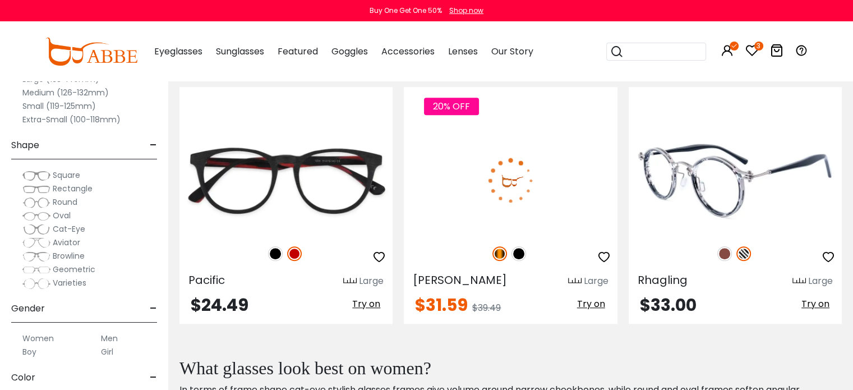
click at [828, 253] on icon "button" at bounding box center [828, 256] width 13 height 13
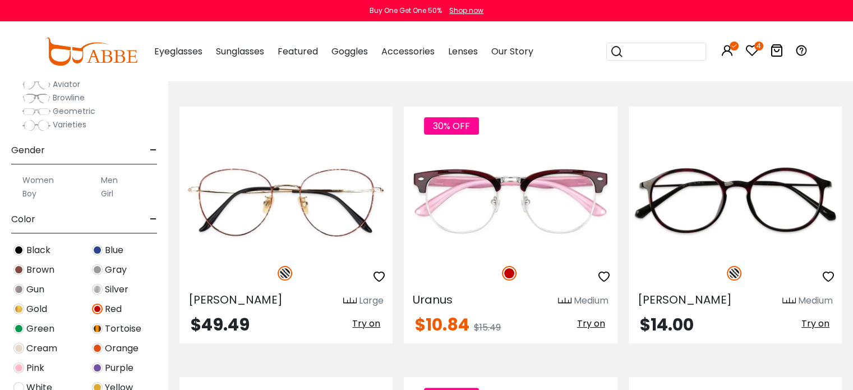
scroll to position [168, 0]
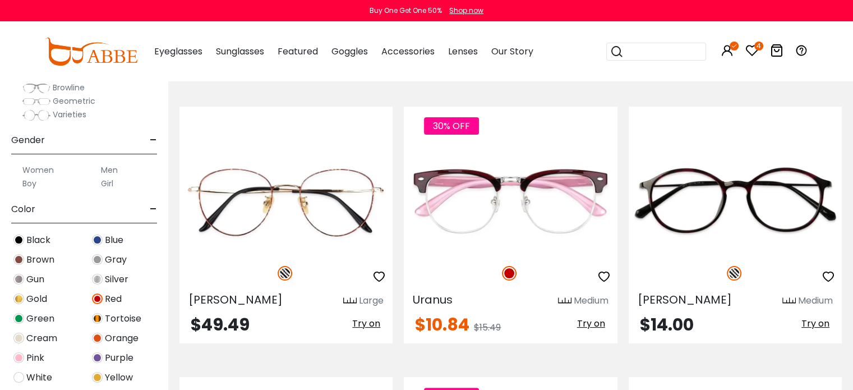
click at [752, 48] on icon at bounding box center [752, 50] width 13 height 13
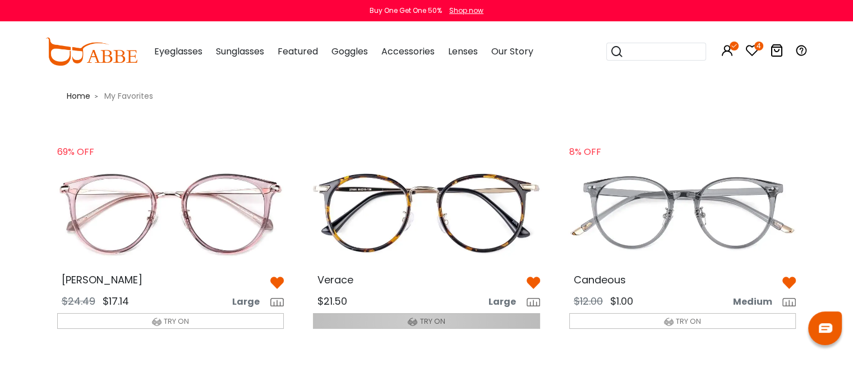
click at [415, 320] on img "button" at bounding box center [413, 322] width 10 height 10
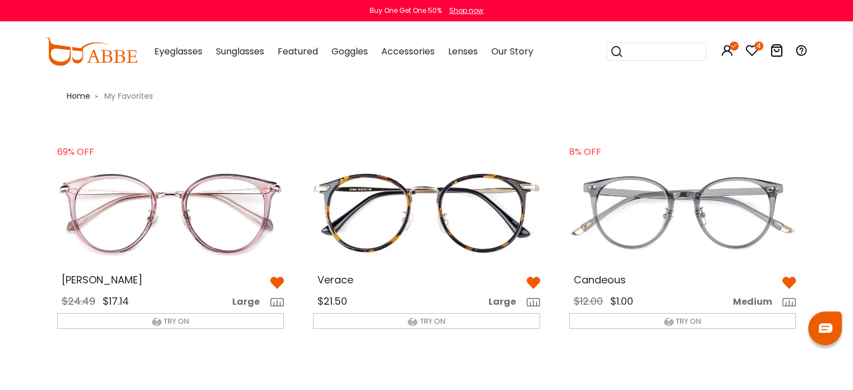
click at [425, 320] on span "TRY ON" at bounding box center [432, 321] width 25 height 11
click at [426, 210] on img at bounding box center [426, 213] width 245 height 122
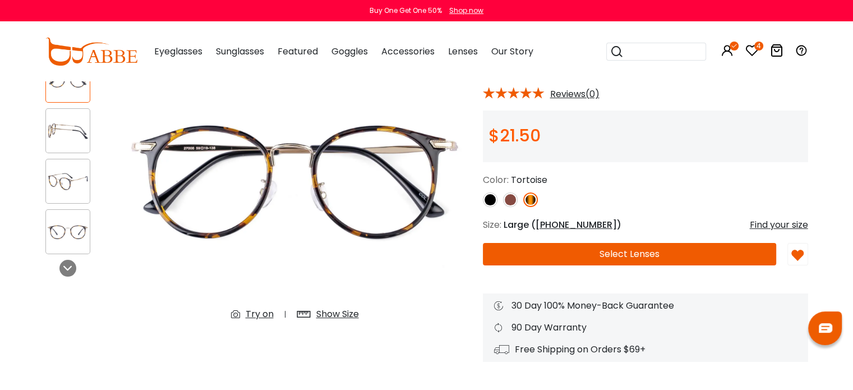
scroll to position [112, 0]
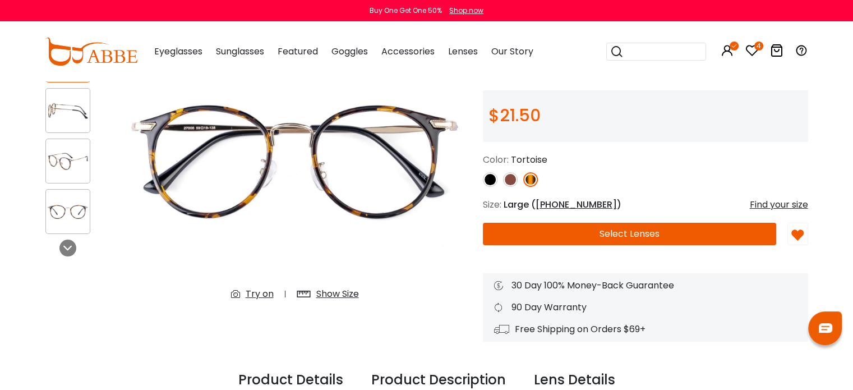
click at [258, 294] on div "Try on" at bounding box center [260, 293] width 28 height 13
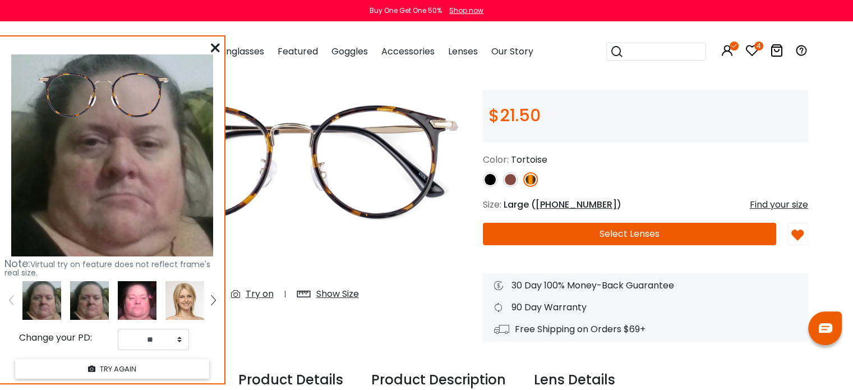
click at [90, 300] on img at bounding box center [89, 300] width 39 height 39
click at [216, 45] on icon at bounding box center [215, 47] width 9 height 9
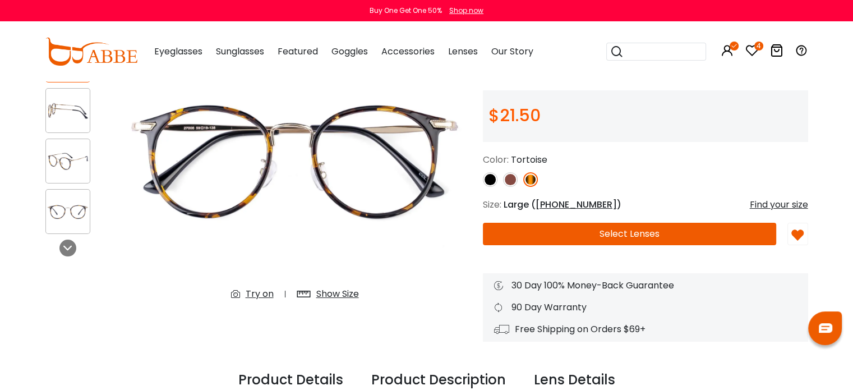
click at [493, 176] on img at bounding box center [490, 179] width 15 height 15
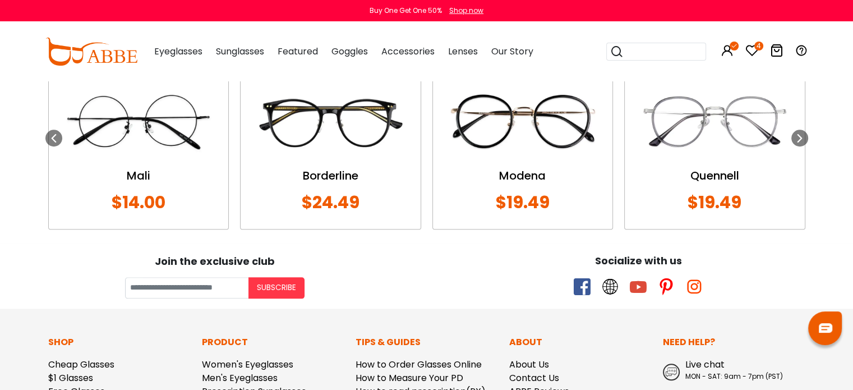
scroll to position [954, 0]
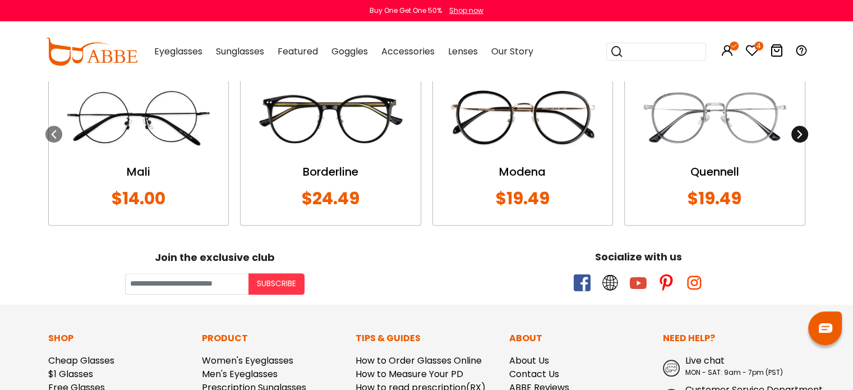
click at [801, 126] on div at bounding box center [800, 134] width 17 height 17
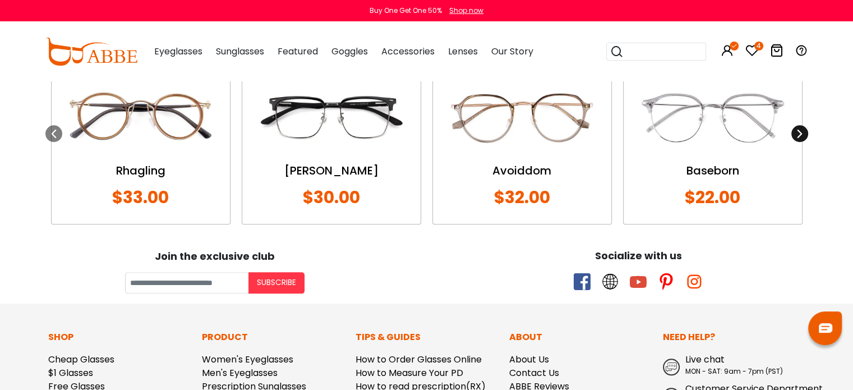
click at [802, 129] on icon at bounding box center [800, 133] width 9 height 9
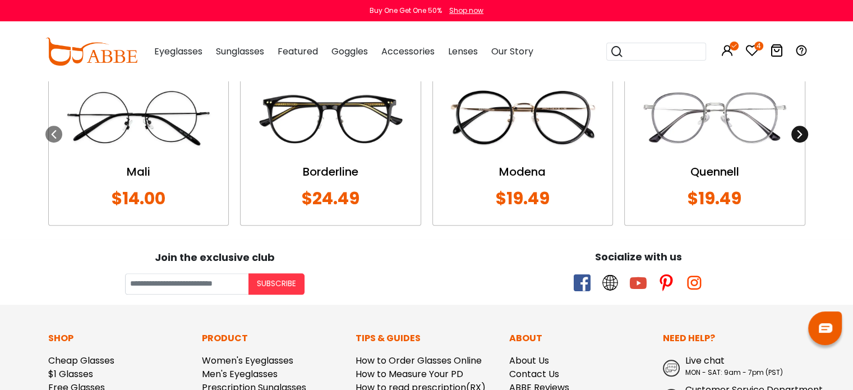
click at [792, 131] on div at bounding box center [800, 134] width 17 height 17
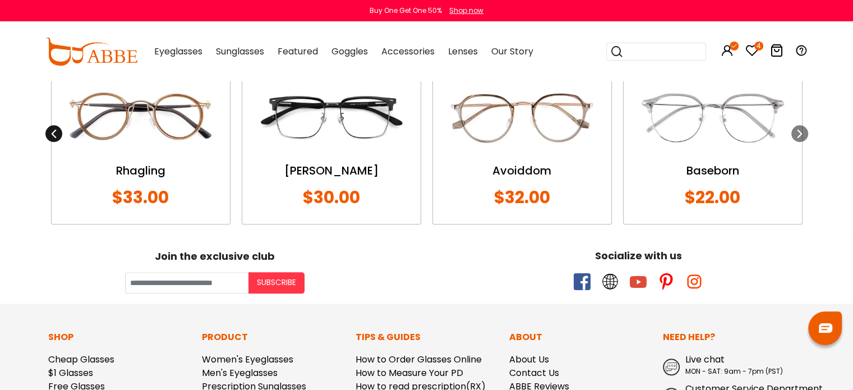
click at [56, 132] on icon at bounding box center [53, 133] width 9 height 9
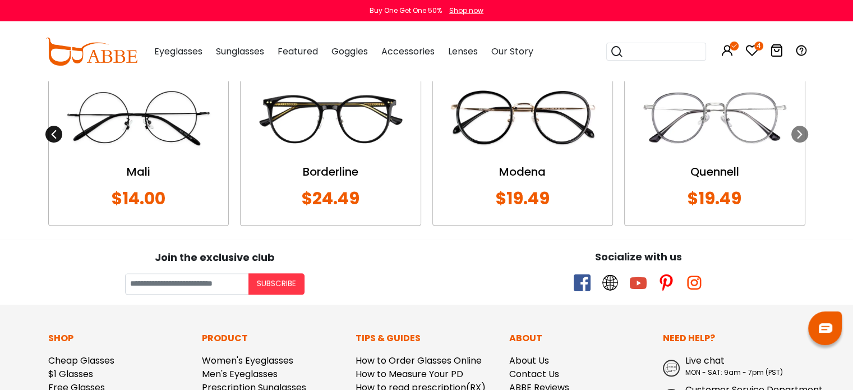
click at [56, 132] on icon at bounding box center [53, 134] width 9 height 9
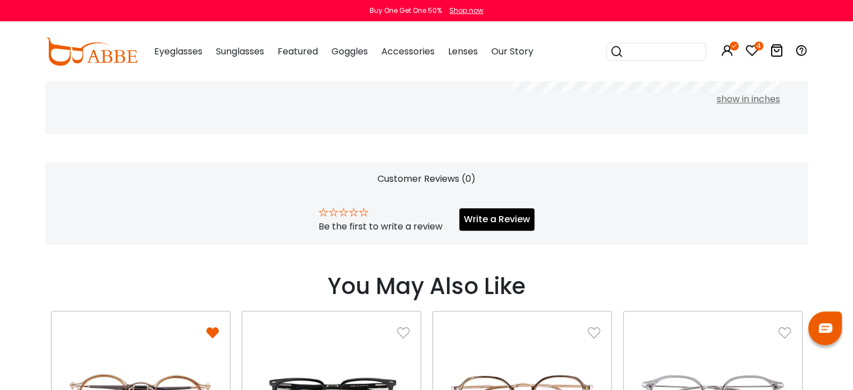
scroll to position [671, 0]
